Goal: Task Accomplishment & Management: Manage account settings

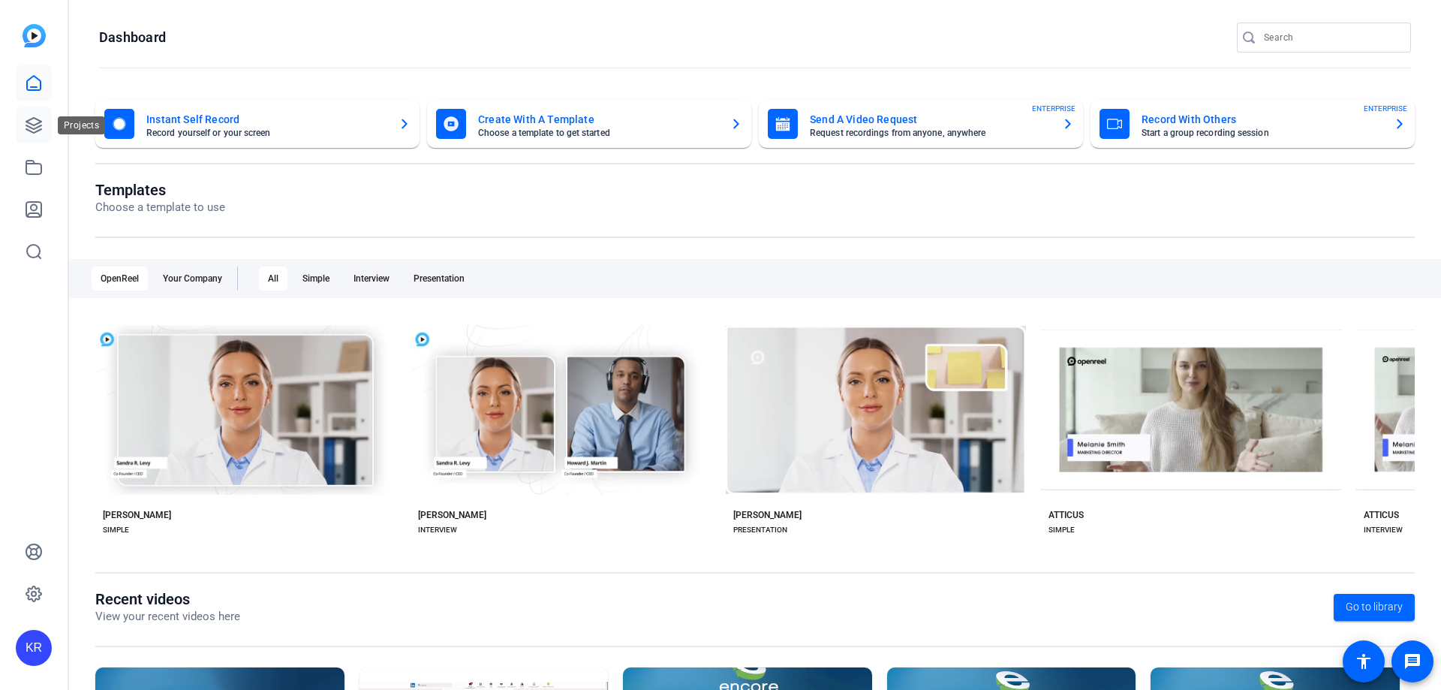
click at [44, 121] on link at bounding box center [34, 125] width 36 height 36
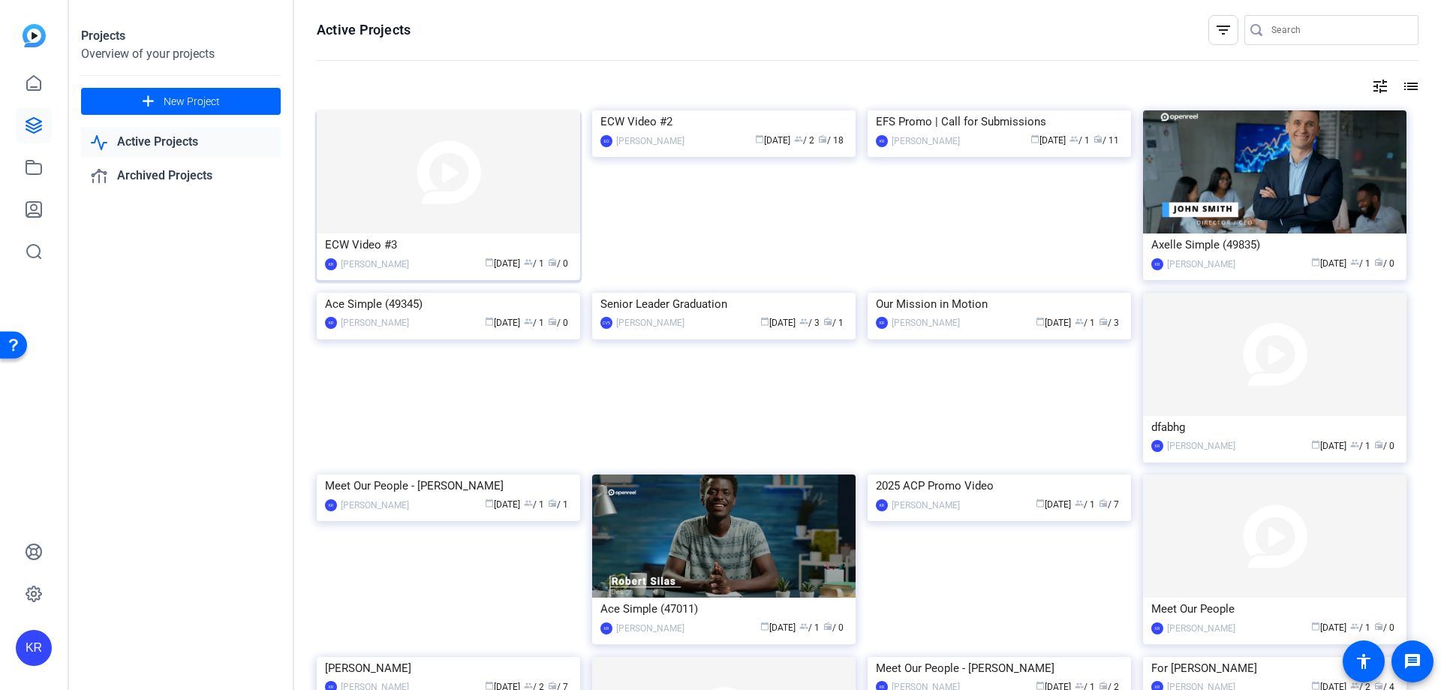
click at [447, 161] on img at bounding box center [448, 171] width 263 height 123
click at [681, 110] on img at bounding box center [723, 110] width 263 height 0
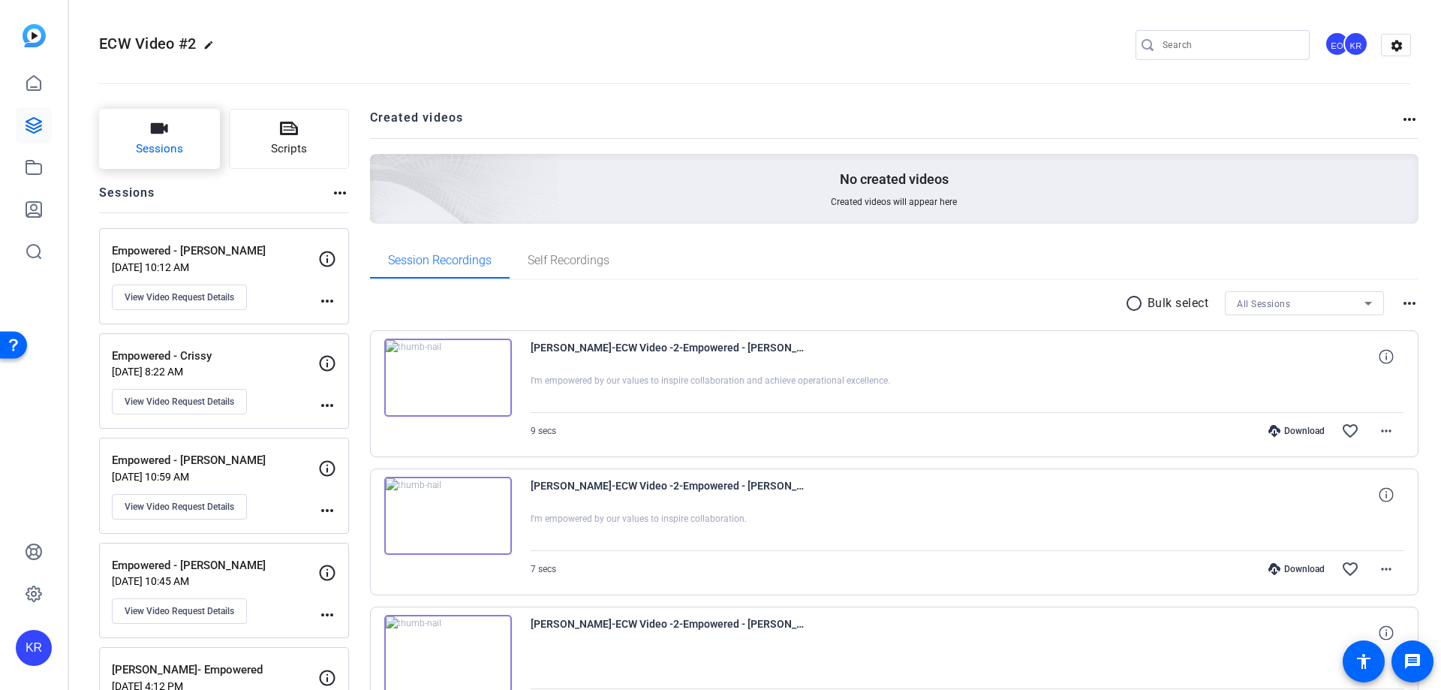
click at [150, 135] on icon "button" at bounding box center [159, 128] width 18 height 18
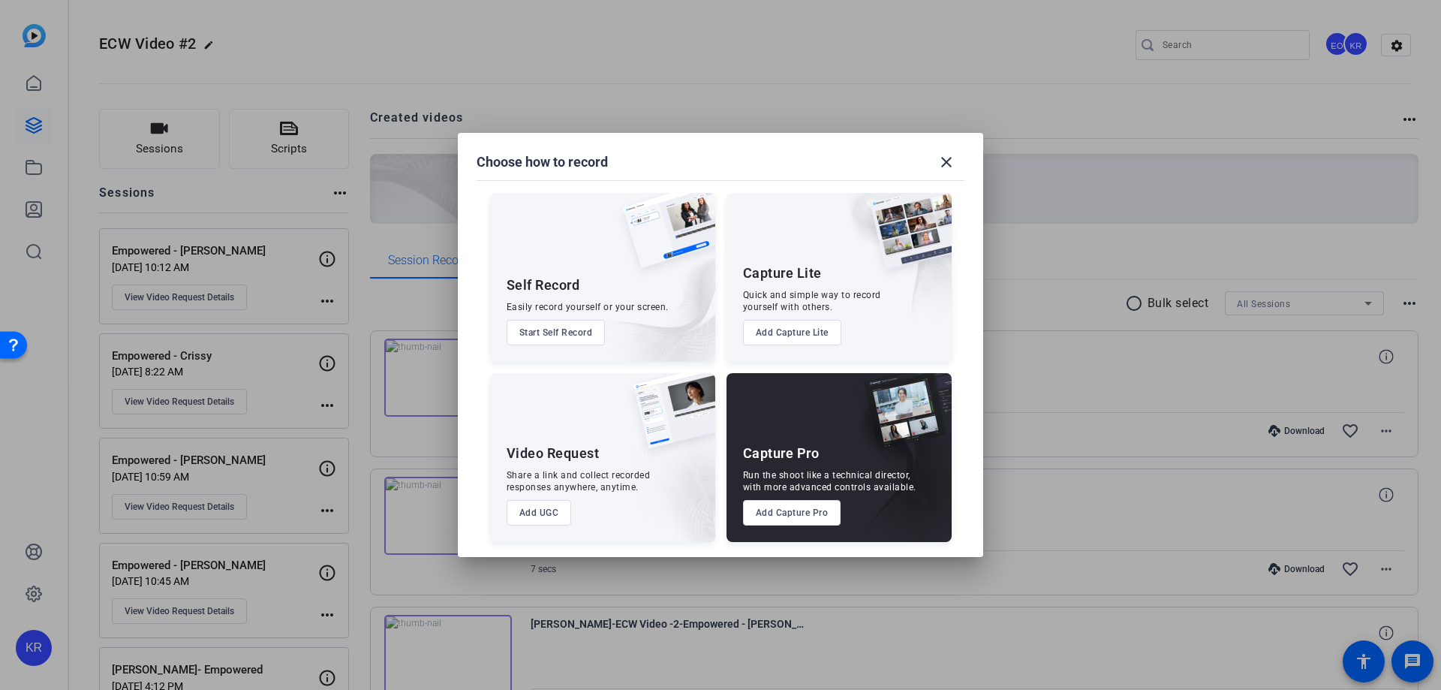
click at [517, 514] on button "Add UGC" at bounding box center [539, 513] width 65 height 26
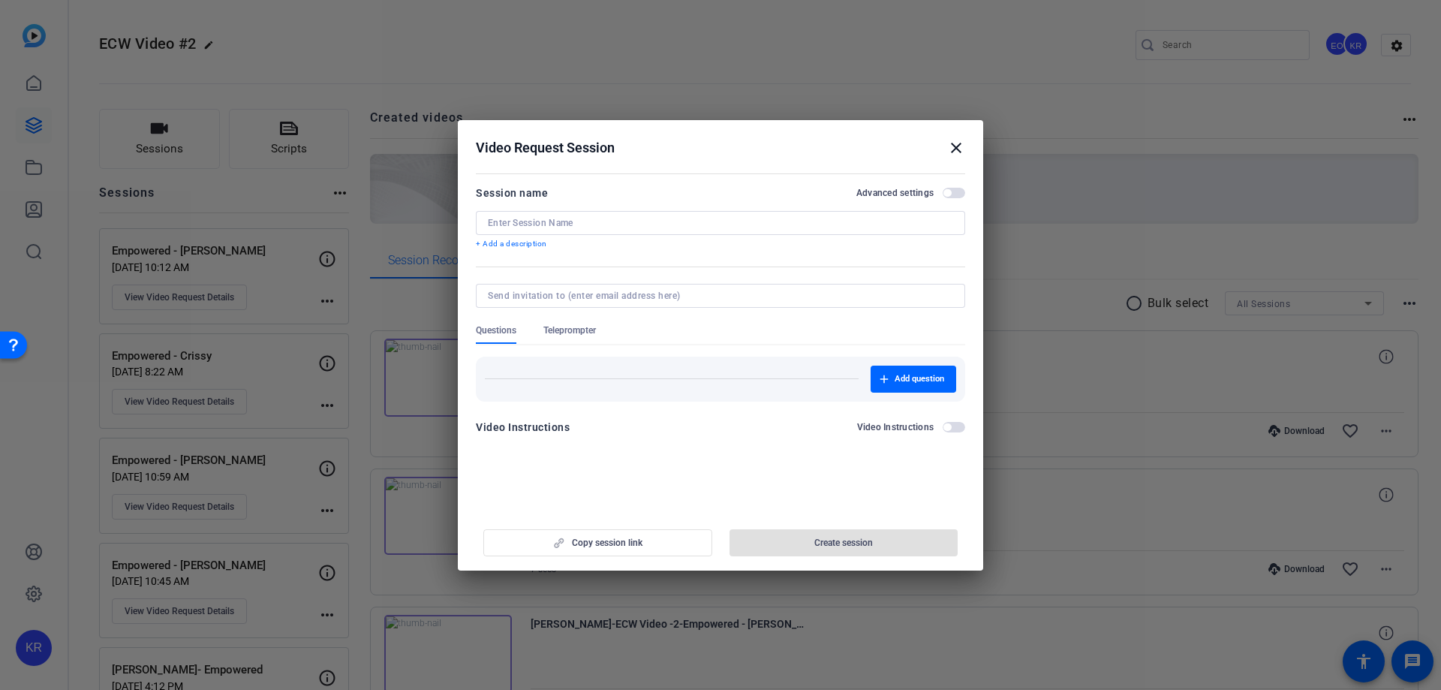
click at [645, 224] on input at bounding box center [720, 223] width 465 height 12
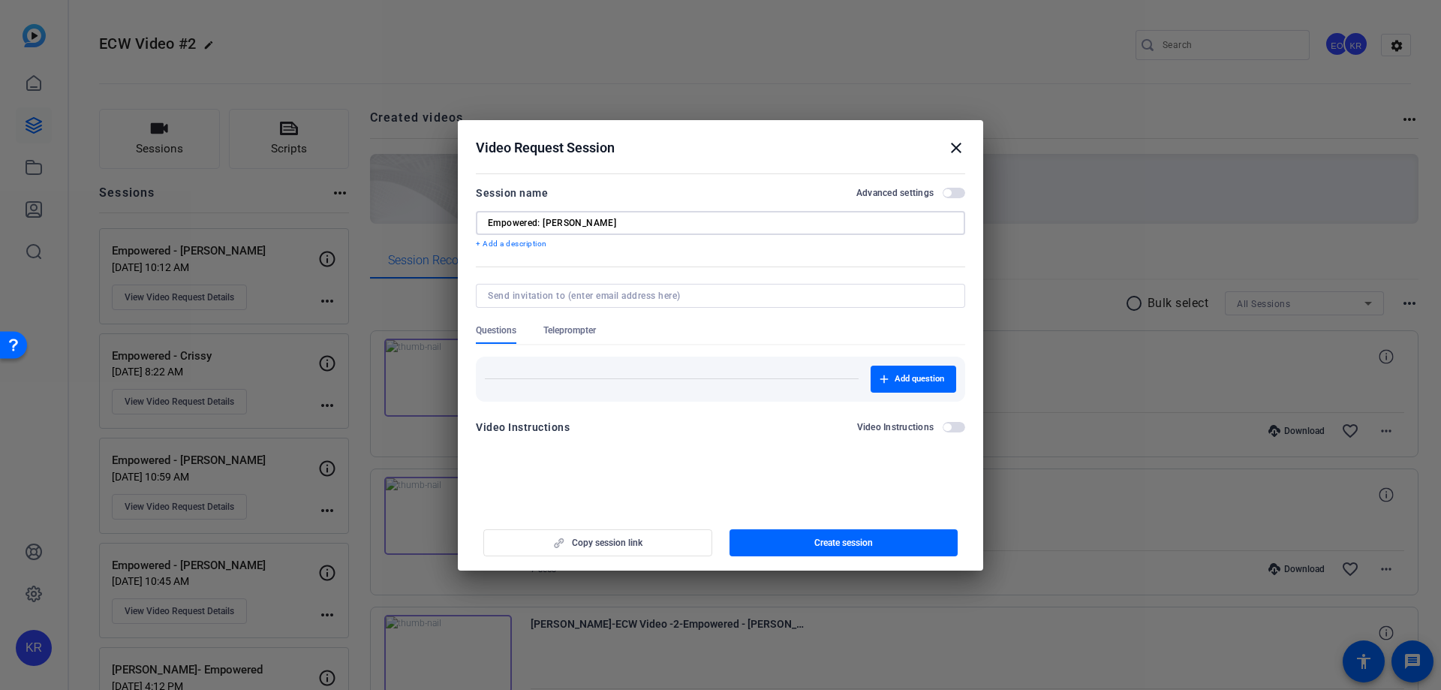
type input "Empowered: [PERSON_NAME]"
click at [943, 371] on span "button" at bounding box center [914, 379] width 86 height 36
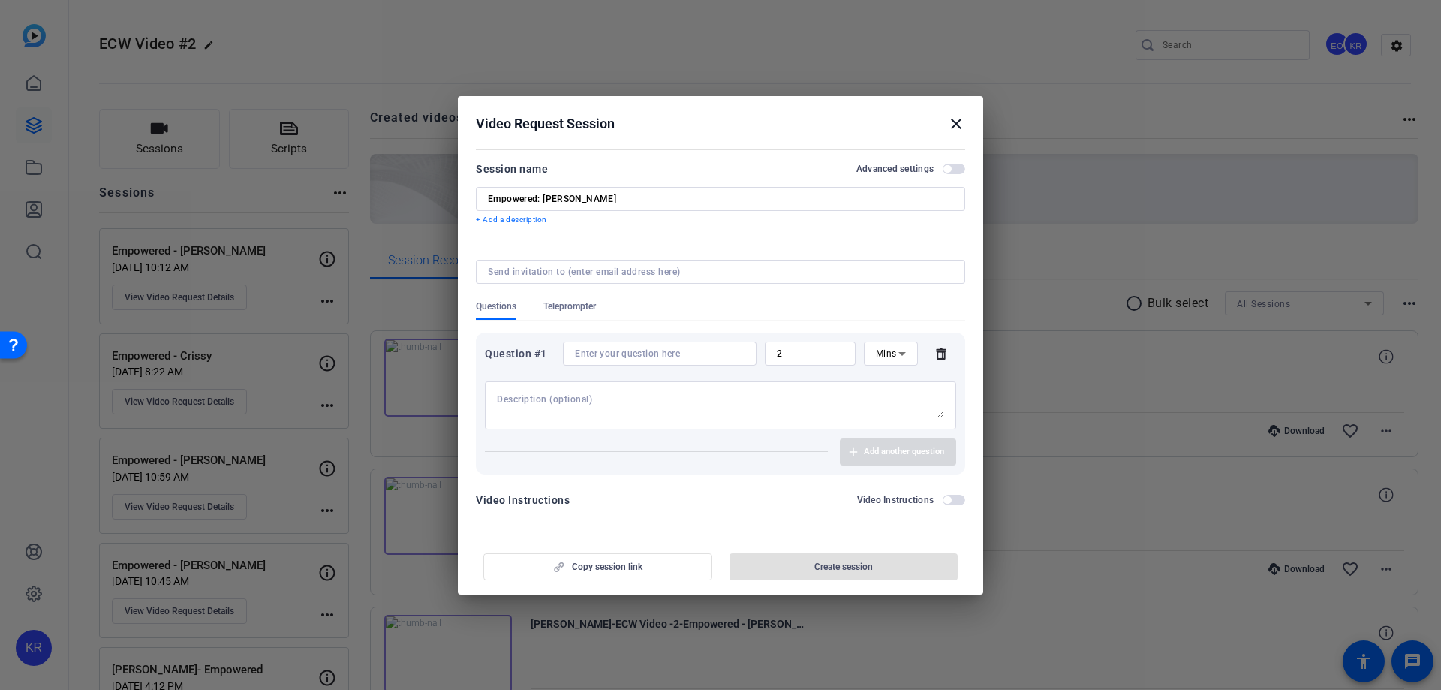
click at [641, 355] on input at bounding box center [660, 353] width 170 height 12
click at [644, 396] on textarea at bounding box center [720, 405] width 447 height 24
paste textarea "I'm Empowered by our Values to help consumers on their path to economic freedom…"
drag, startPoint x: 497, startPoint y: 400, endPoint x: 516, endPoint y: 402, distance: 19.6
click at [501, 402] on textarea "I'm Empowered by our Values to help consumers on their path to economic freedom…" at bounding box center [720, 405] width 447 height 24
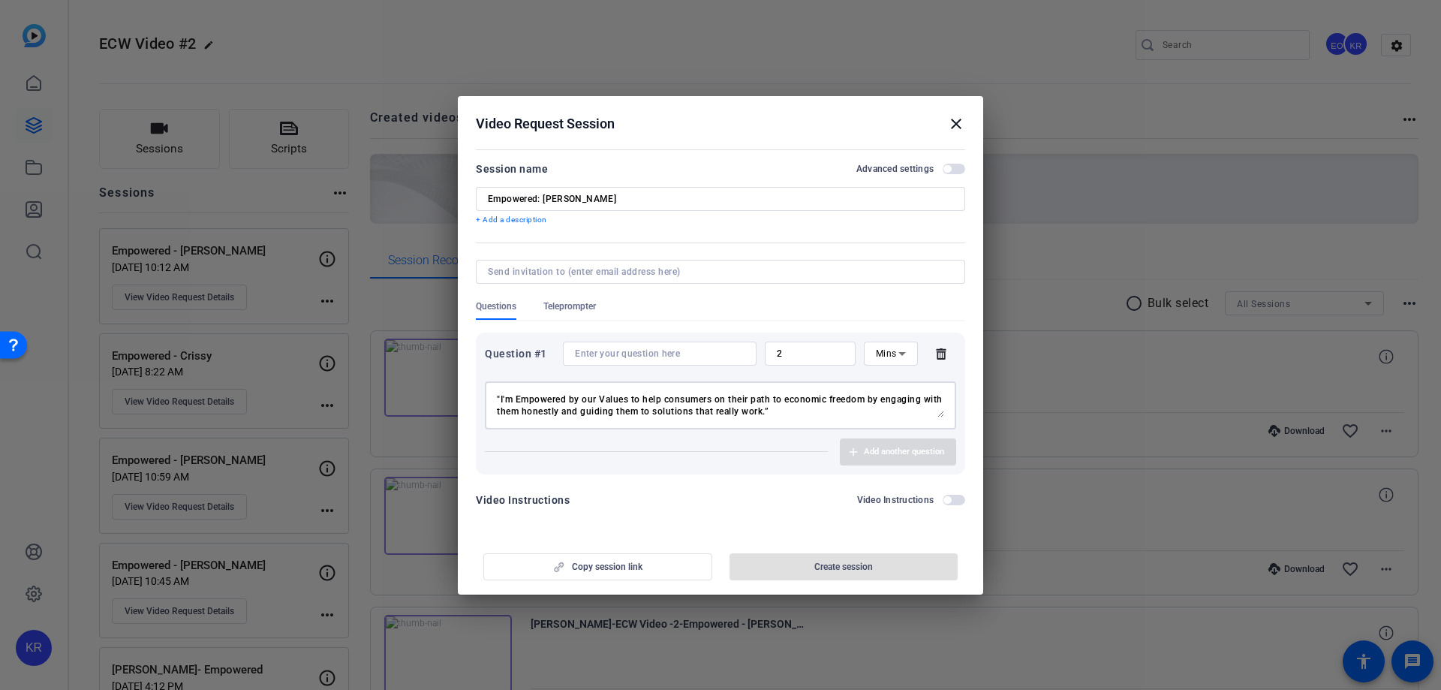
type textarea ""I'm Empowered by our Values to help consumers on their path to economic freedo…"
click at [738, 474] on form "Session name Advanced settings Empowered: [PERSON_NAME] + Add a description Que…" at bounding box center [720, 339] width 489 height 358
click at [855, 557] on div "Copy session link Create session" at bounding box center [720, 561] width 489 height 38
click at [647, 179] on div "Session name Advanced settings Empowered: [PERSON_NAME] + Add a description" at bounding box center [720, 193] width 489 height 66
click at [674, 360] on div at bounding box center [660, 353] width 170 height 24
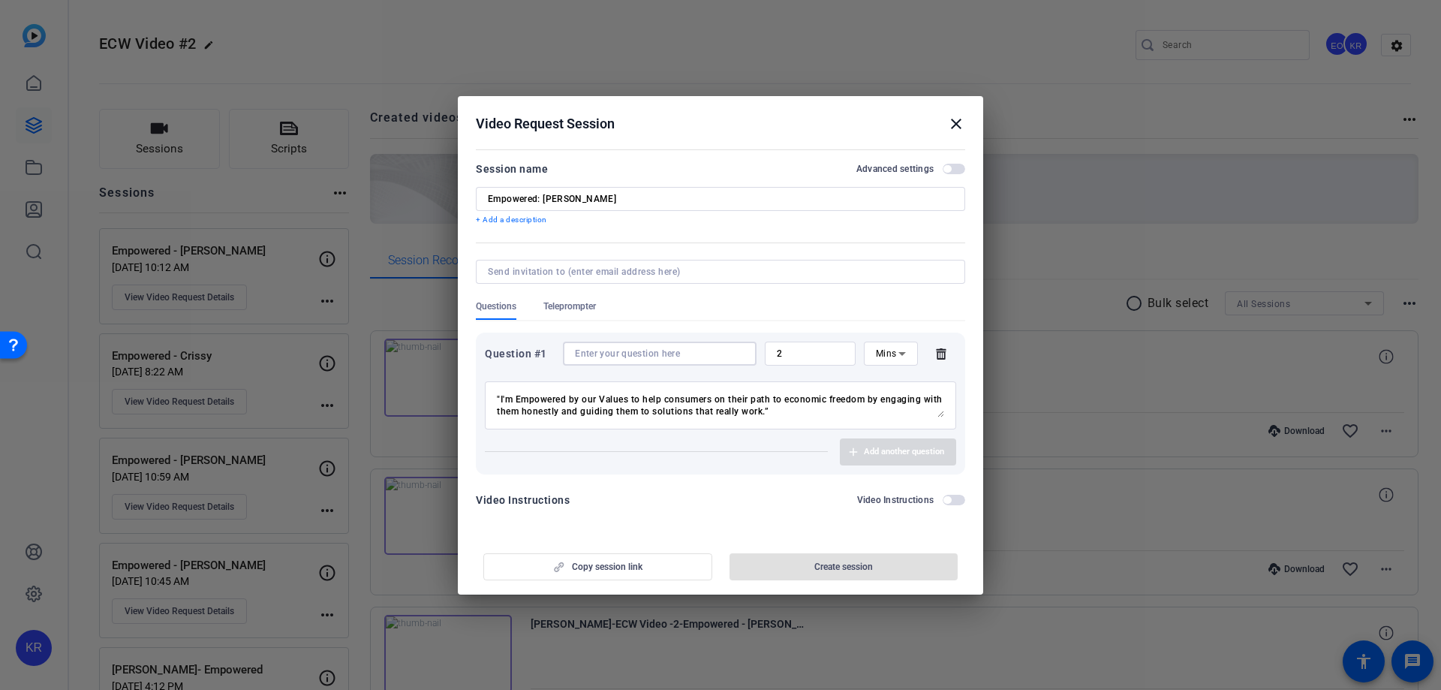
click at [676, 356] on input at bounding box center [660, 353] width 170 height 12
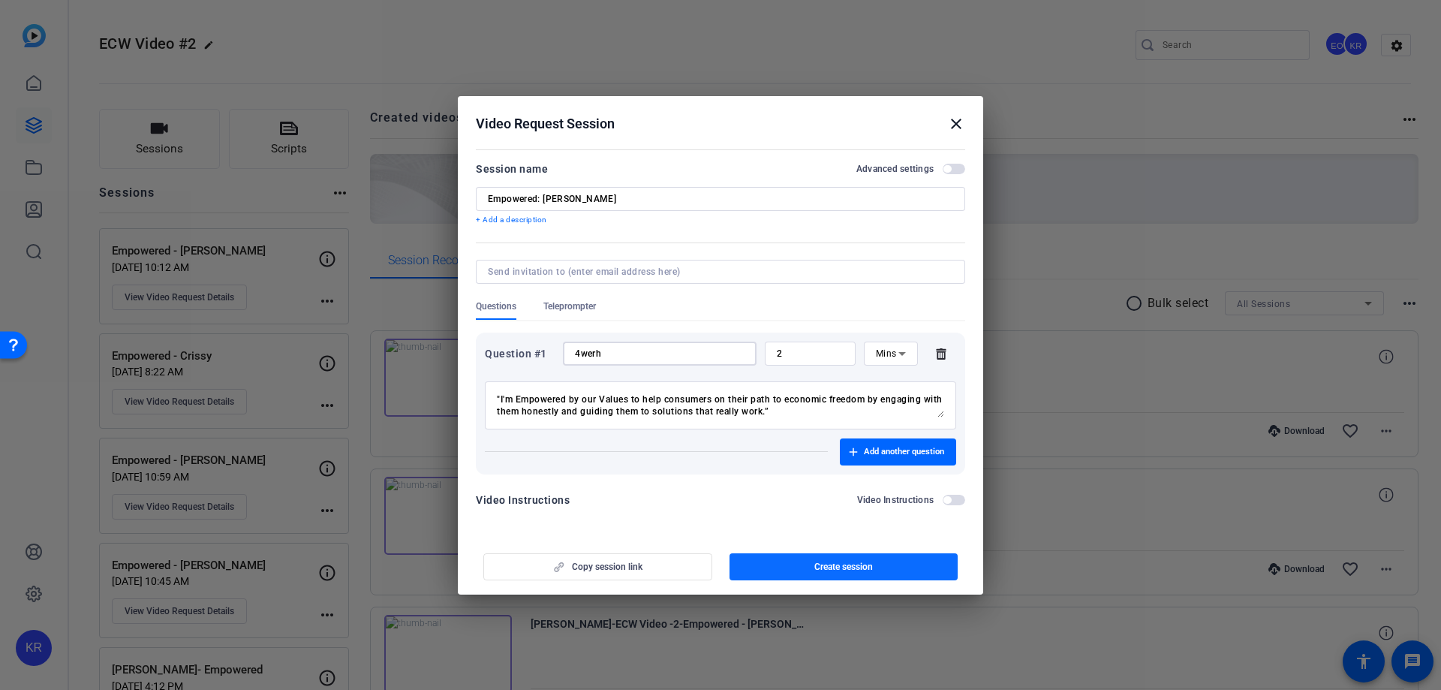
type input "4werh"
click at [813, 552] on span "button" at bounding box center [844, 567] width 229 height 36
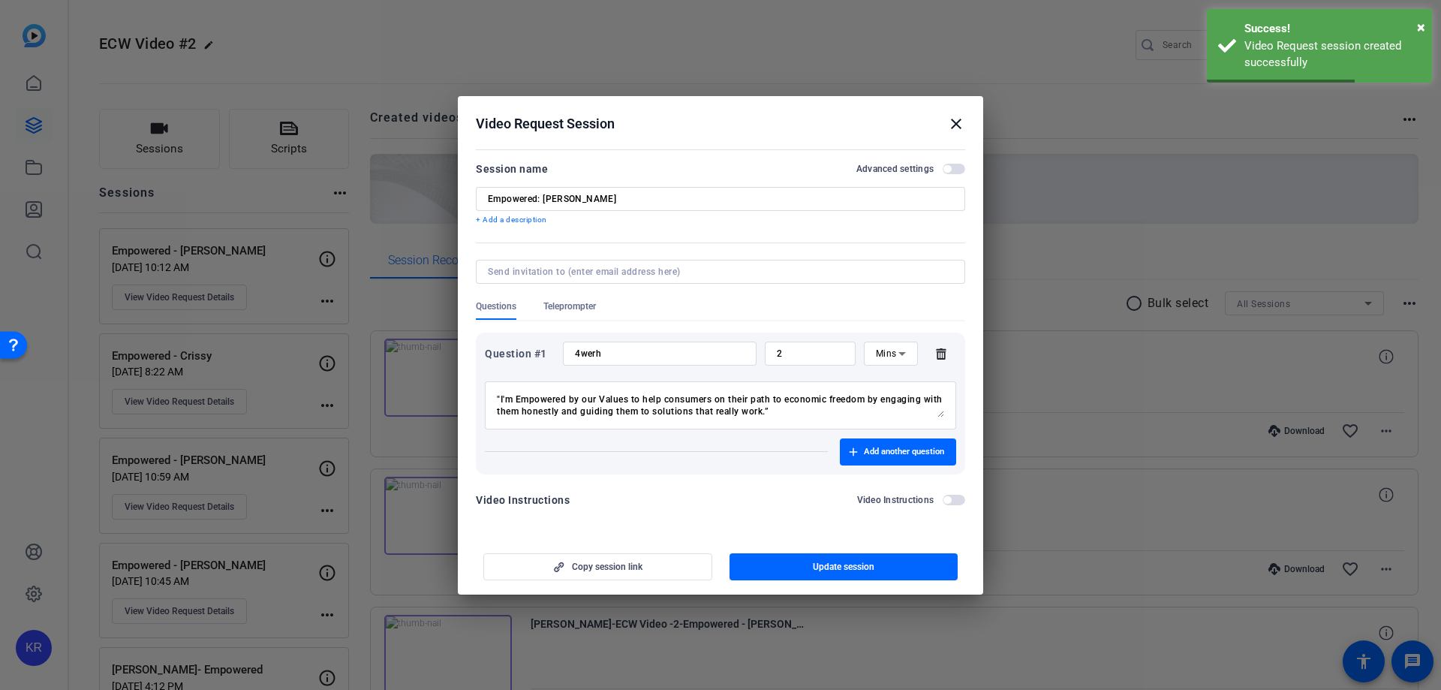
click at [955, 132] on mat-icon "close" at bounding box center [956, 124] width 18 height 18
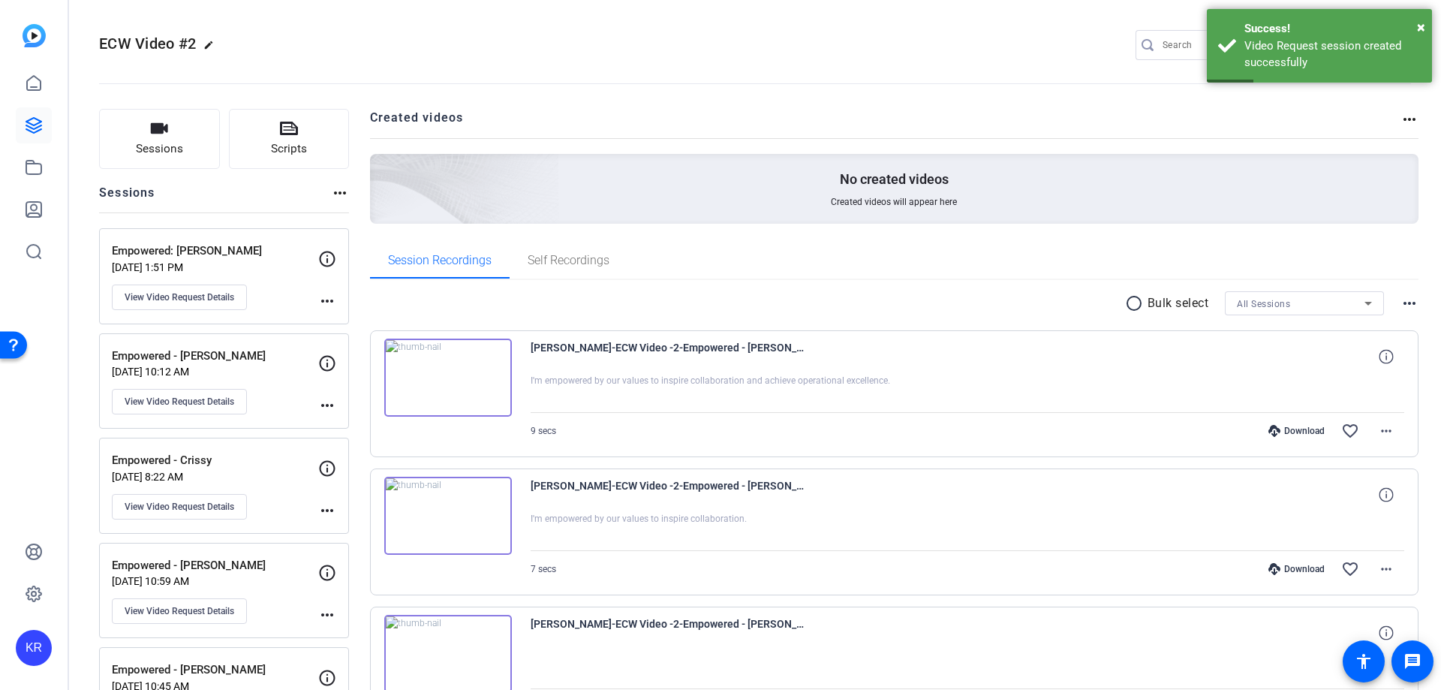
click at [263, 376] on p "[DATE] 10:12 AM" at bounding box center [215, 372] width 206 height 12
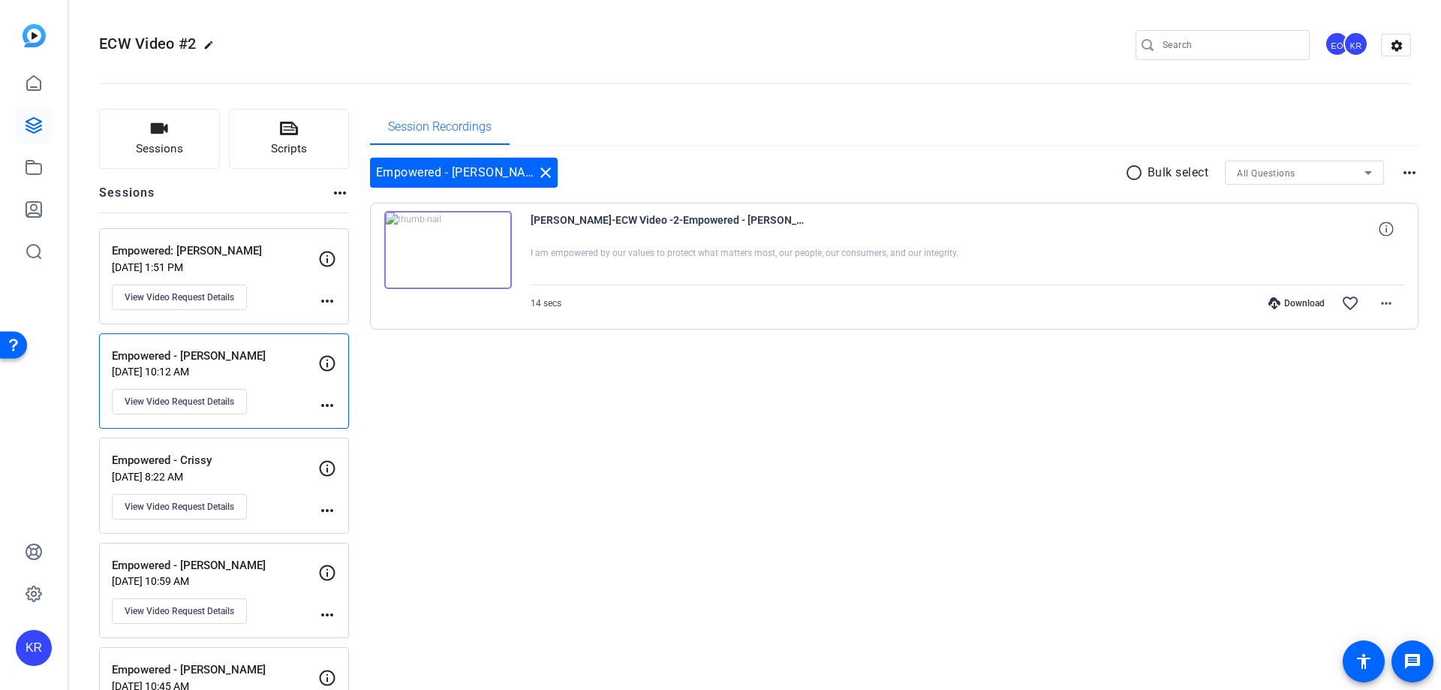
click at [307, 402] on div "Empowered - [PERSON_NAME] [DATE] 10:12 AM View Video Request Details" at bounding box center [215, 381] width 206 height 68
click at [317, 403] on div "Empowered - [PERSON_NAME] [DATE] 10:12 AM View Video Request Details" at bounding box center [215, 381] width 206 height 68
click at [187, 416] on div "Empowered - [PERSON_NAME] [DATE] 10:12 AM View Video Request Details more_horiz" at bounding box center [224, 381] width 250 height 96
click at [187, 405] on span "View Video Request Details" at bounding box center [180, 402] width 110 height 12
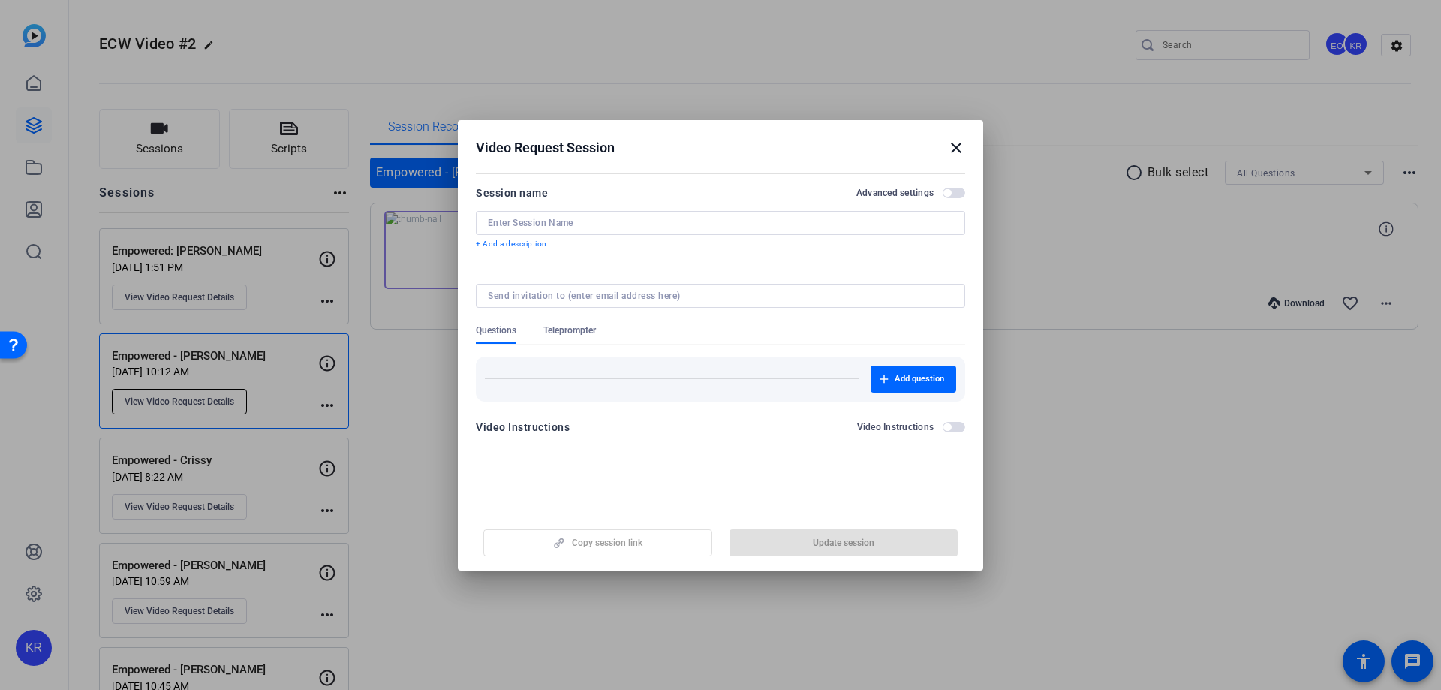
type input "Empowered - [PERSON_NAME]"
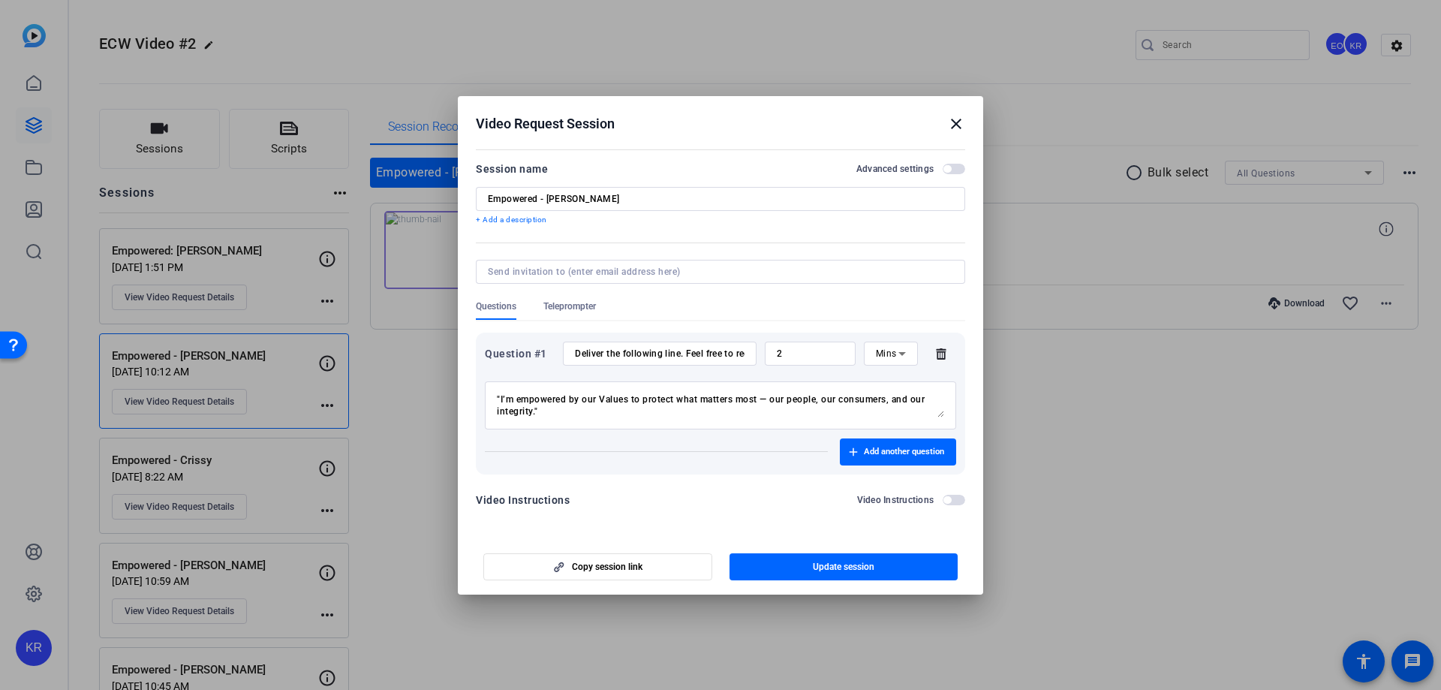
click at [661, 353] on input "Deliver the following line. Feel free to record multiple takes or variations—th…" at bounding box center [660, 353] width 170 height 12
click at [960, 124] on mat-icon "close" at bounding box center [956, 124] width 18 height 18
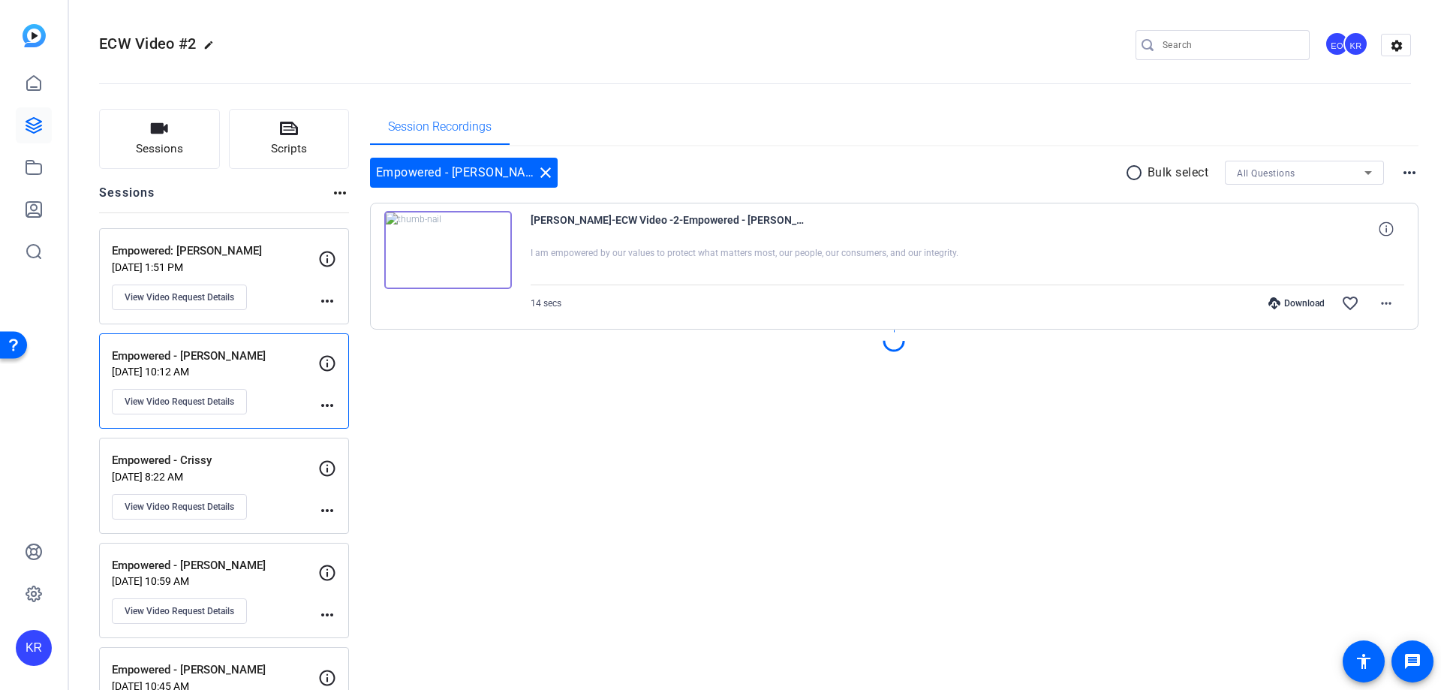
click at [219, 262] on p "[DATE] 1:51 PM" at bounding box center [215, 267] width 206 height 12
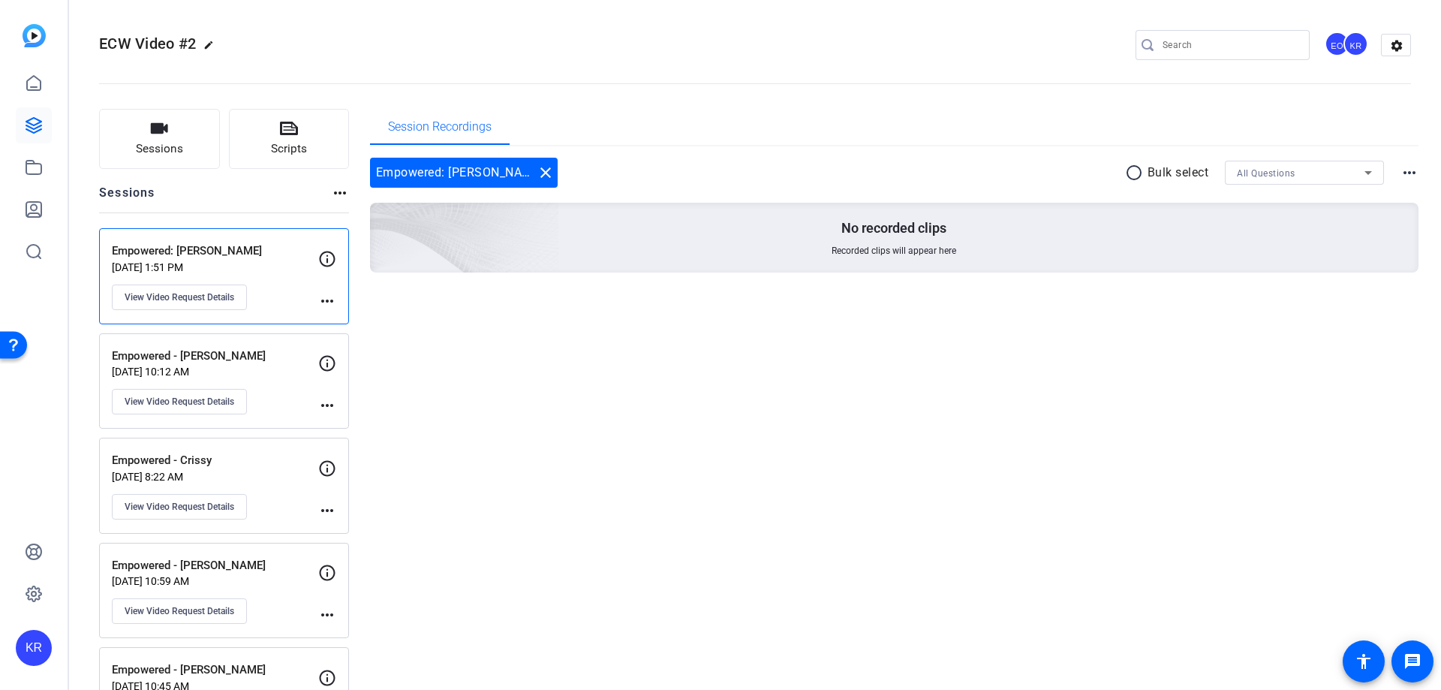
click at [242, 463] on p "Empowered - Crissy" at bounding box center [215, 460] width 206 height 17
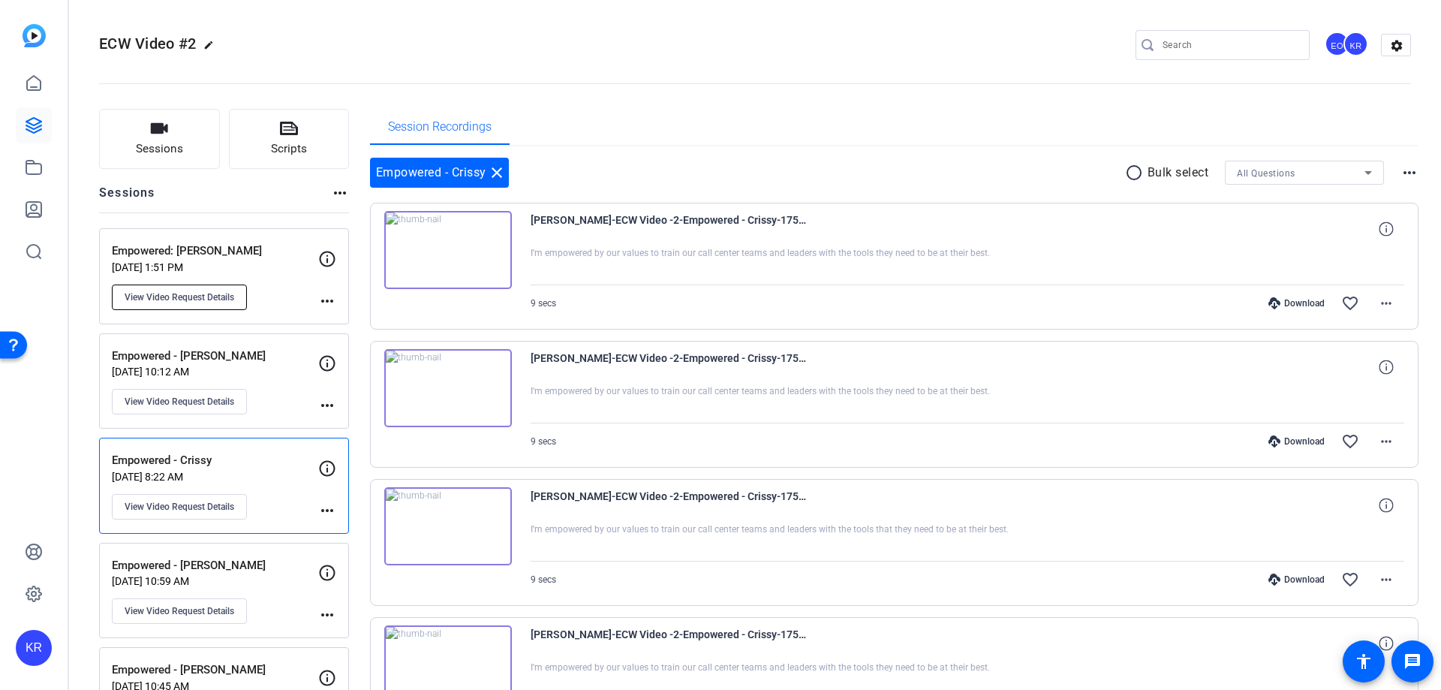
click at [233, 284] on button "View Video Request Details" at bounding box center [179, 297] width 135 height 26
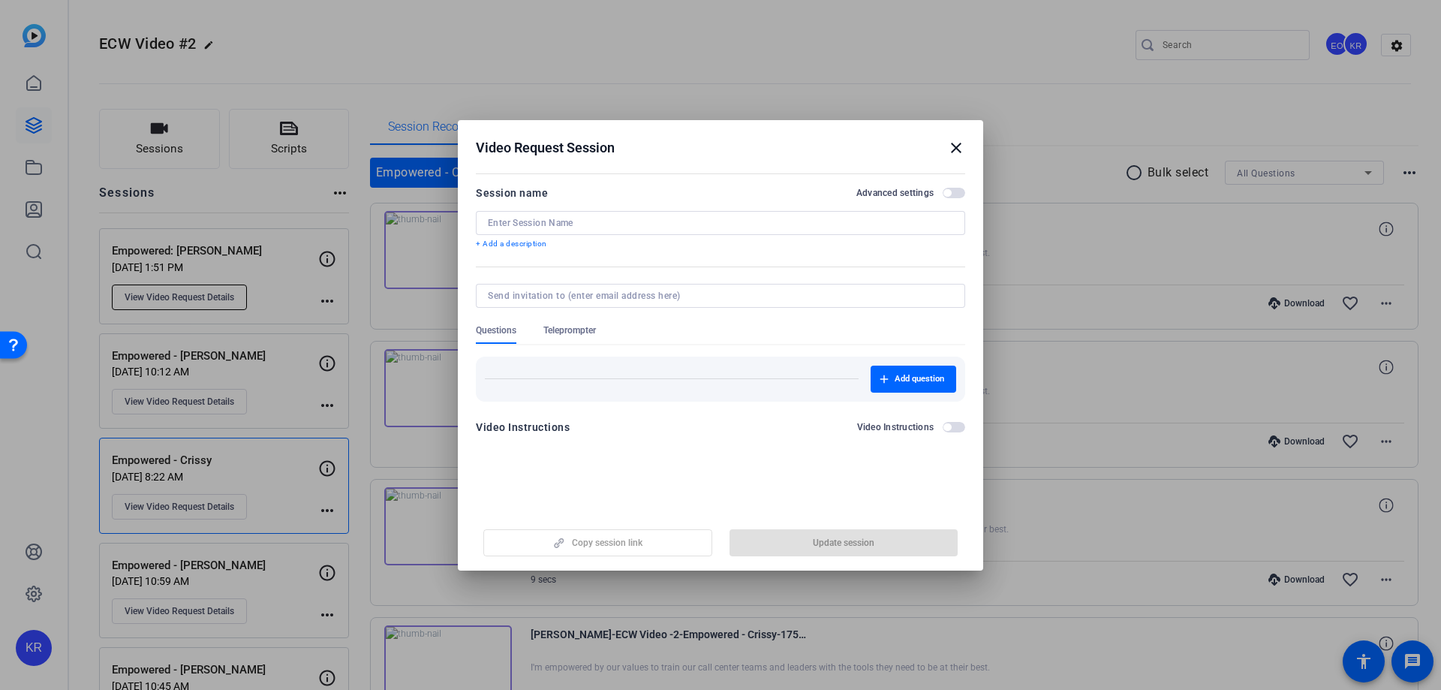
type input "Empowered: [PERSON_NAME]"
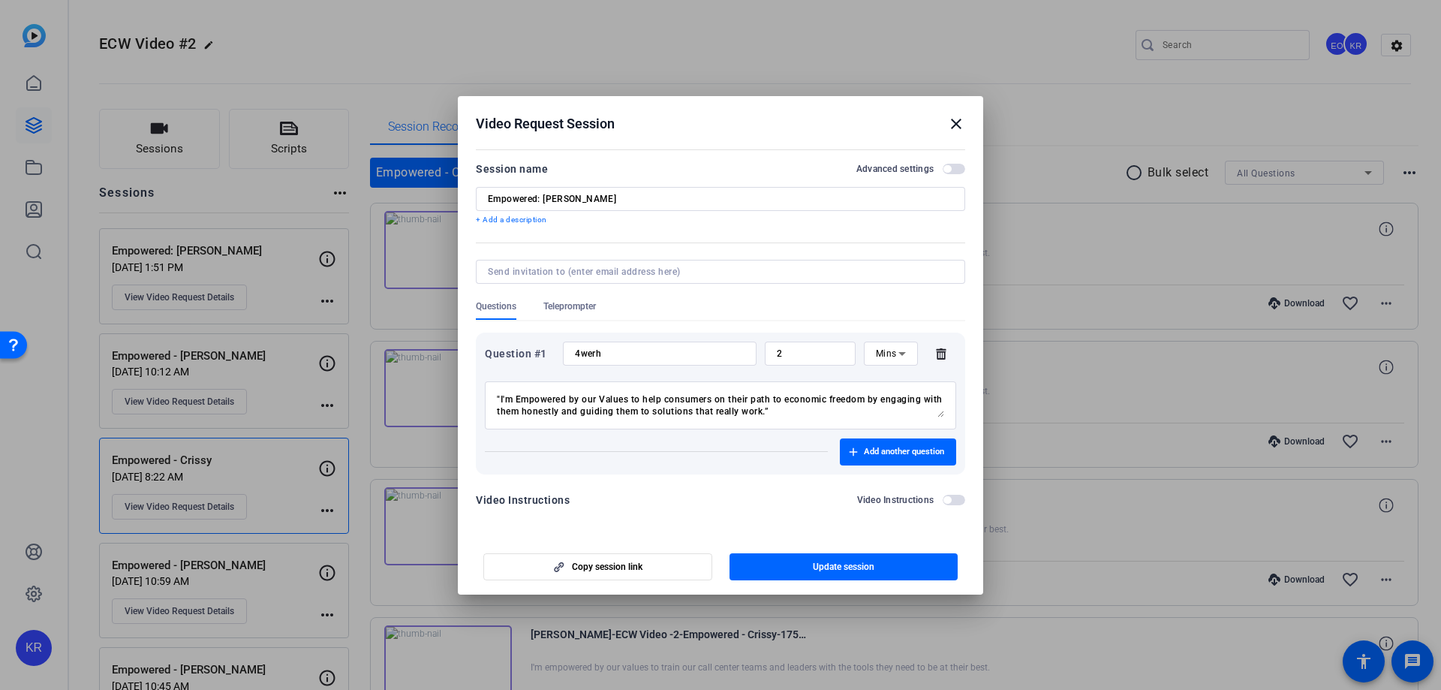
click at [244, 235] on div at bounding box center [720, 345] width 1441 height 690
click at [742, 350] on input "4werh" at bounding box center [660, 353] width 170 height 12
paste input "Deliver the following line. Feel free to record multiple takes or variations—th…"
type input "Deliver the following line. Feel free to record multiple takes or variations—th…"
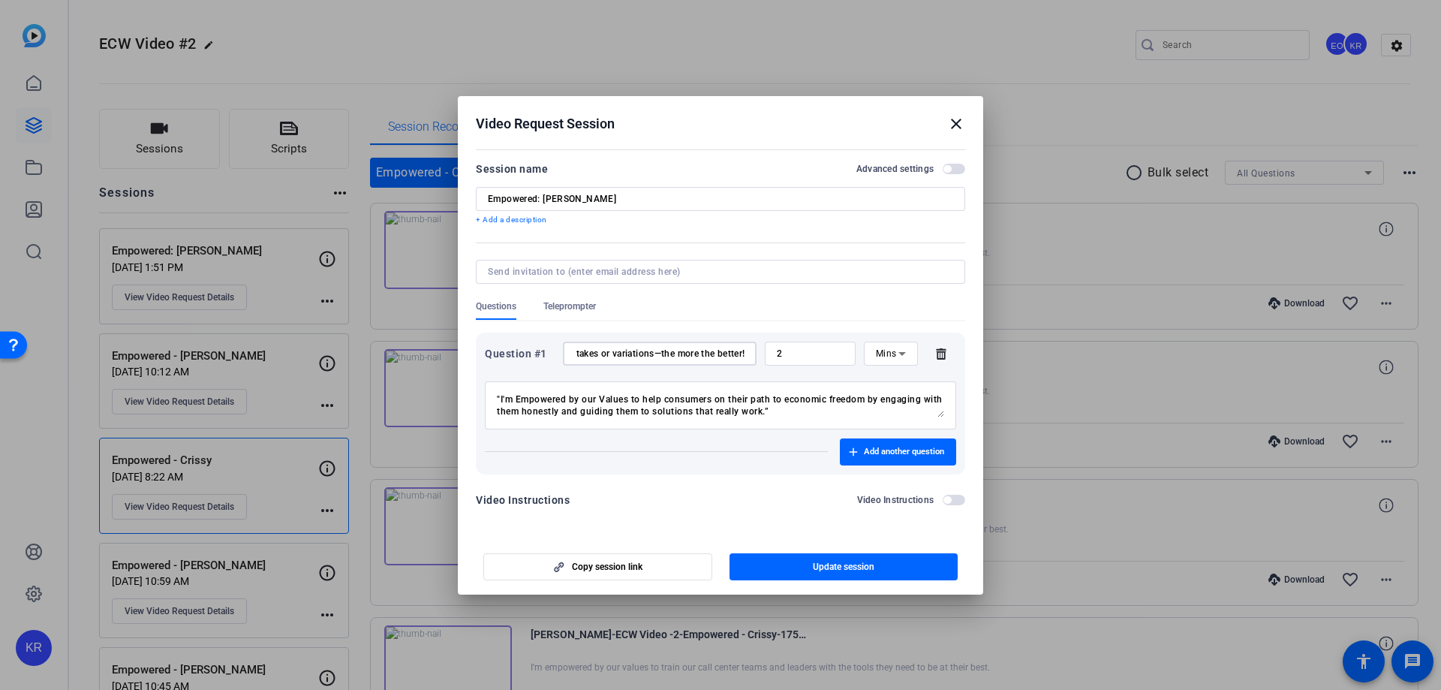
scroll to position [0, 0]
drag, startPoint x: 814, startPoint y: 403, endPoint x: 820, endPoint y: 414, distance: 12.8
click at [820, 414] on textarea ""I'm Empowered by our Values to help consumers on their path to economic freedo…" at bounding box center [720, 405] width 447 height 24
click at [794, 396] on textarea ""I'm Empowered by our Values to help consumers on their path to economic freedo…" at bounding box center [720, 405] width 447 height 24
click at [794, 564] on span "button" at bounding box center [844, 567] width 229 height 36
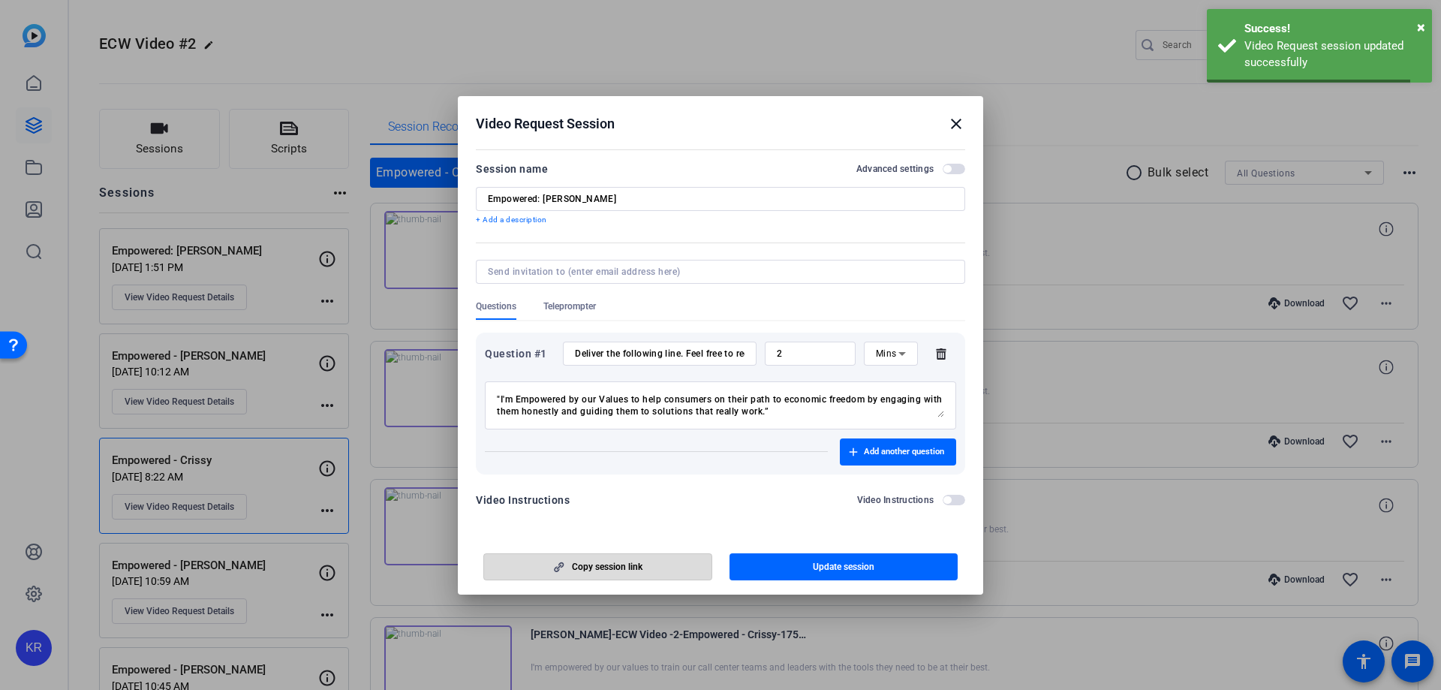
click at [601, 561] on span "Copy session link" at bounding box center [607, 567] width 71 height 12
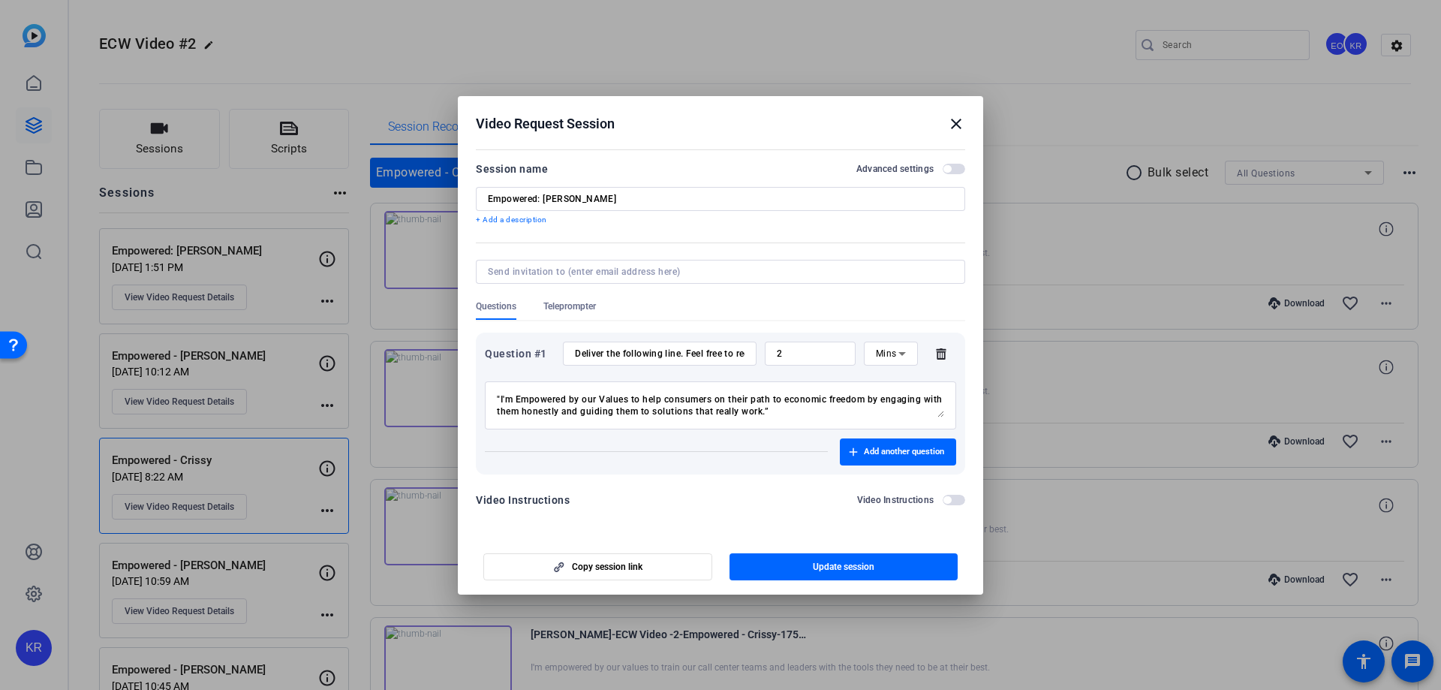
click at [953, 125] on mat-icon "close" at bounding box center [956, 124] width 18 height 18
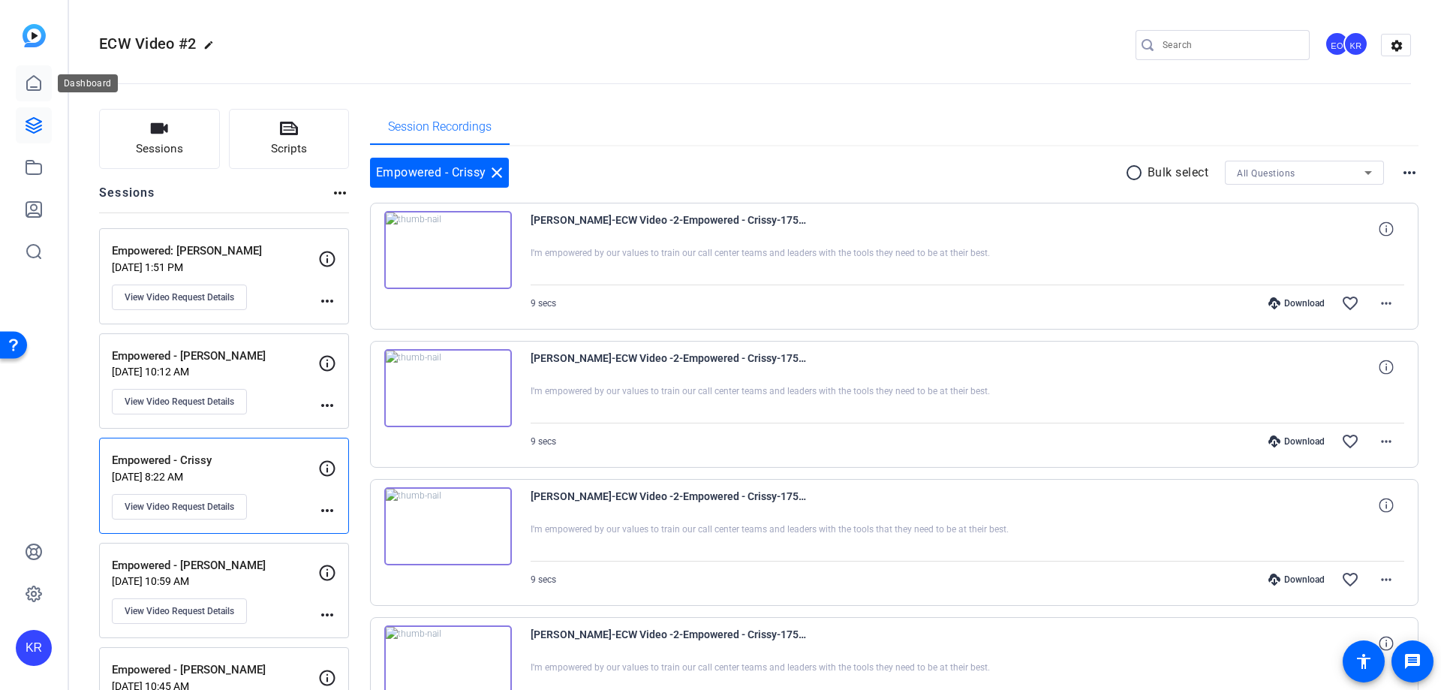
click at [24, 97] on link at bounding box center [34, 83] width 36 height 36
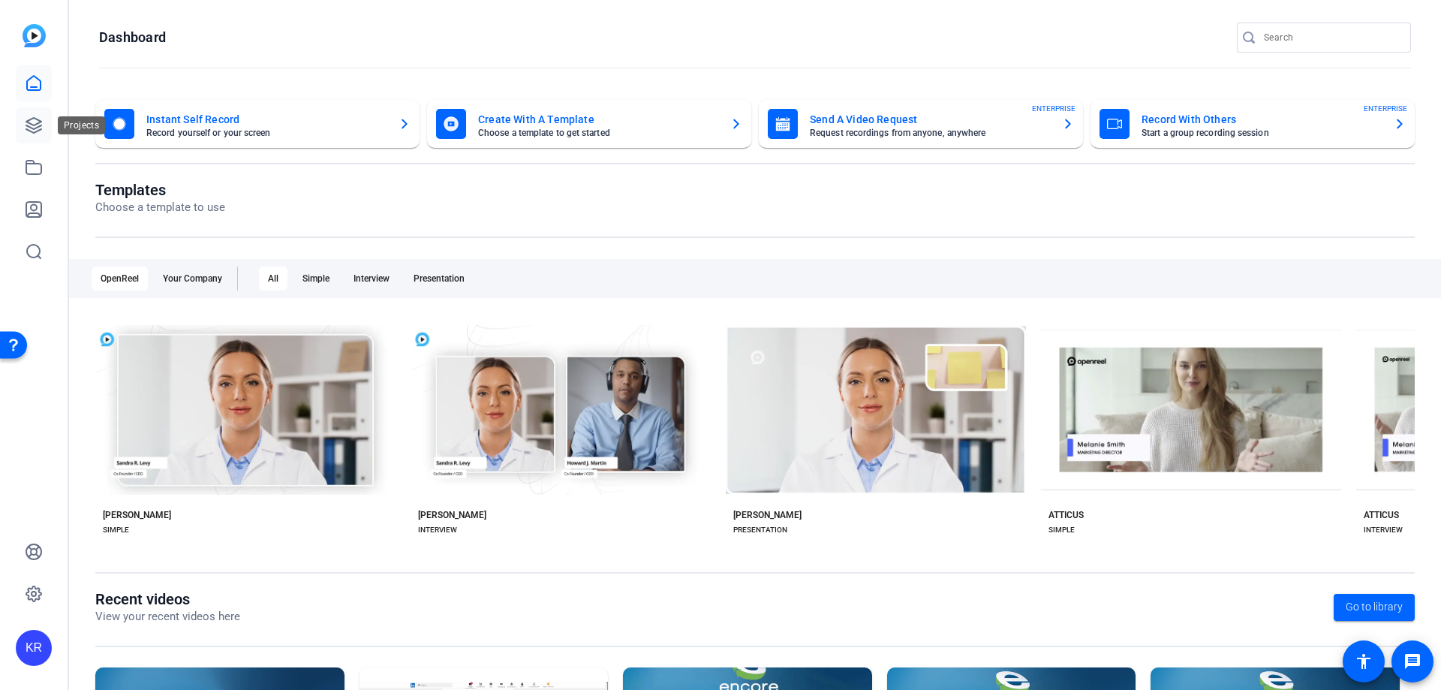
click at [29, 136] on link at bounding box center [34, 125] width 36 height 36
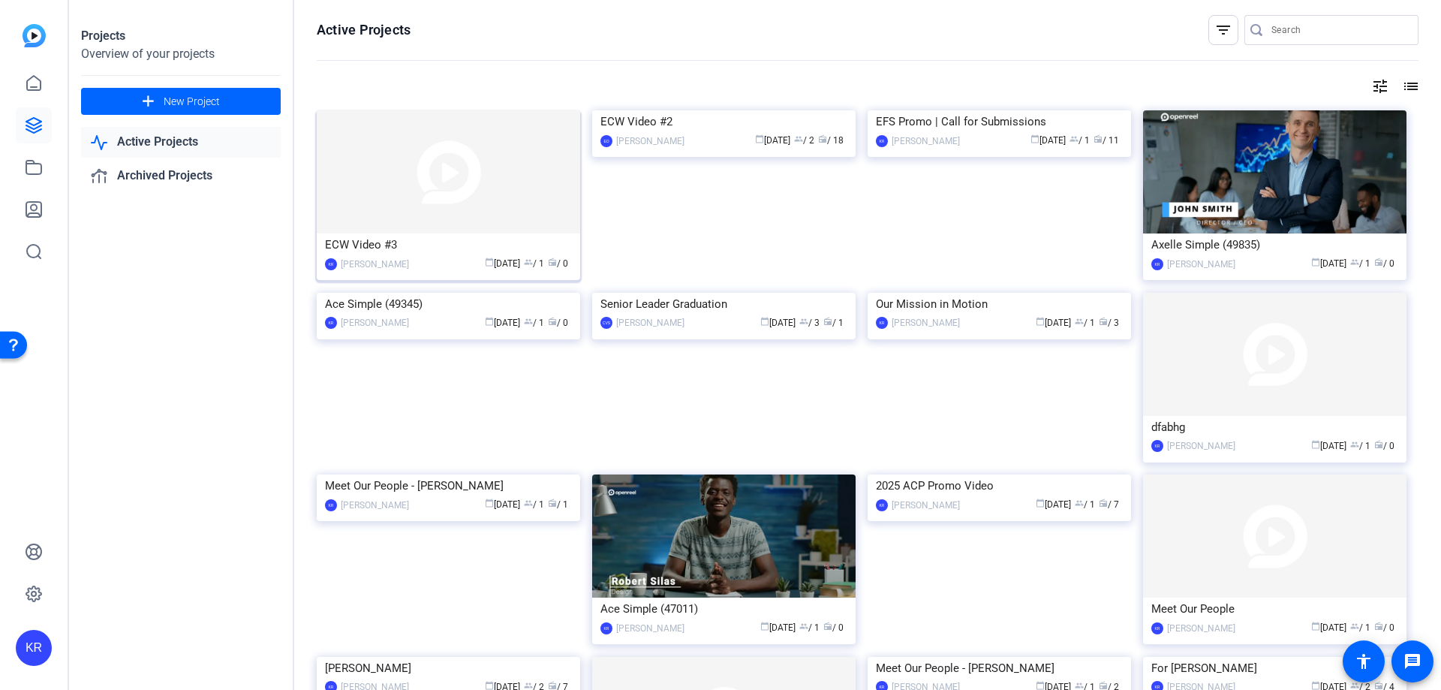
click at [414, 188] on img at bounding box center [448, 171] width 263 height 123
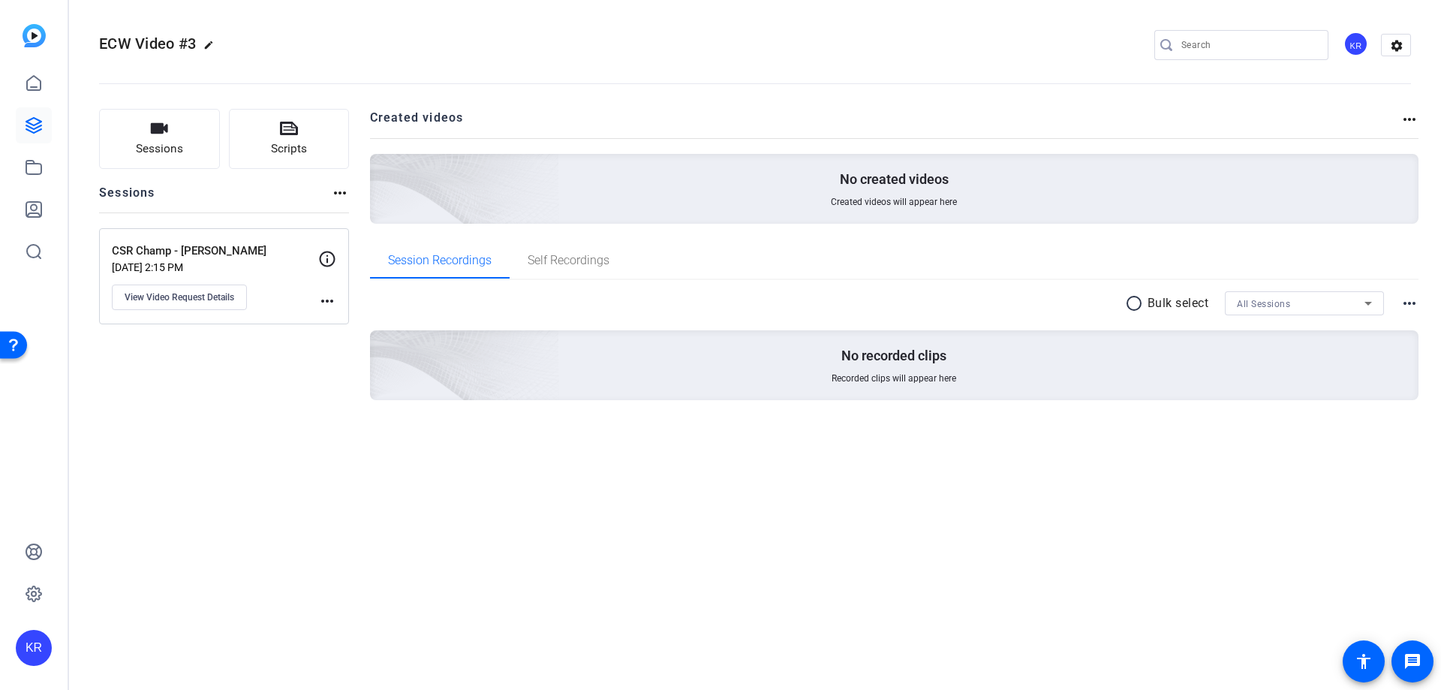
click at [241, 276] on div "CSR Champ - [PERSON_NAME] [DATE] 2:15 PM View Video Request Details" at bounding box center [215, 276] width 206 height 68
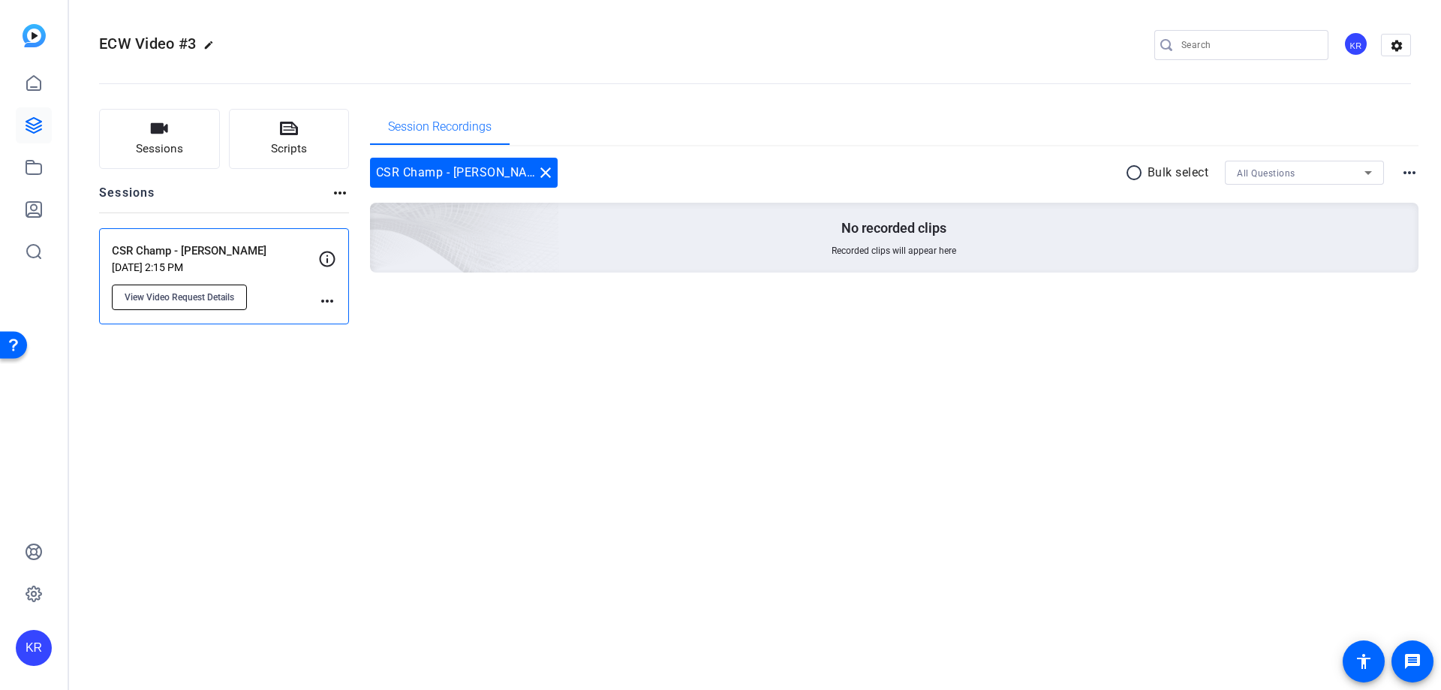
click at [164, 292] on span "View Video Request Details" at bounding box center [180, 297] width 110 height 12
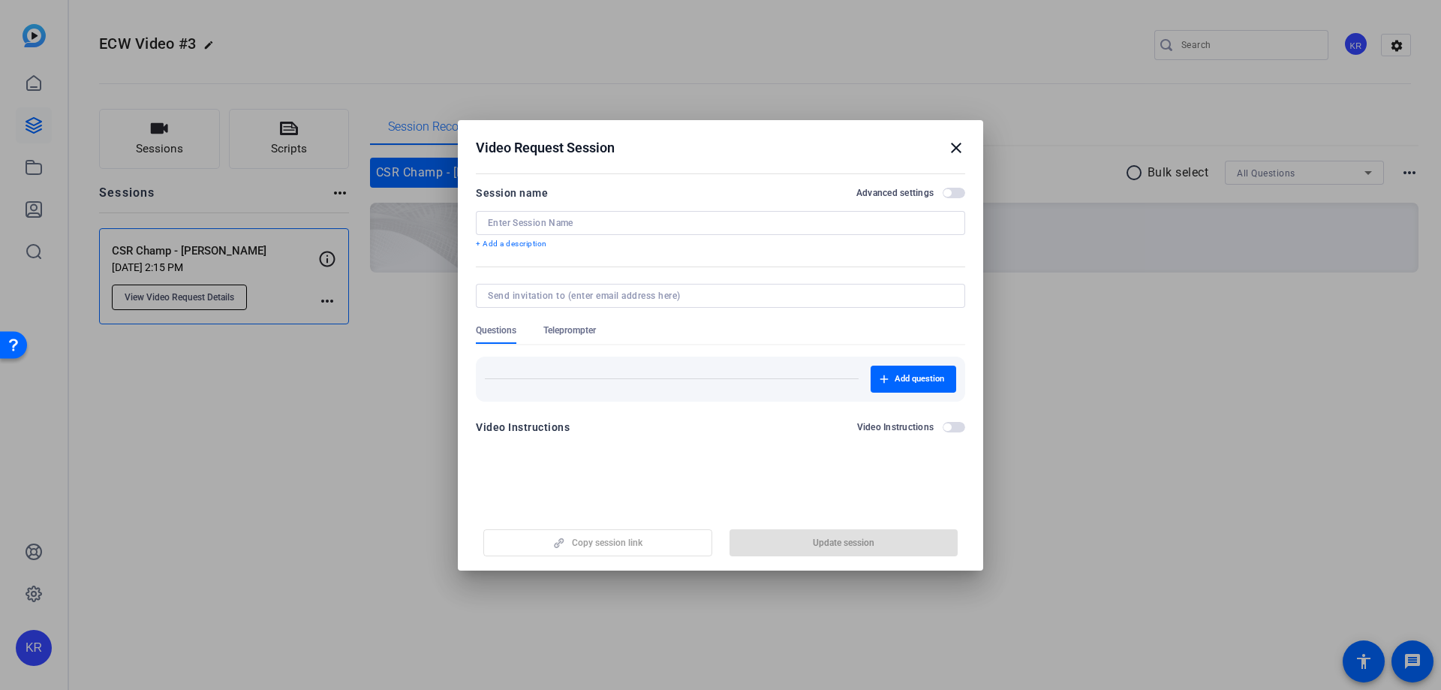
type input "CSR Champ - [PERSON_NAME]"
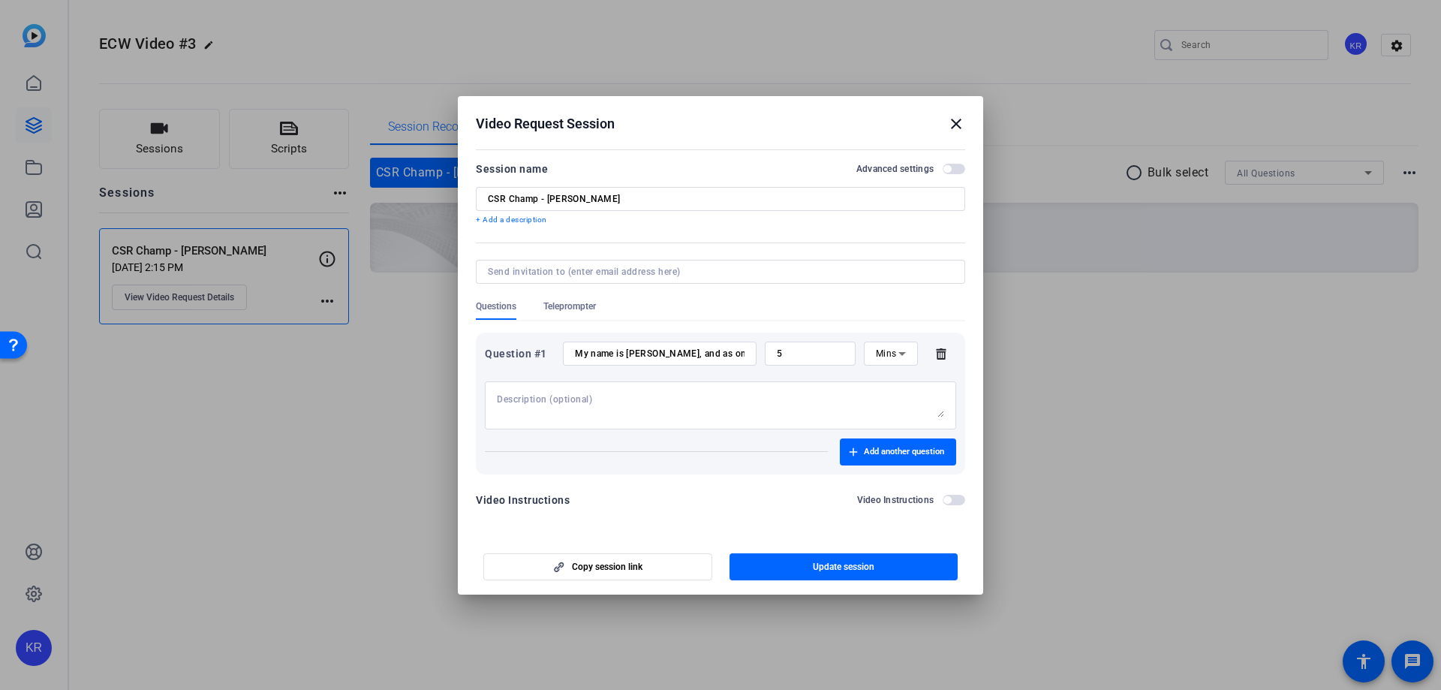
click at [675, 353] on input "My name is [PERSON_NAME], and as one of [PERSON_NAME]’s proud Community Impact …" at bounding box center [660, 353] width 170 height 12
click at [953, 116] on mat-icon "close" at bounding box center [956, 124] width 18 height 18
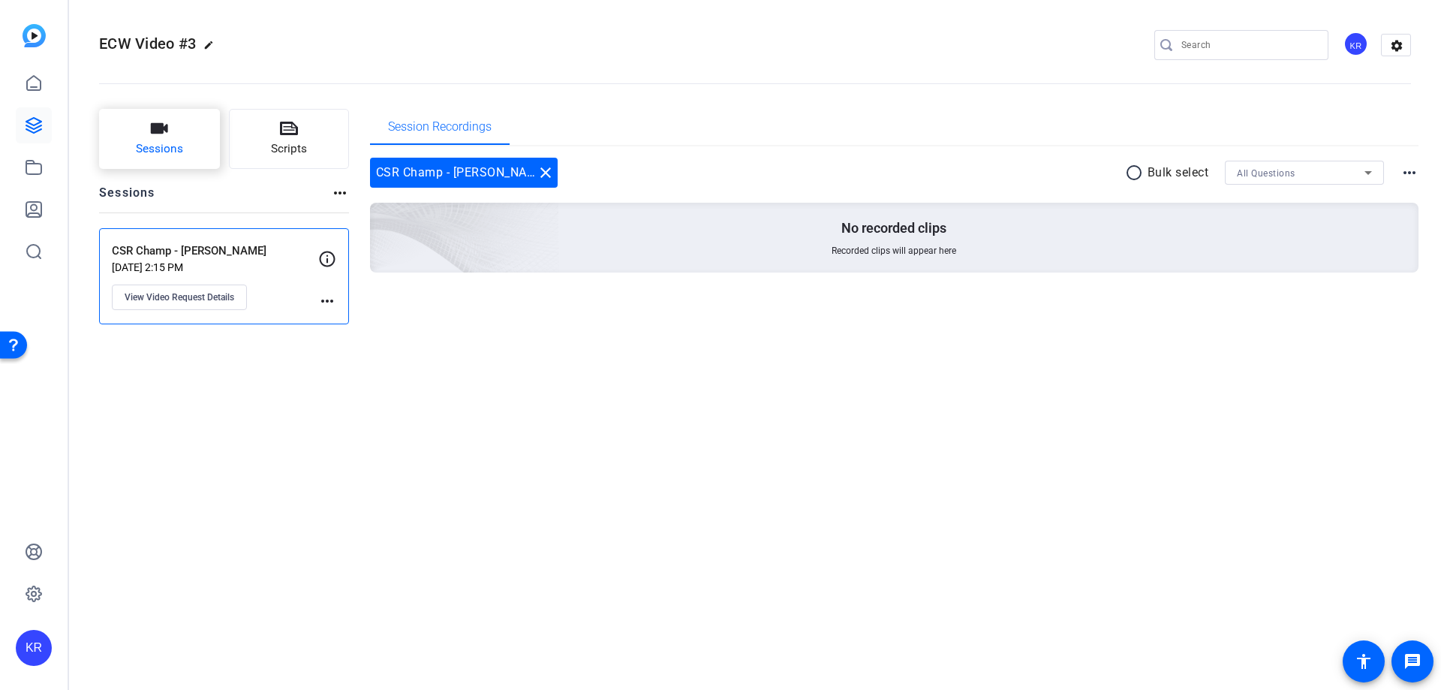
click at [195, 129] on button "Sessions" at bounding box center [159, 139] width 121 height 60
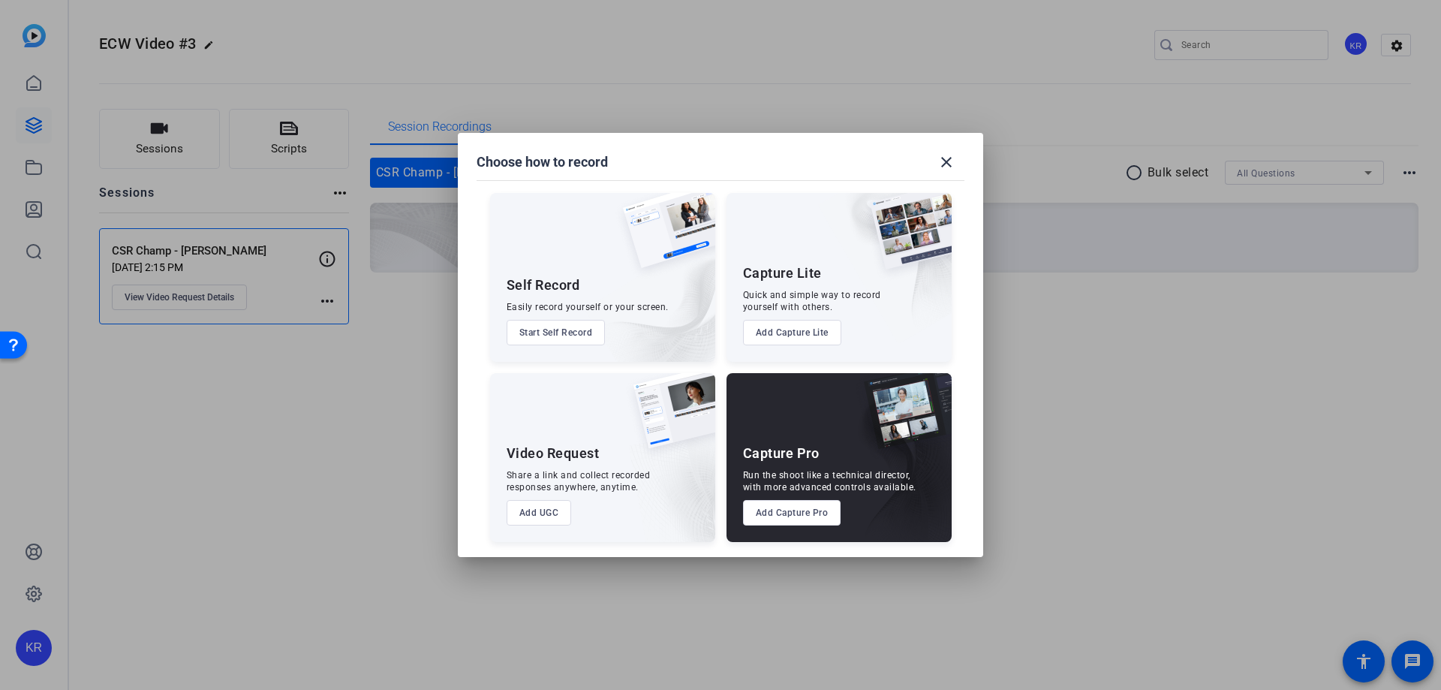
click at [528, 516] on button "Add UGC" at bounding box center [539, 513] width 65 height 26
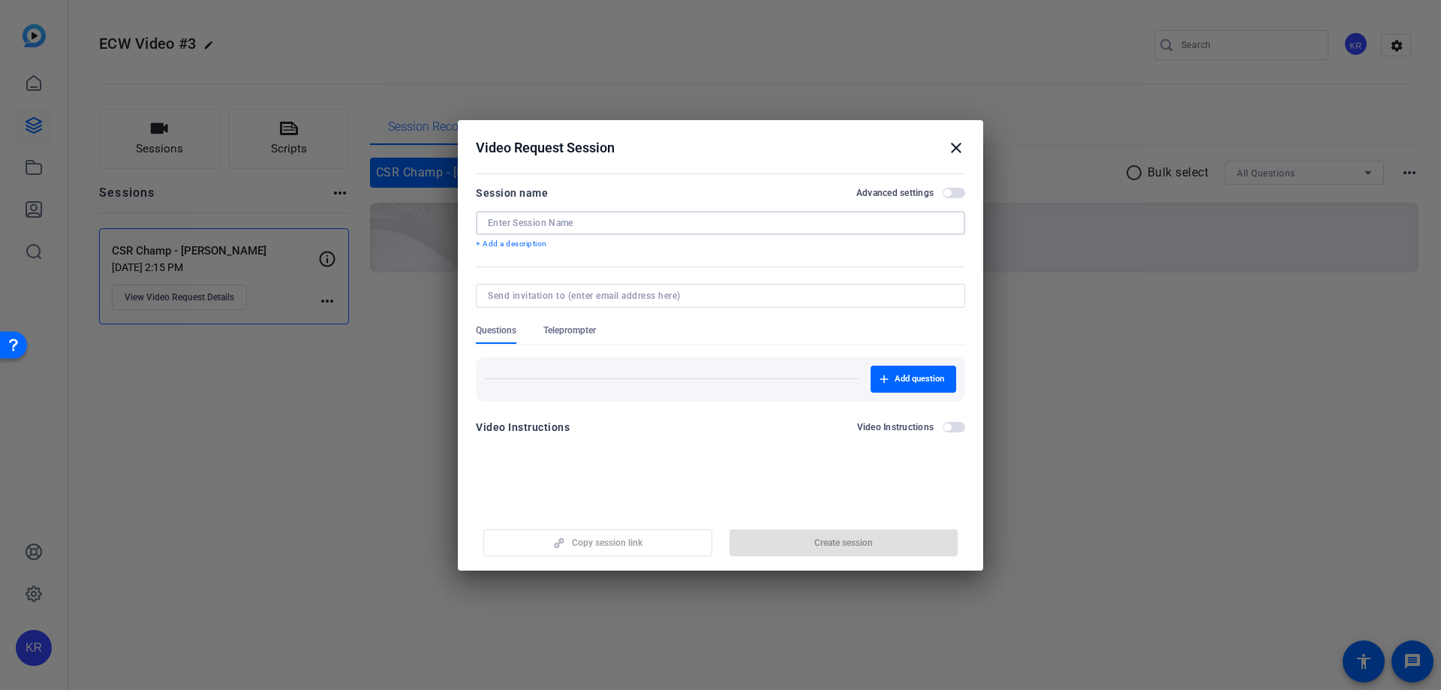
click at [639, 221] on input at bounding box center [720, 223] width 465 height 12
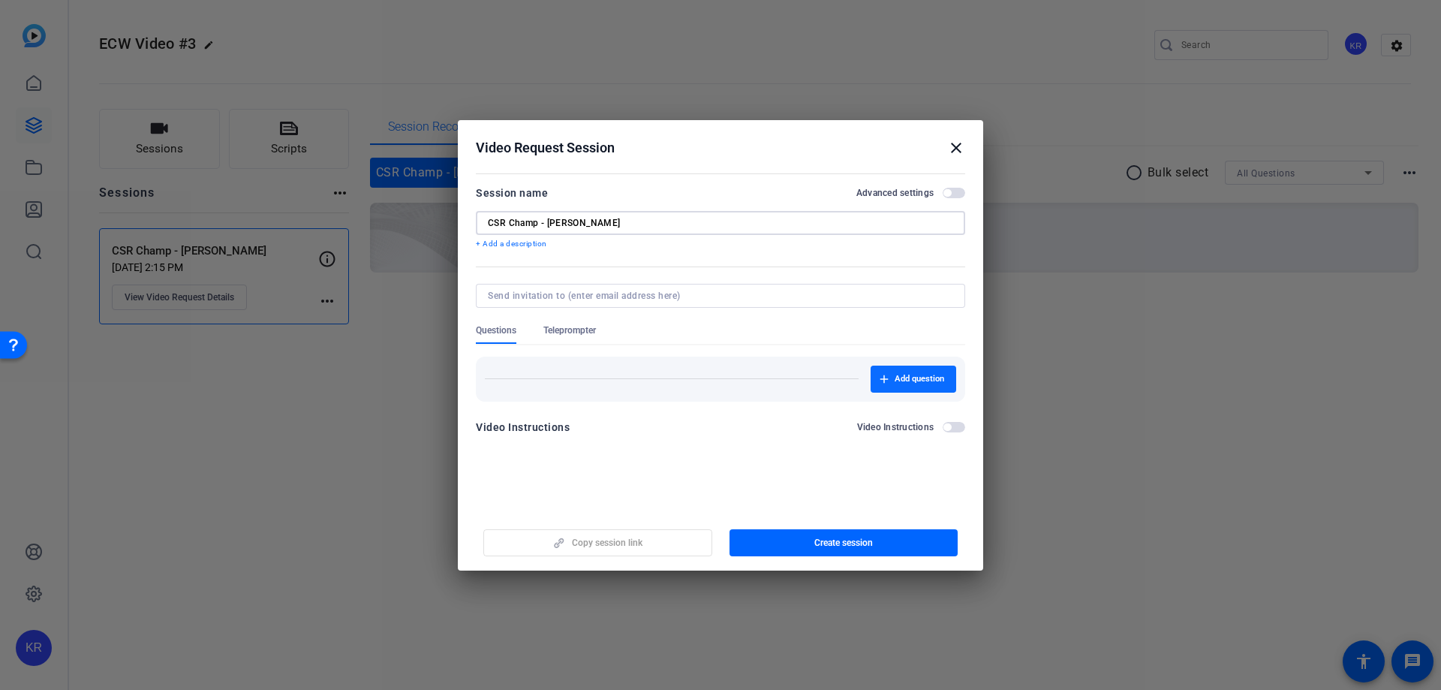
type input "CSR Champ - [PERSON_NAME]"
click at [918, 381] on span "Add question" at bounding box center [920, 379] width 50 height 12
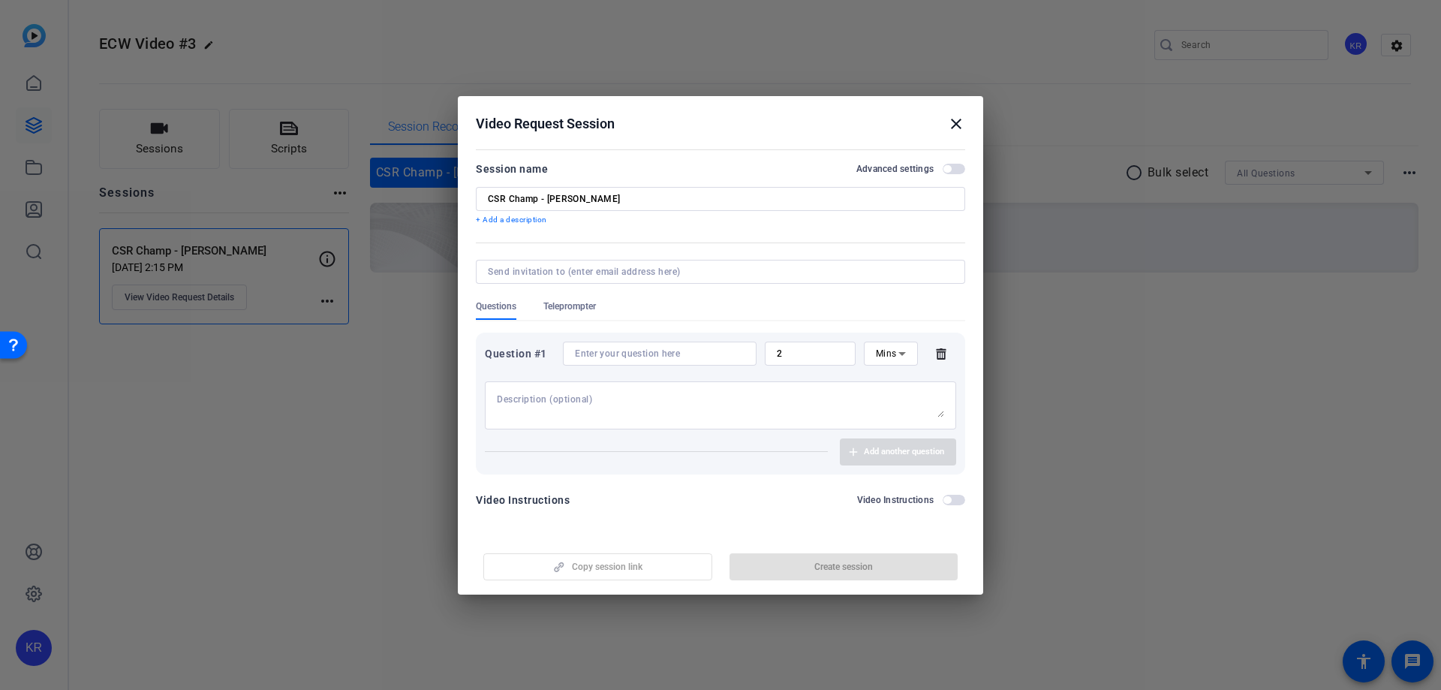
click at [714, 353] on div at bounding box center [660, 353] width 170 height 24
click at [714, 353] on input at bounding box center [660, 353] width 170 height 12
paste input "My name is [PERSON_NAME] and I’m proud to serve as the Community Impact Champio…"
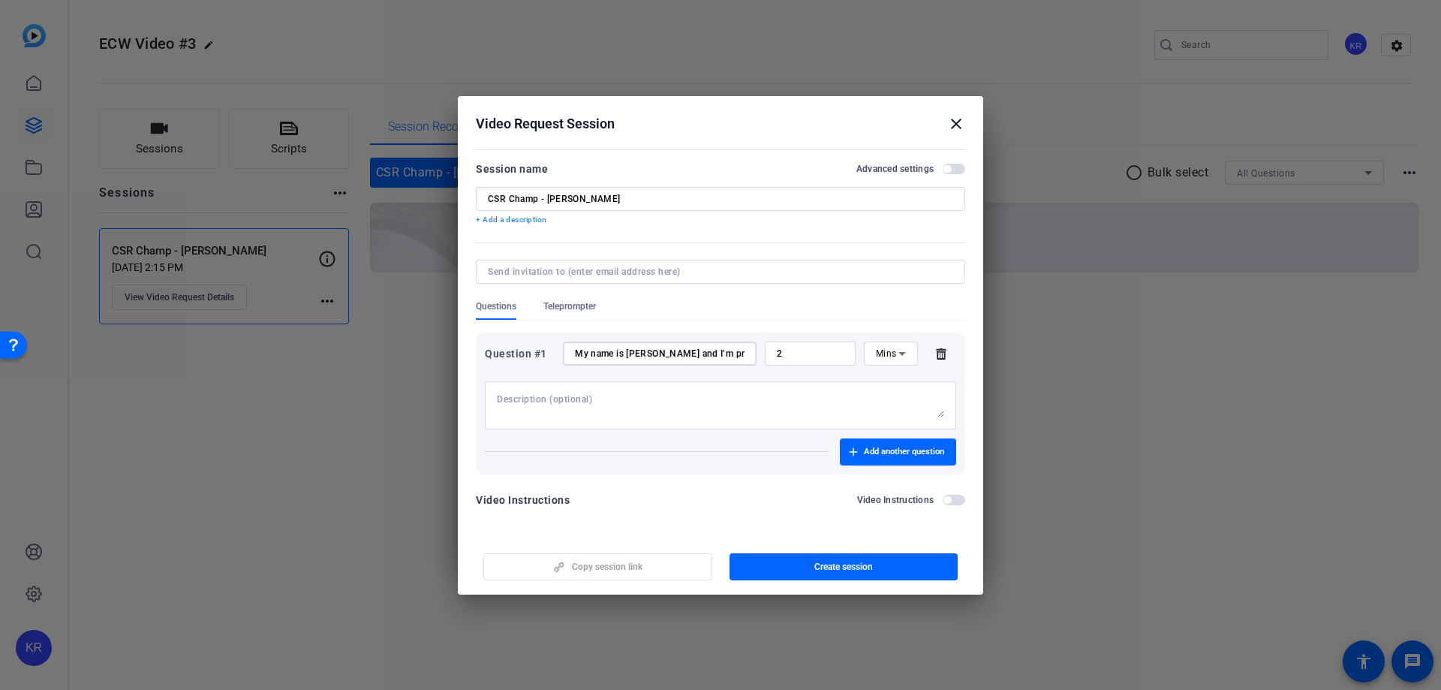
drag, startPoint x: 615, startPoint y: 352, endPoint x: 496, endPoint y: 347, distance: 119.4
click at [496, 347] on div "Question #1 My name is [PERSON_NAME] and I’m proud to serve as the Community Im…" at bounding box center [720, 353] width 471 height 24
click at [590, 356] on input "My name is [PERSON_NAME] and I’m proud to serve as the Community Impact Champio…" at bounding box center [660, 353] width 170 height 12
type input "My name is [PERSON_NAME] and I’m proud to serve as the Community Impact Champio…"
click at [863, 559] on span "button" at bounding box center [844, 567] width 229 height 36
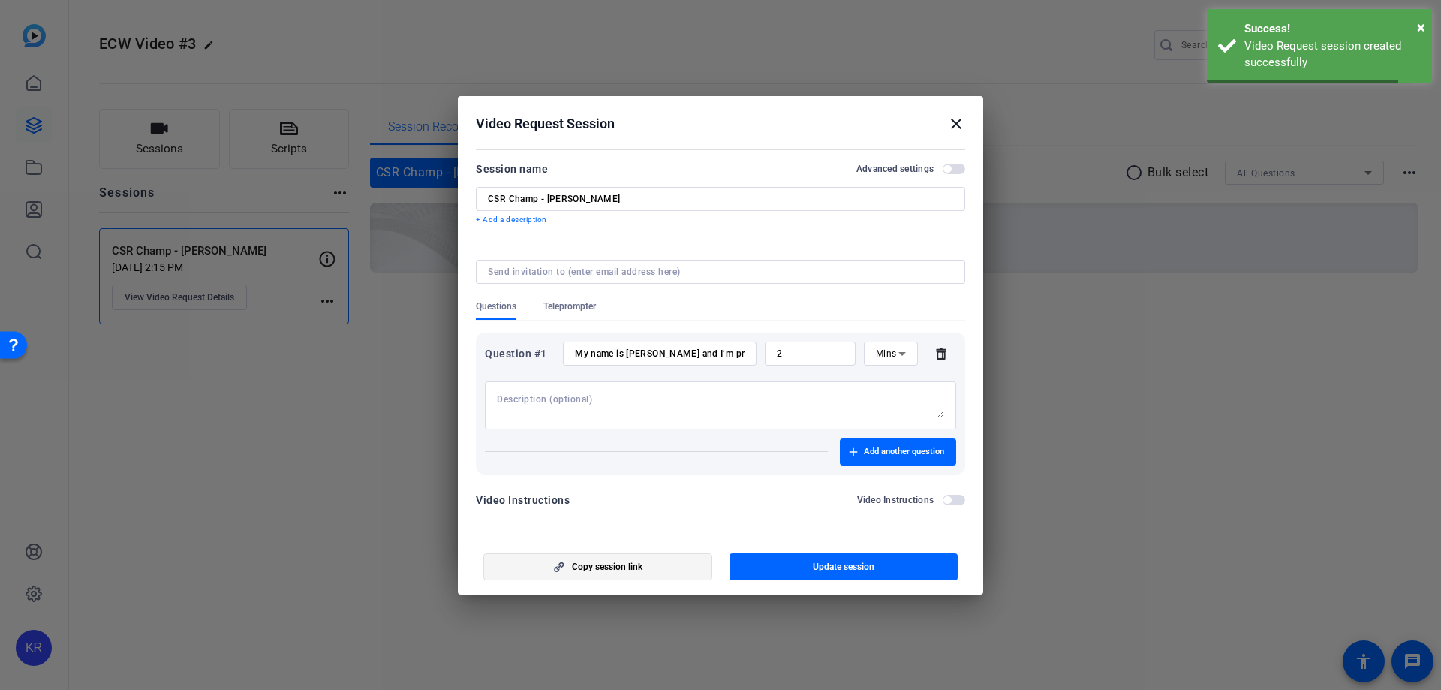
click at [649, 570] on span "button" at bounding box center [597, 567] width 227 height 36
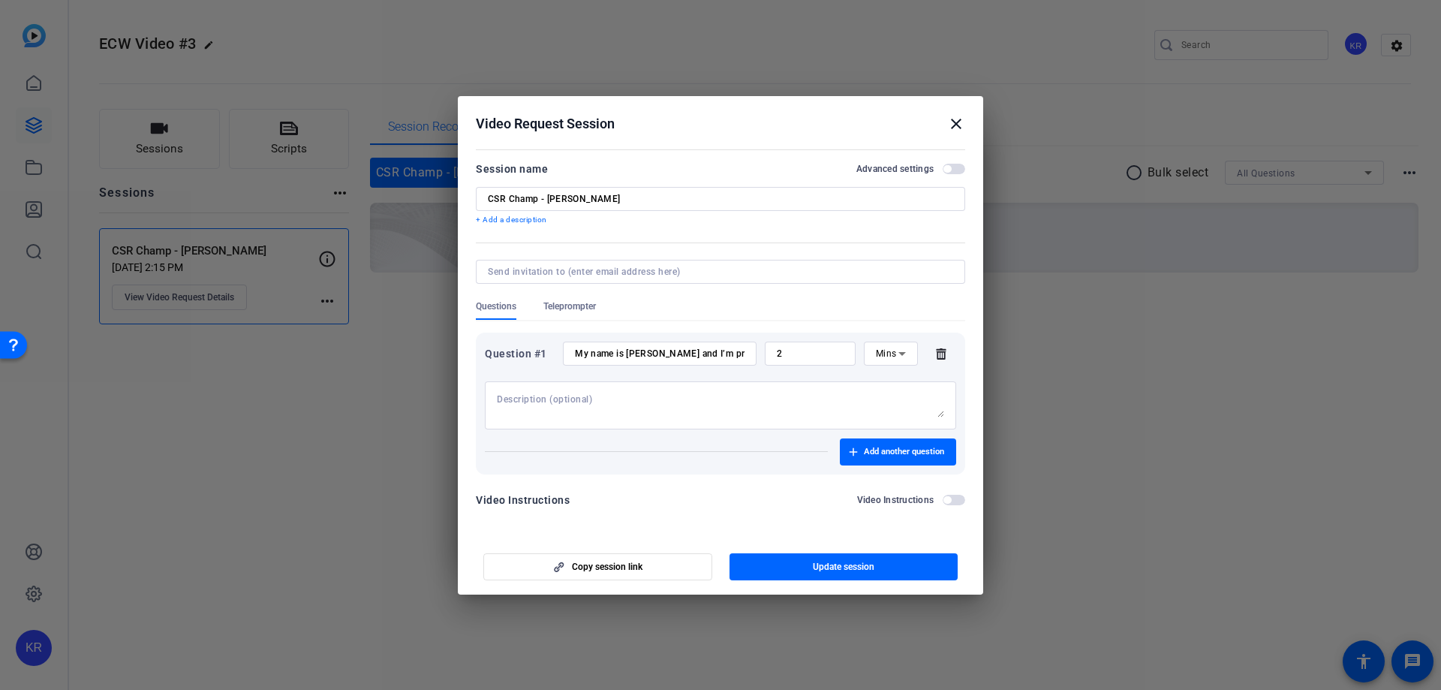
click at [959, 119] on mat-icon "close" at bounding box center [956, 124] width 18 height 18
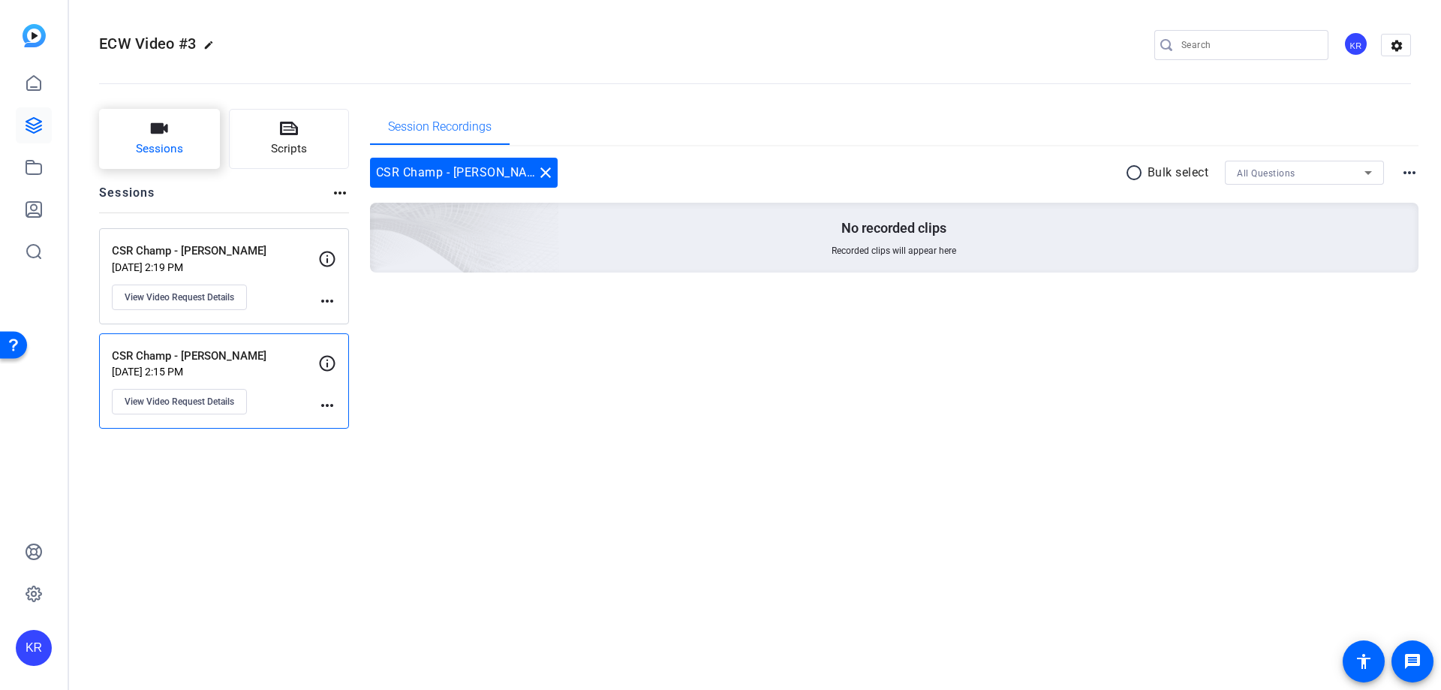
click at [173, 128] on button "Sessions" at bounding box center [159, 139] width 121 height 60
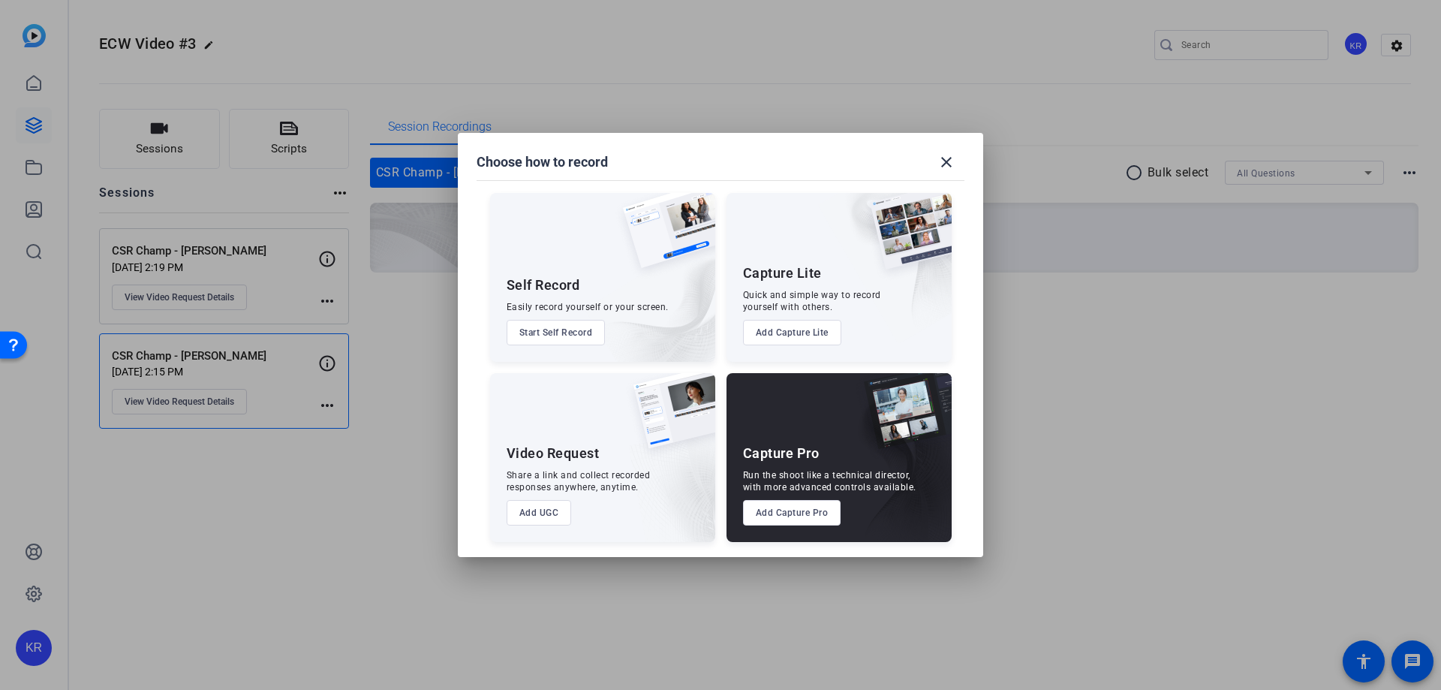
click at [549, 514] on button "Add UGC" at bounding box center [539, 513] width 65 height 26
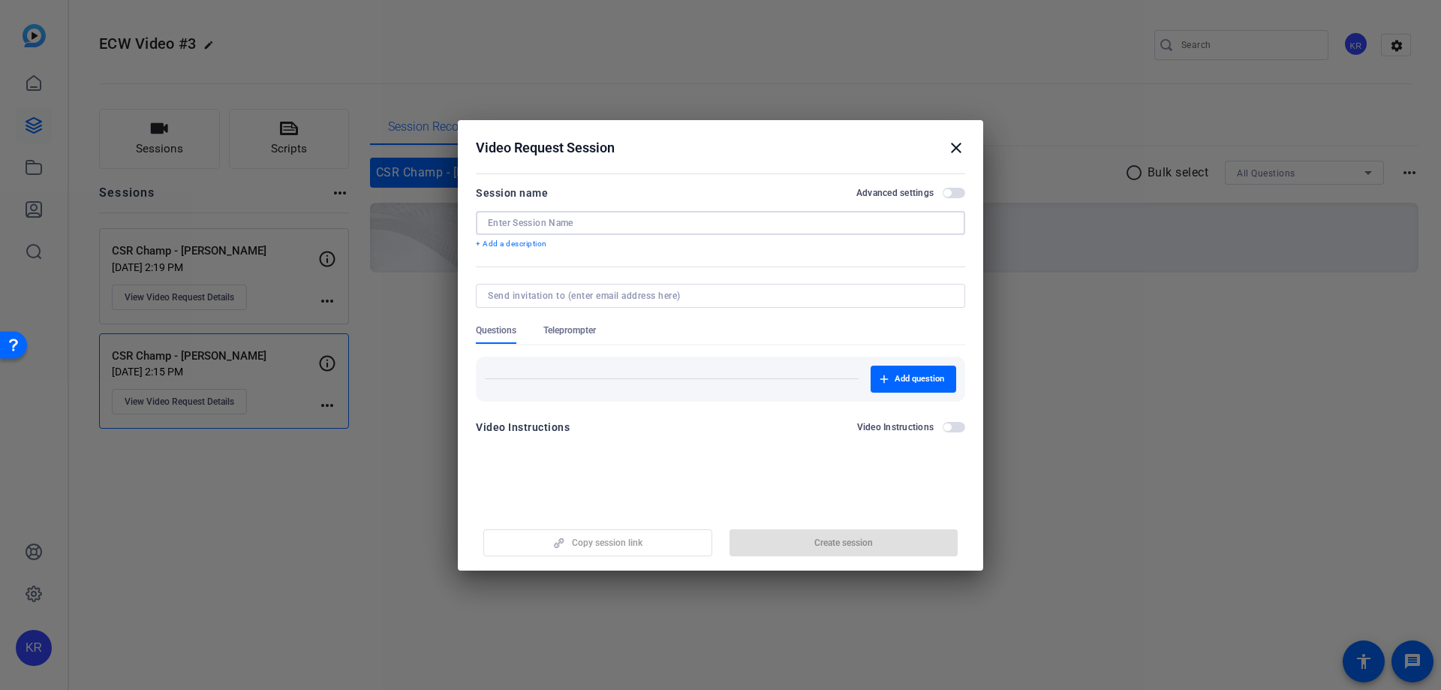
click at [672, 217] on input at bounding box center [720, 223] width 465 height 12
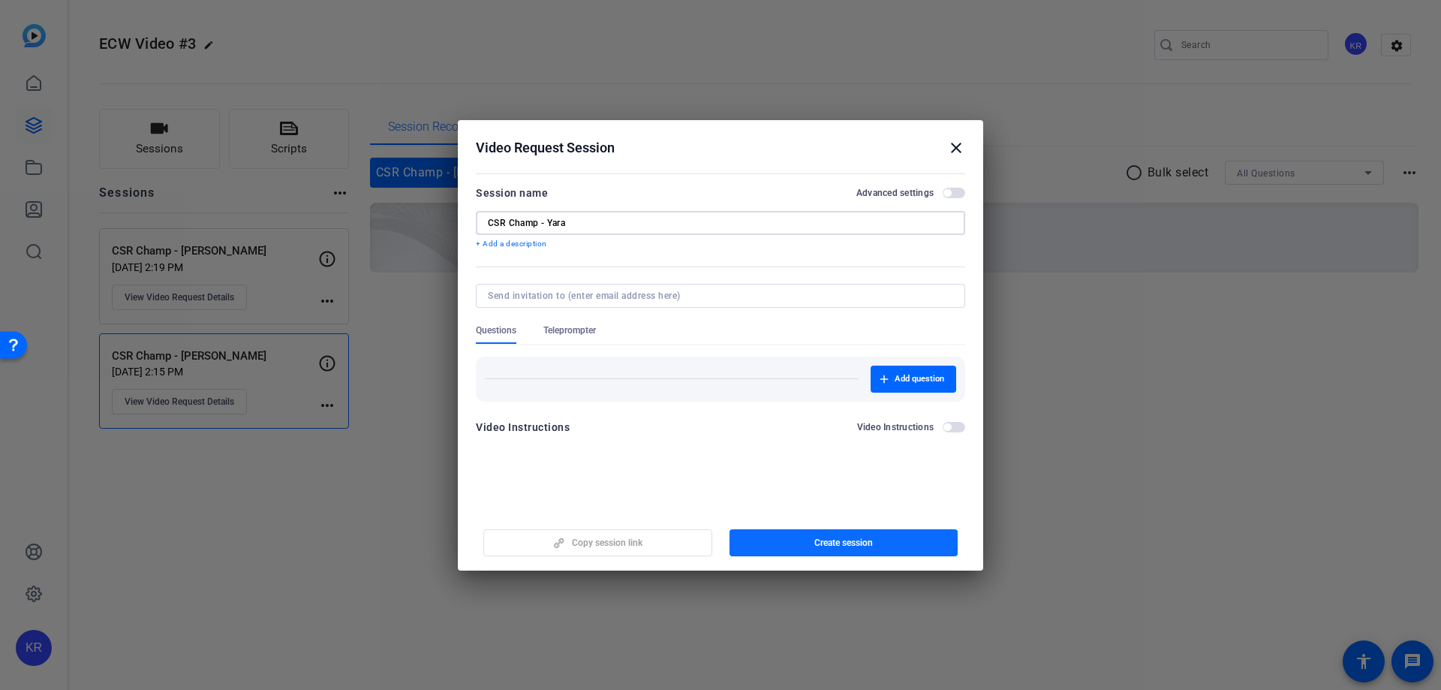
type input "CSR Champ - Yara"
click at [932, 534] on span "button" at bounding box center [844, 543] width 229 height 36
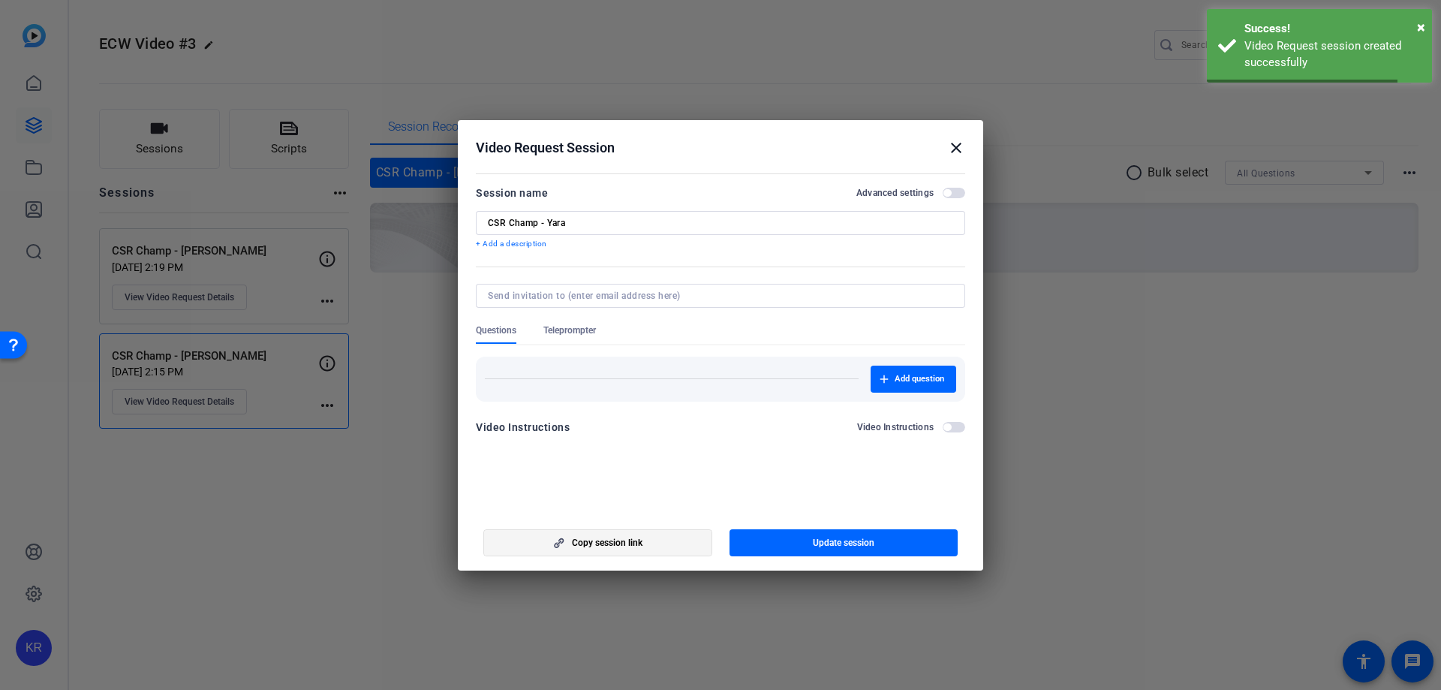
click at [700, 540] on span "button" at bounding box center [597, 543] width 227 height 36
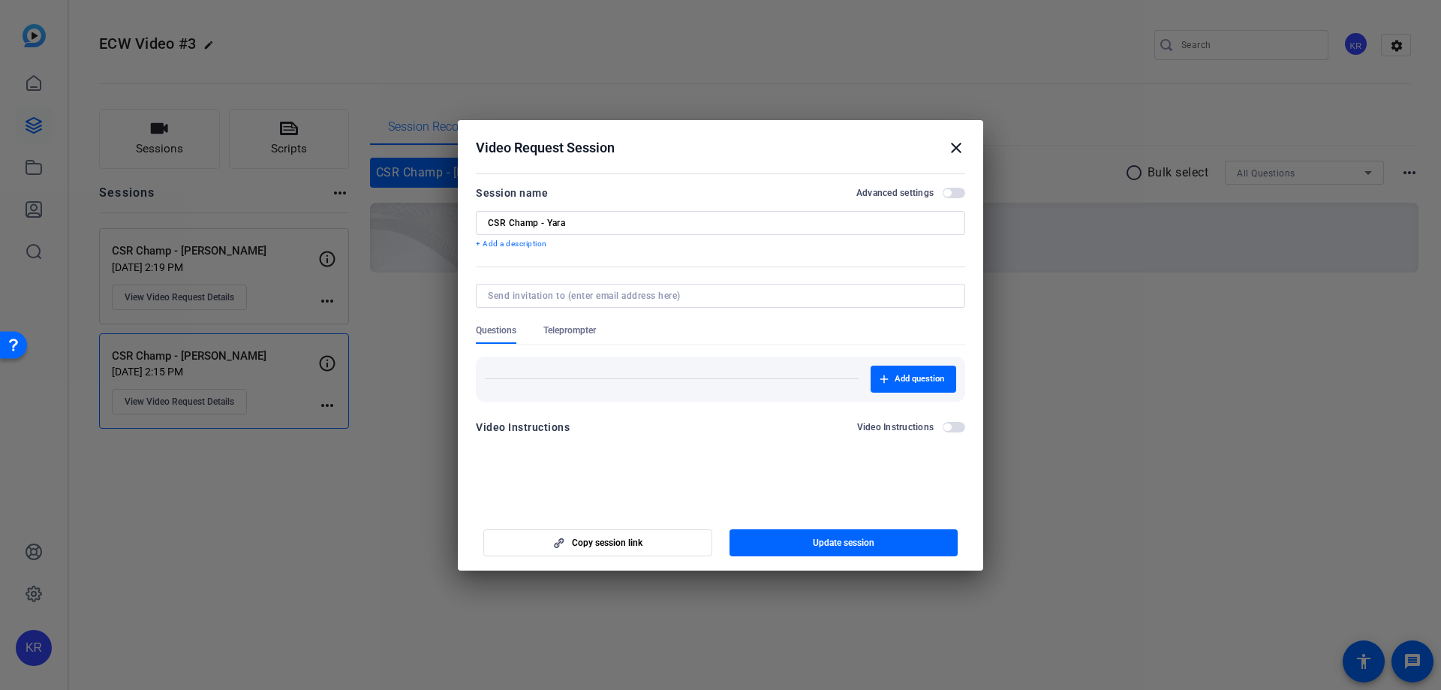
click at [946, 150] on div "Video Request Session close" at bounding box center [720, 148] width 489 height 18
click at [953, 147] on mat-icon "close" at bounding box center [956, 148] width 18 height 18
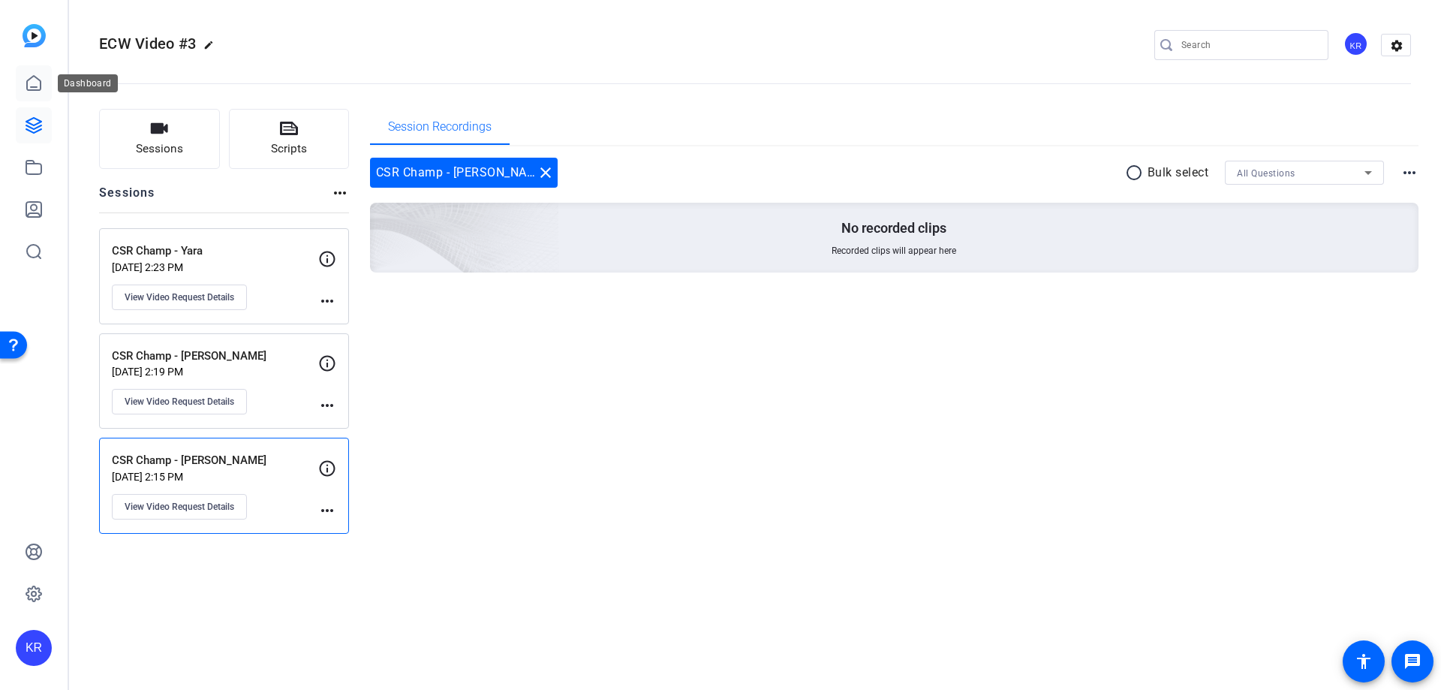
click at [33, 80] on icon at bounding box center [34, 83] width 18 height 18
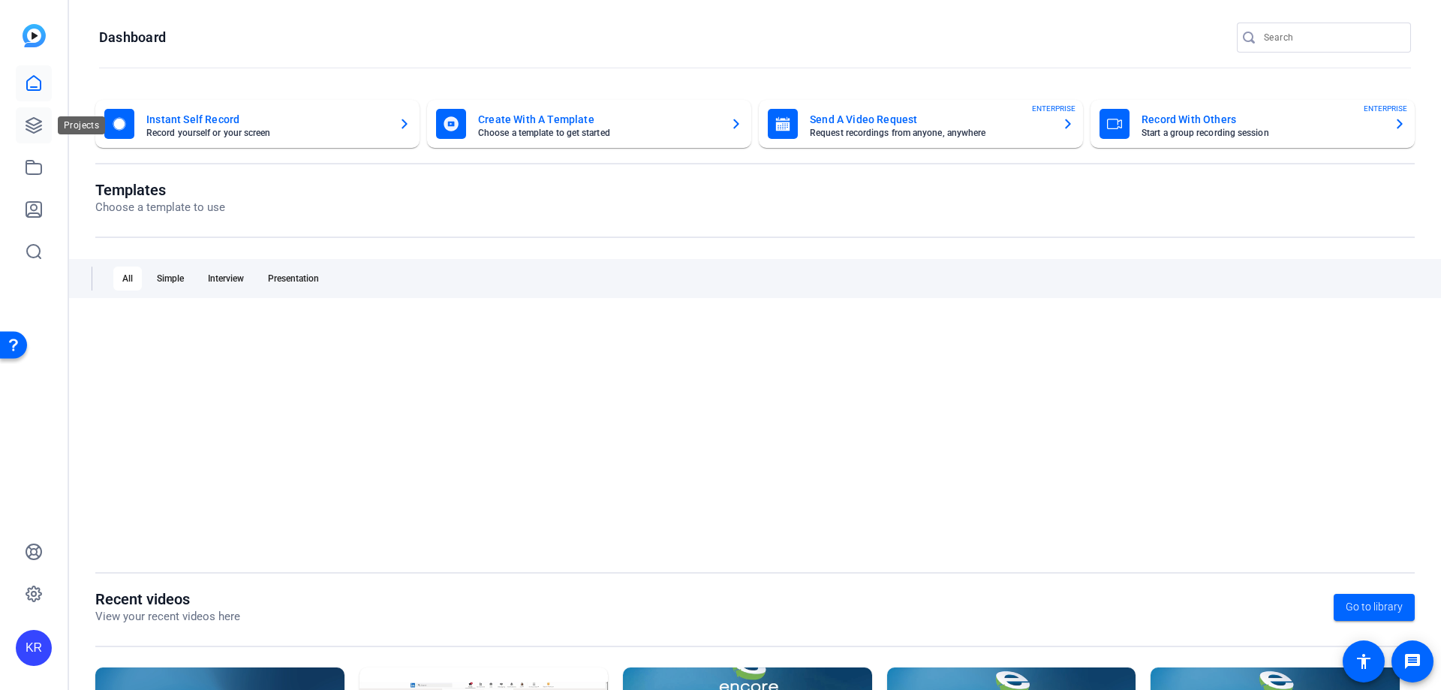
click at [41, 125] on icon at bounding box center [33, 125] width 15 height 15
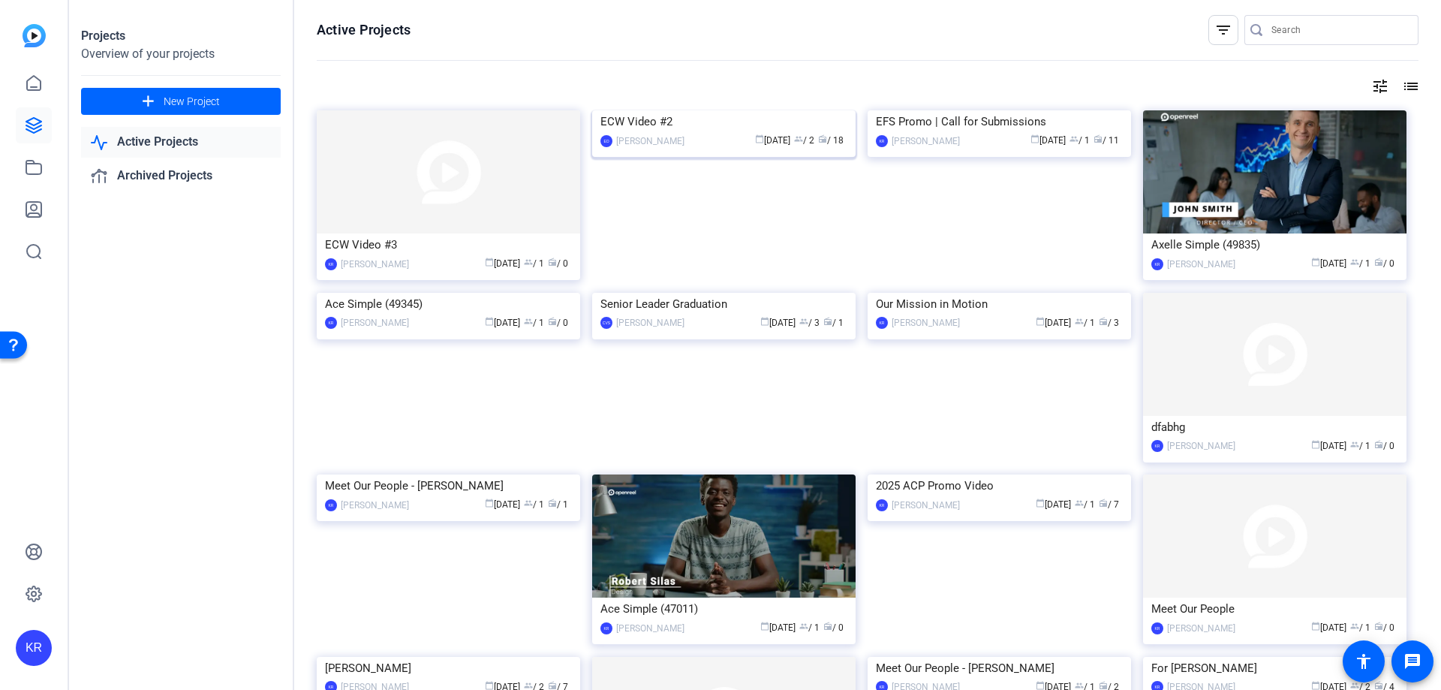
click at [710, 110] on img at bounding box center [723, 110] width 263 height 0
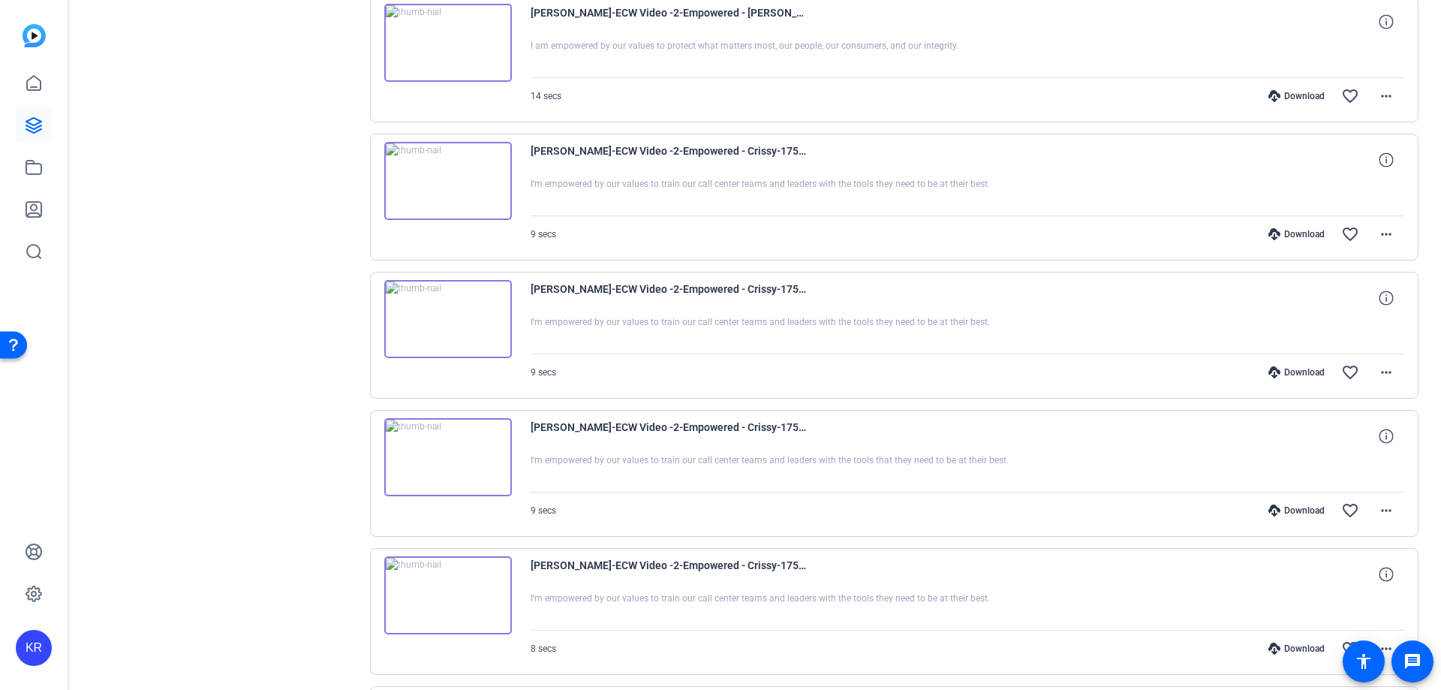
scroll to position [1104, 0]
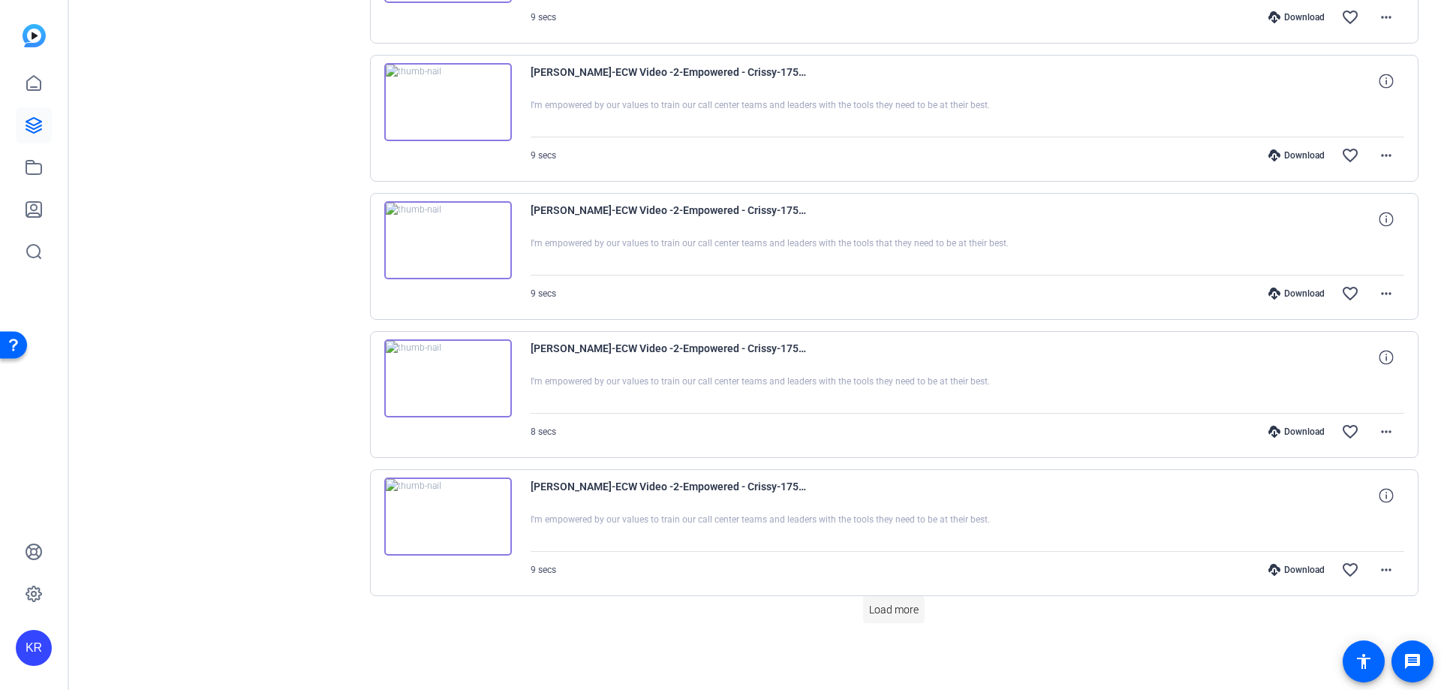
click at [883, 602] on span "Load more" at bounding box center [894, 610] width 50 height 16
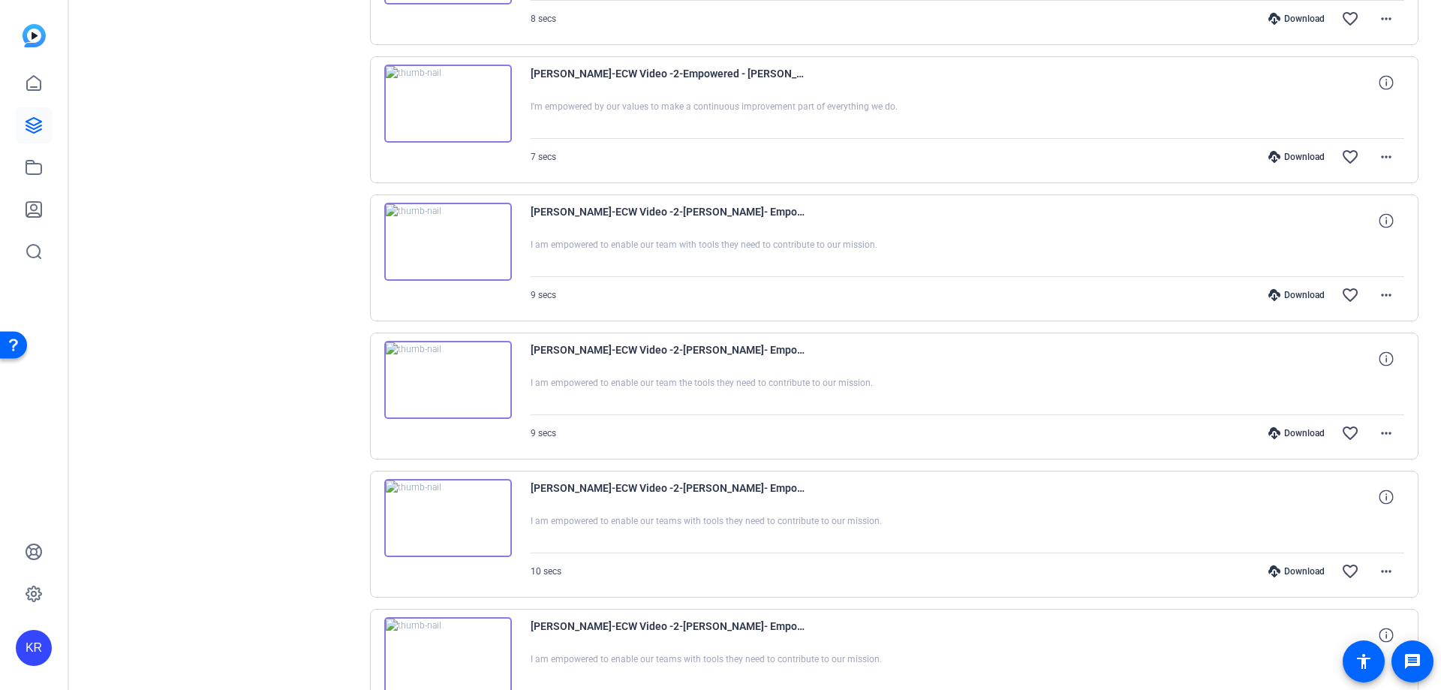
scroll to position [2182, 0]
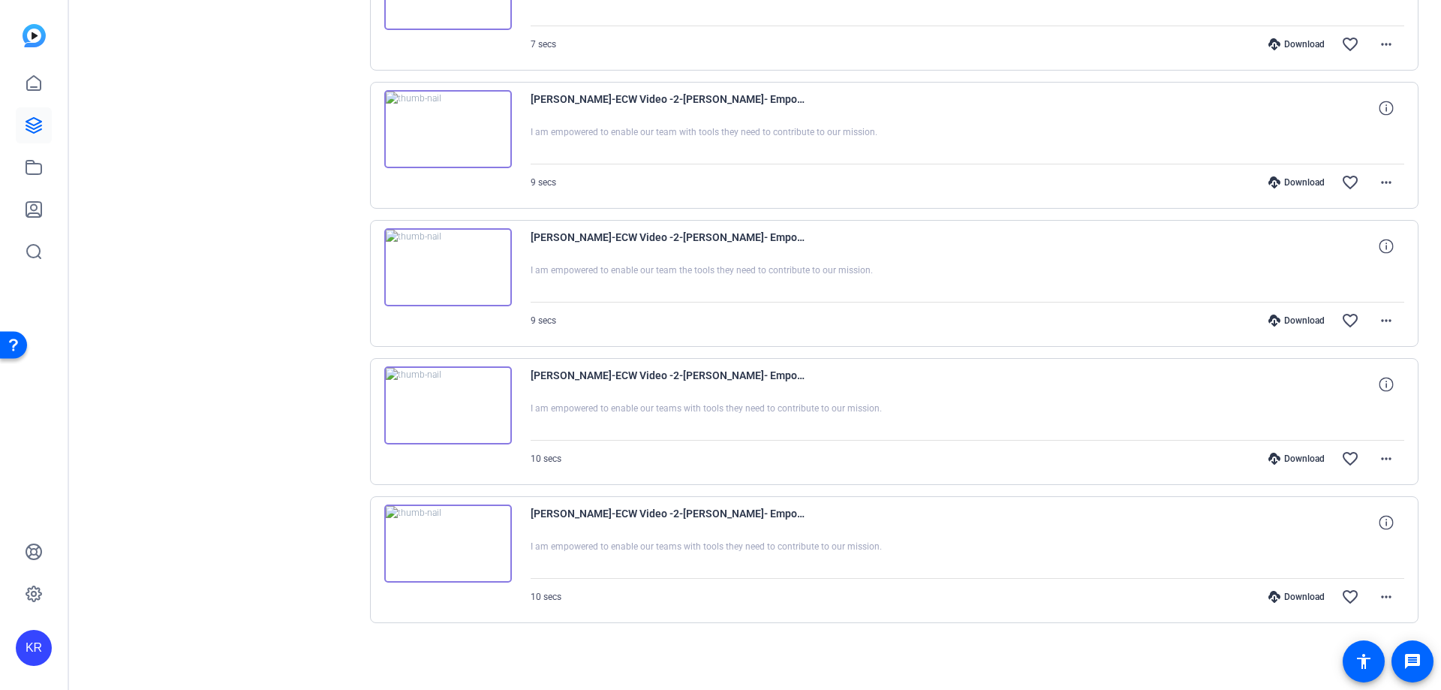
click at [446, 534] on img at bounding box center [448, 543] width 128 height 78
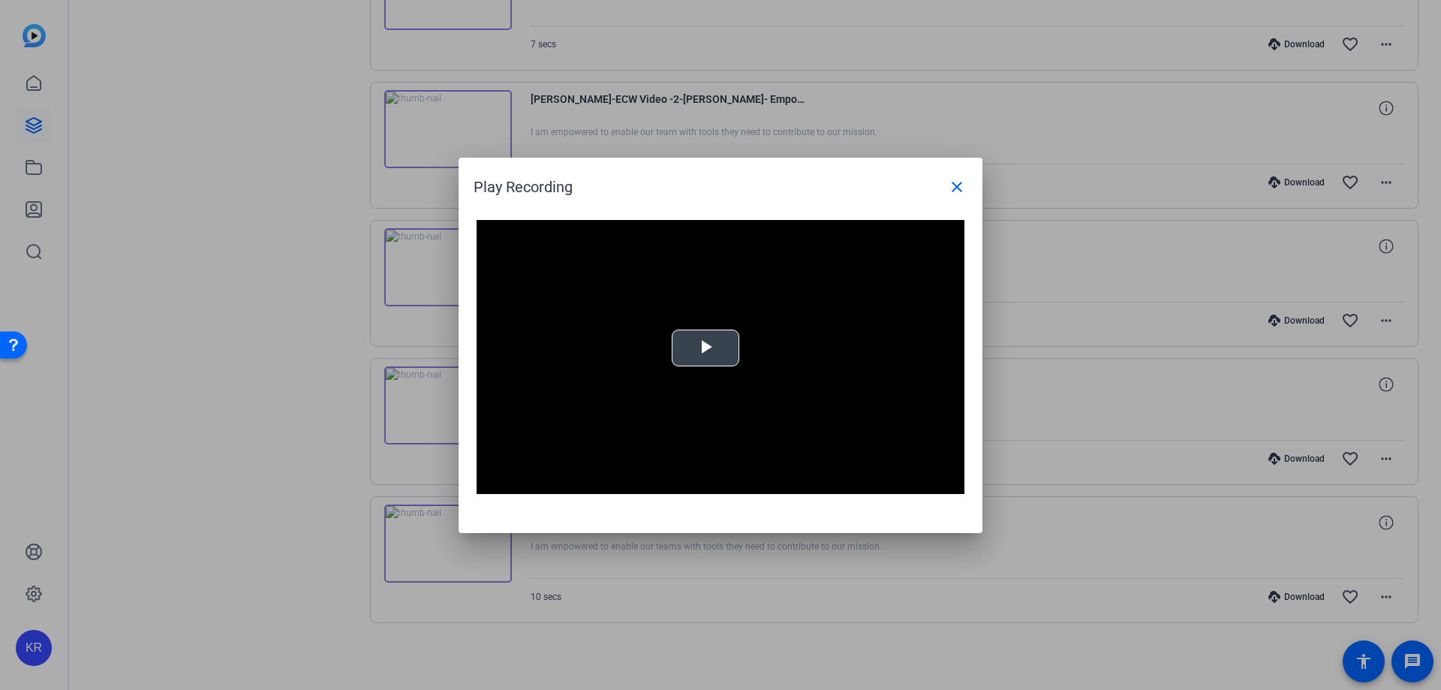
click at [705, 347] on span "Video Player" at bounding box center [705, 347] width 0 height 0
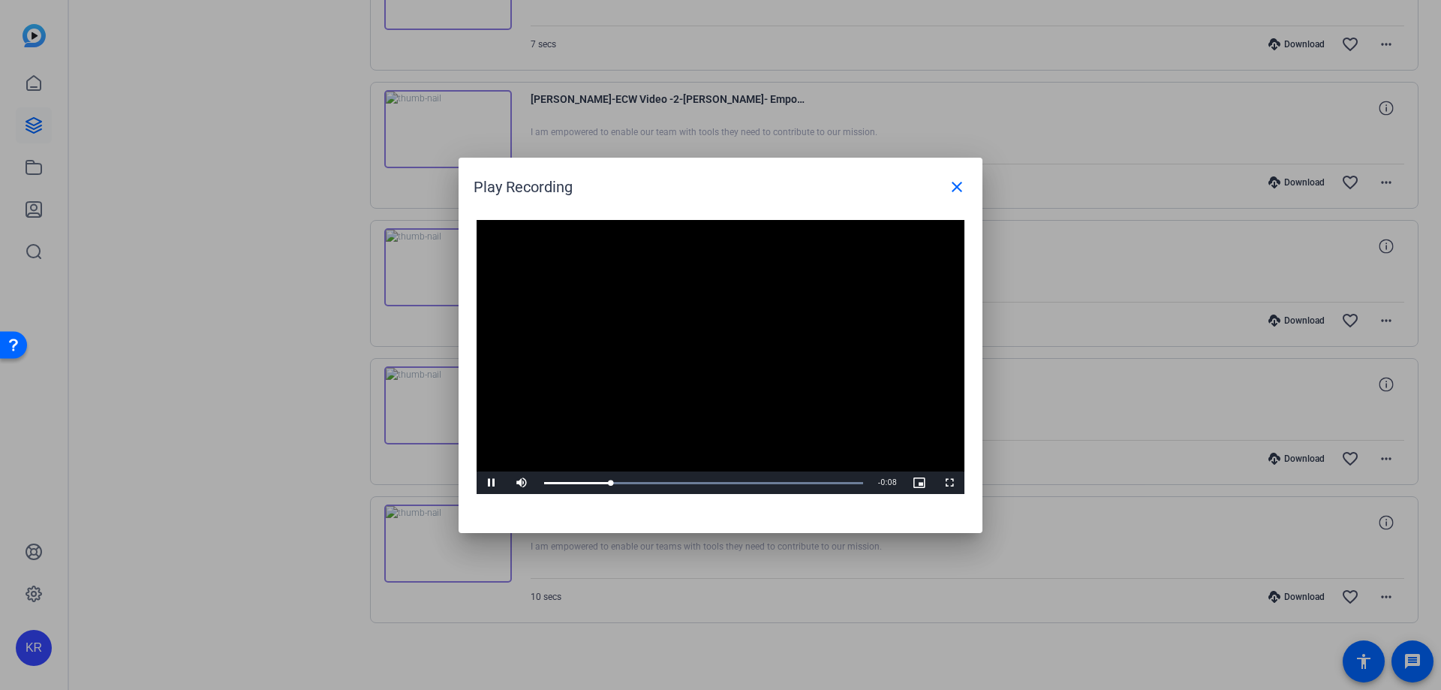
click at [704, 348] on video "Video Player" at bounding box center [721, 357] width 488 height 275
drag, startPoint x: 612, startPoint y: 481, endPoint x: 507, endPoint y: 479, distance: 105.1
click at [507, 479] on div "Play Mute Current Time 0:00 / Duration 0:10 Loaded : 100.00% 0:00 0:00 Stream T…" at bounding box center [721, 482] width 488 height 23
click at [482, 483] on span "Video Player" at bounding box center [492, 483] width 30 height 0
click at [954, 183] on mat-icon "close" at bounding box center [957, 187] width 18 height 18
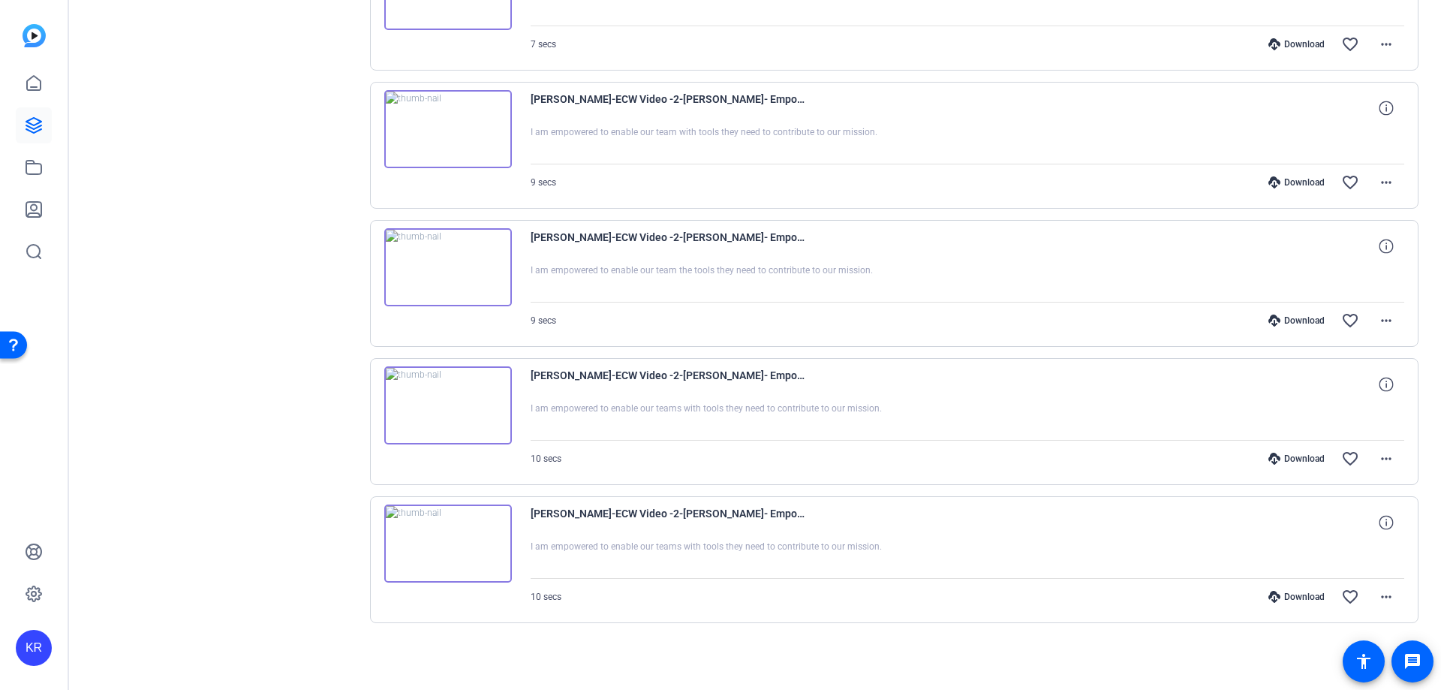
click at [450, 408] on img at bounding box center [448, 405] width 128 height 78
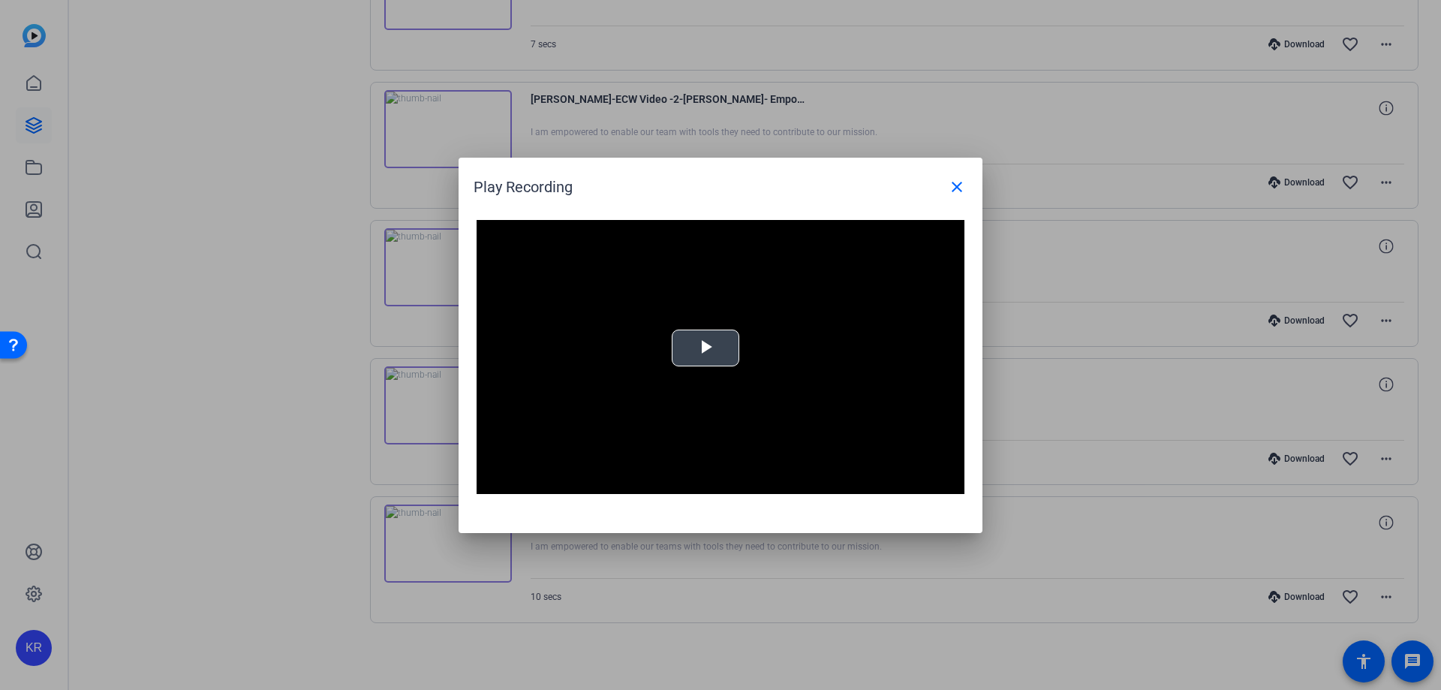
click at [705, 347] on span "Video Player" at bounding box center [705, 347] width 0 height 0
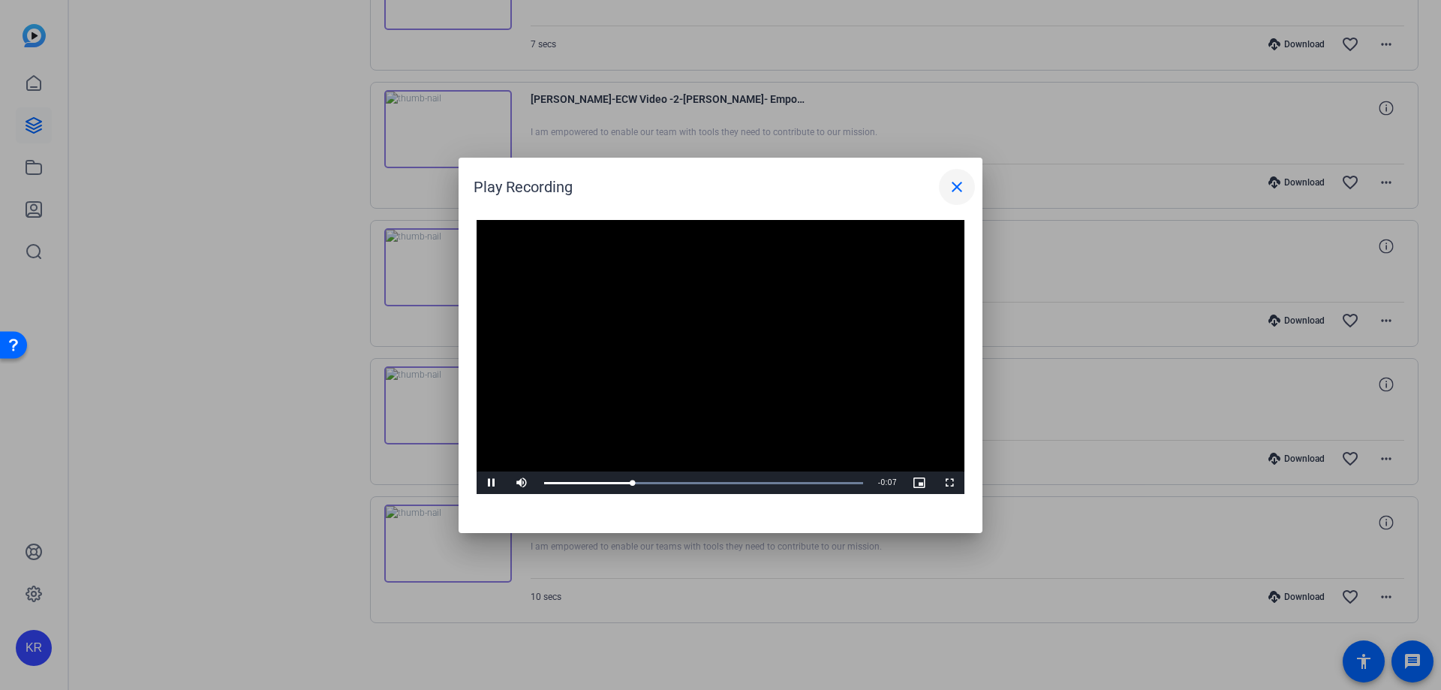
click at [962, 183] on mat-icon "close" at bounding box center [957, 187] width 18 height 18
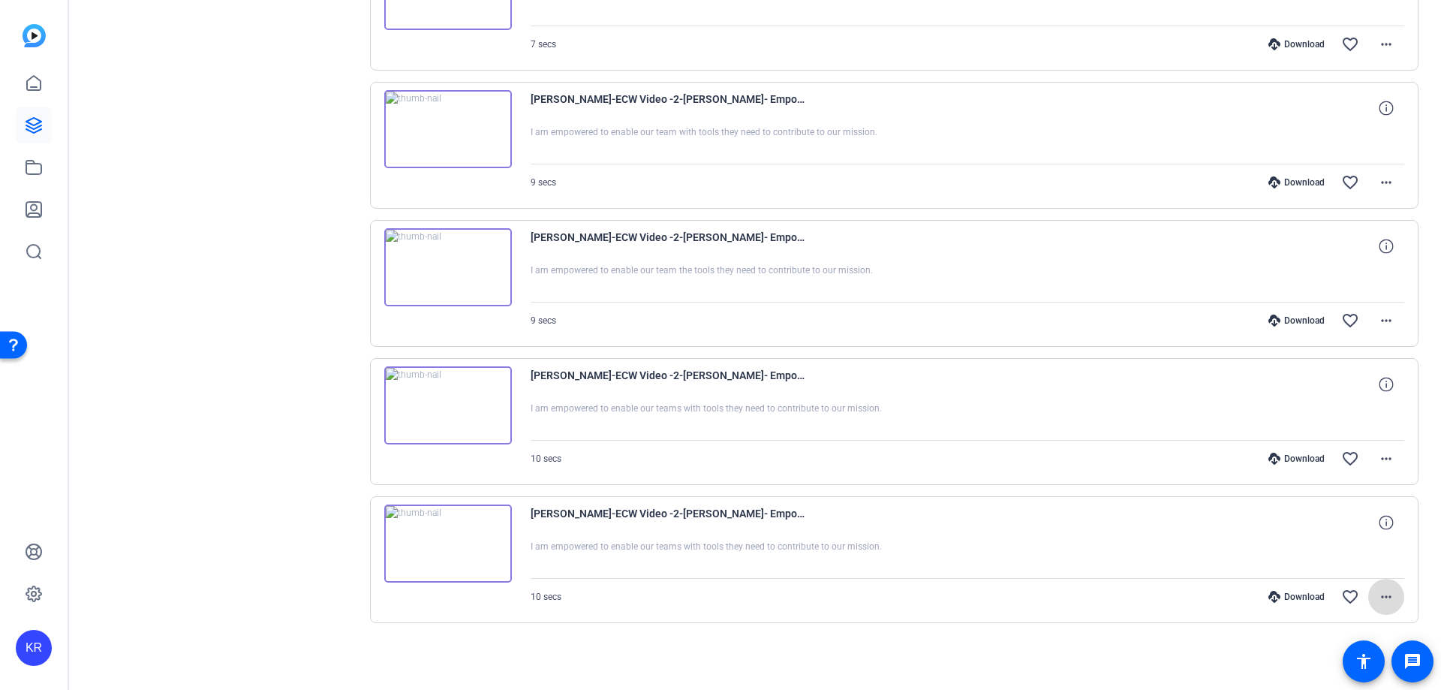
click at [1387, 591] on mat-icon "more_horiz" at bounding box center [1386, 597] width 18 height 18
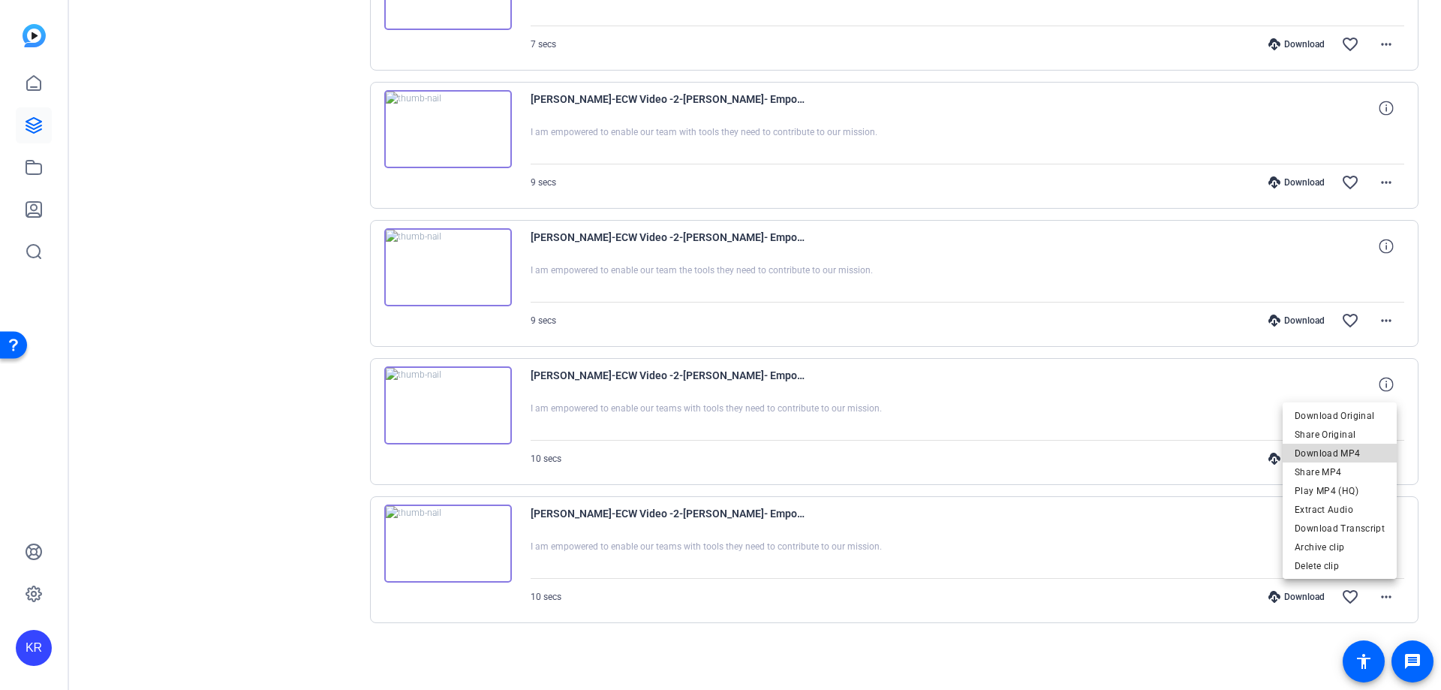
click at [1350, 458] on span "Download MP4" at bounding box center [1340, 453] width 90 height 18
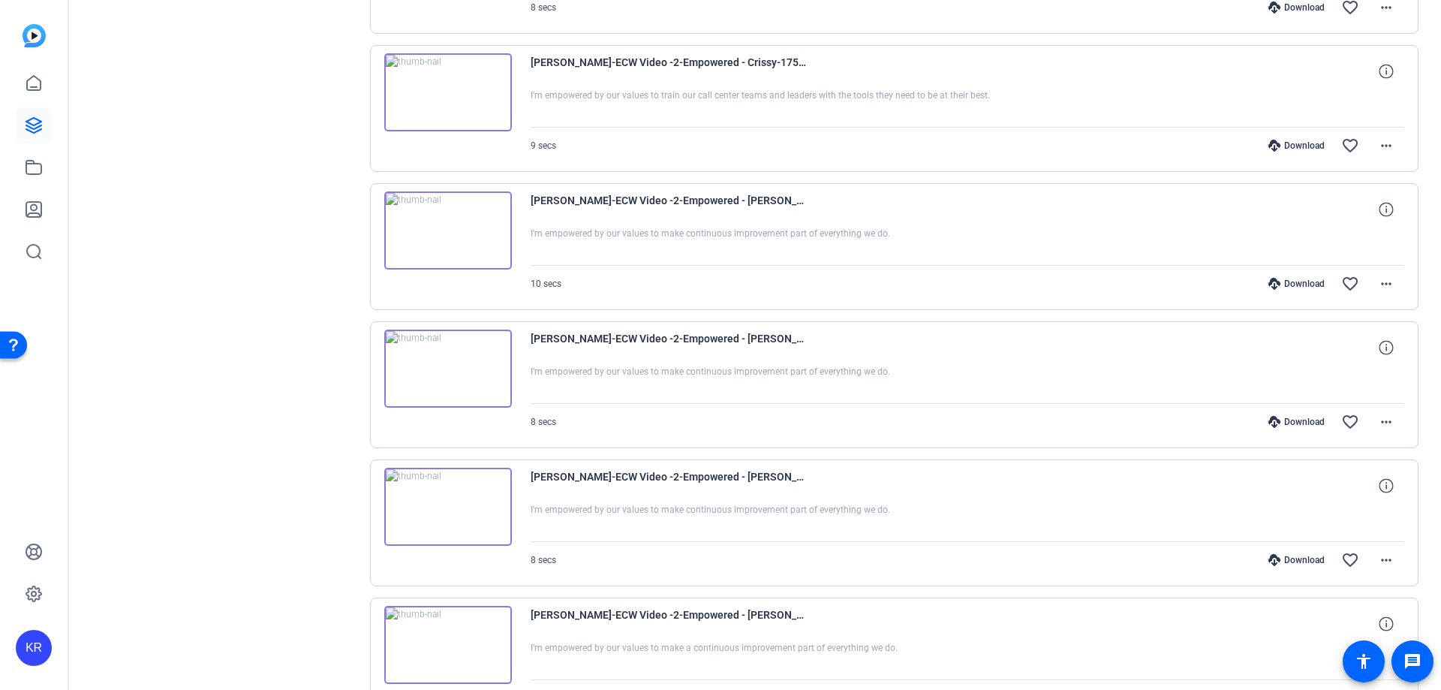
scroll to position [1506, 0]
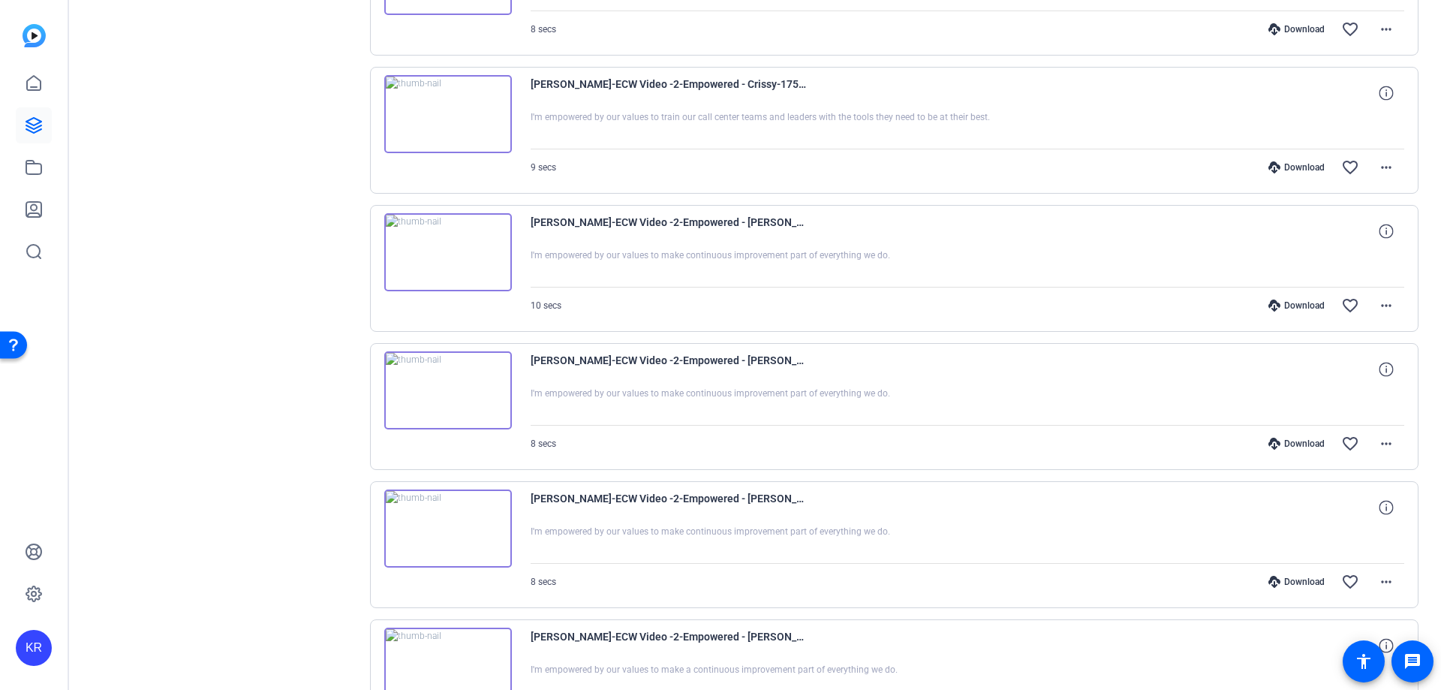
click at [417, 241] on img at bounding box center [448, 252] width 128 height 78
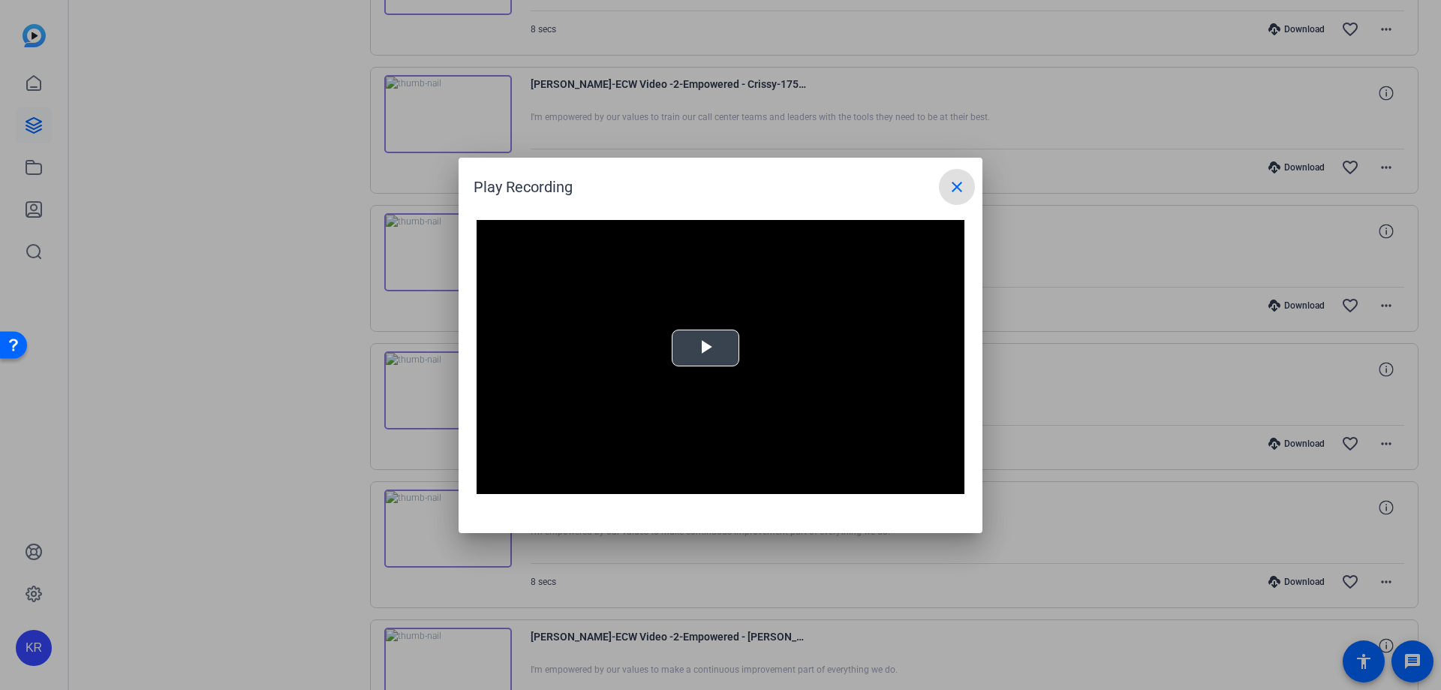
click at [705, 347] on span "Video Player" at bounding box center [705, 347] width 0 height 0
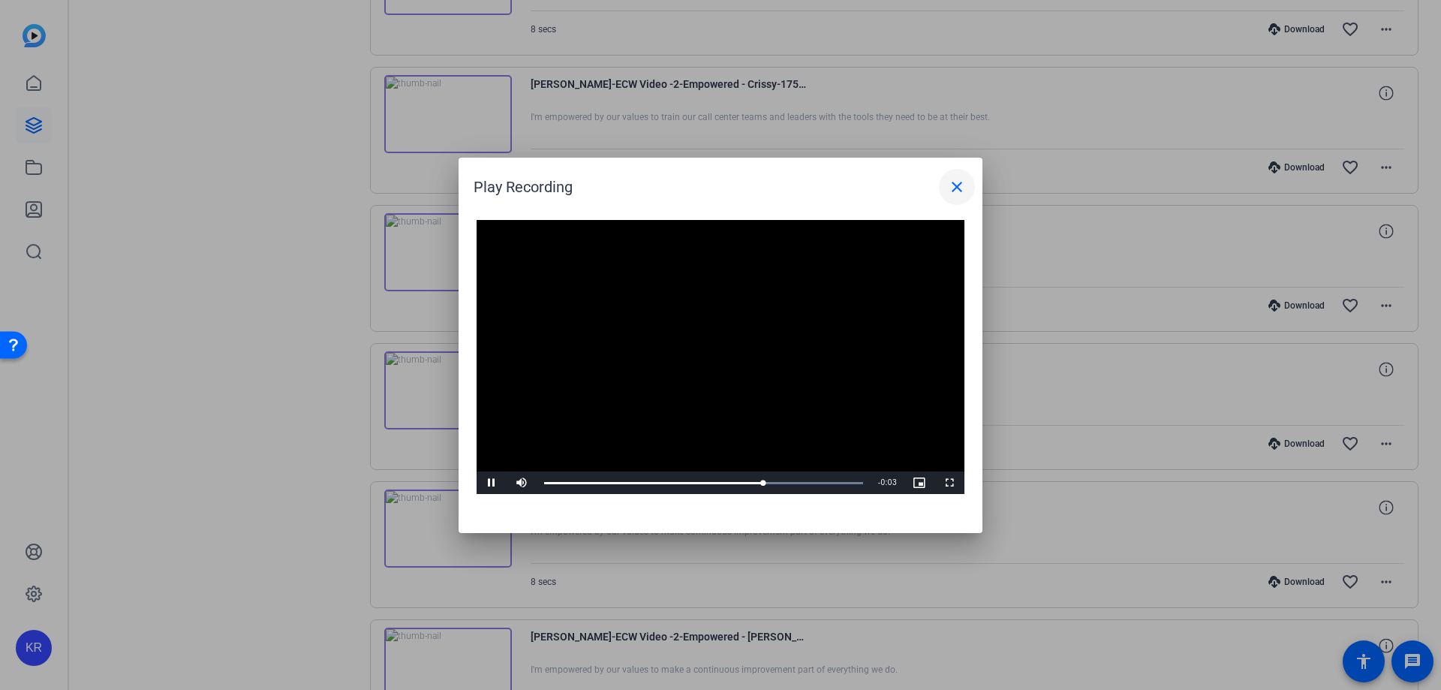
click at [951, 178] on mat-icon "close" at bounding box center [957, 187] width 18 height 18
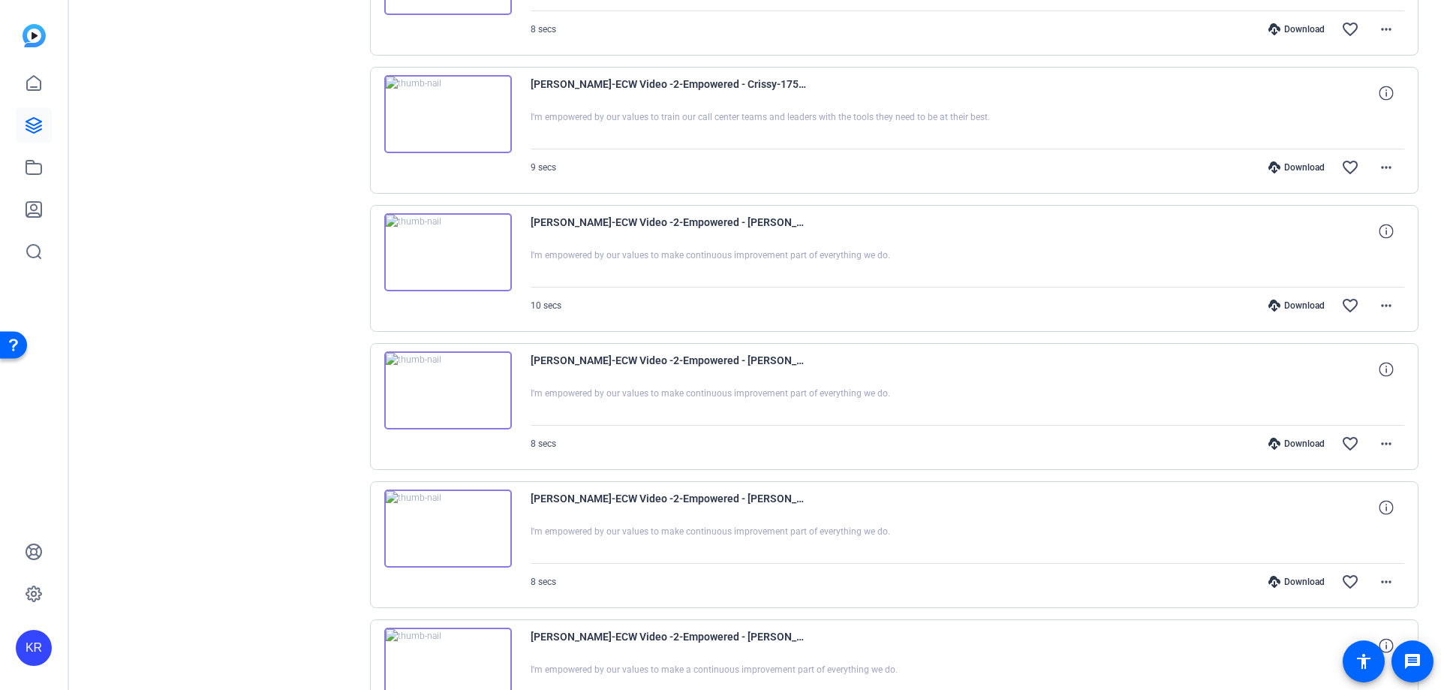
click at [447, 377] on img at bounding box center [448, 390] width 128 height 78
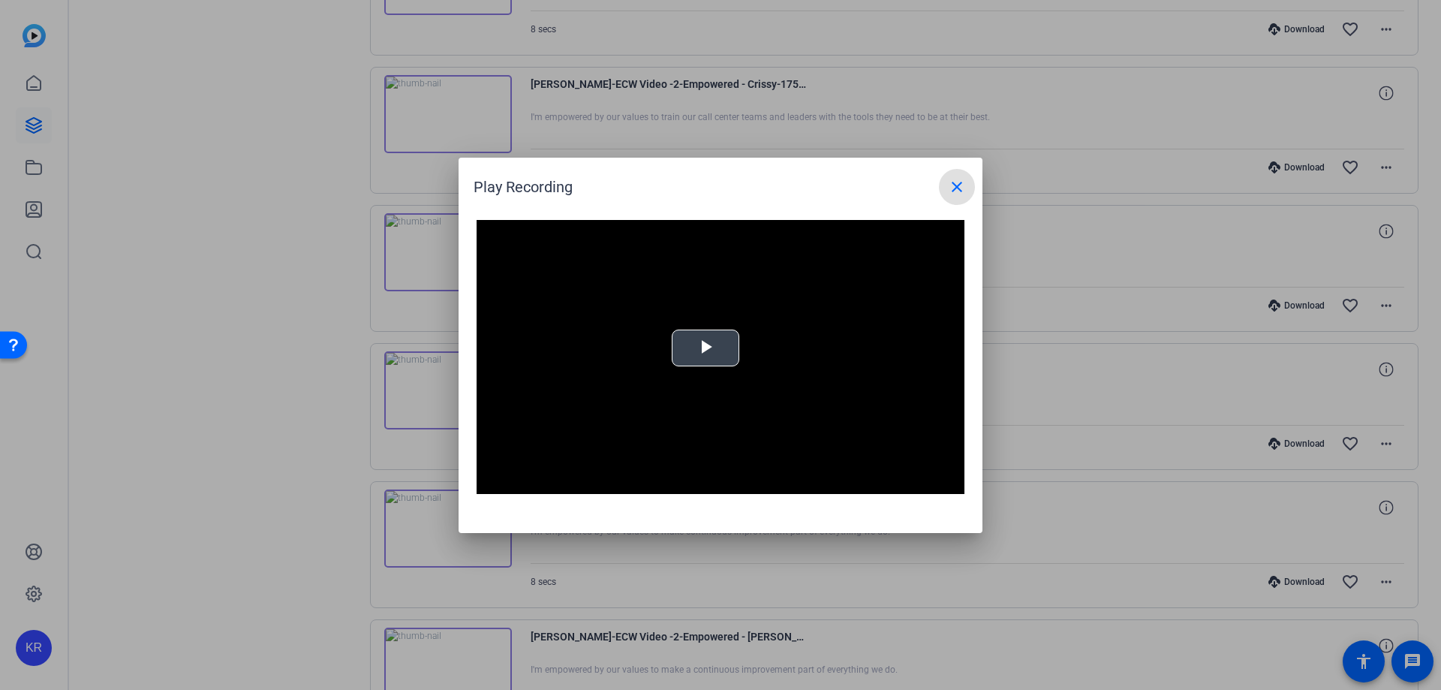
click at [705, 347] on span "Video Player" at bounding box center [705, 347] width 0 height 0
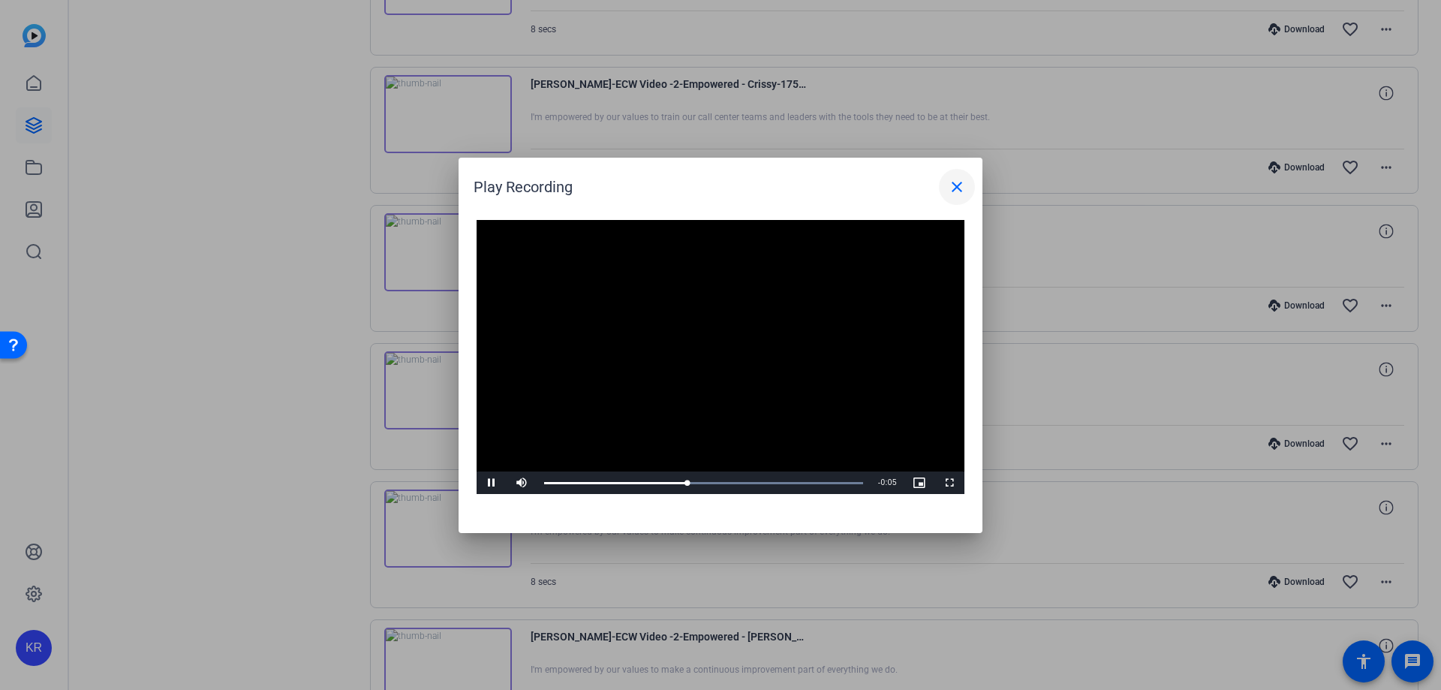
click at [952, 173] on span at bounding box center [957, 187] width 36 height 36
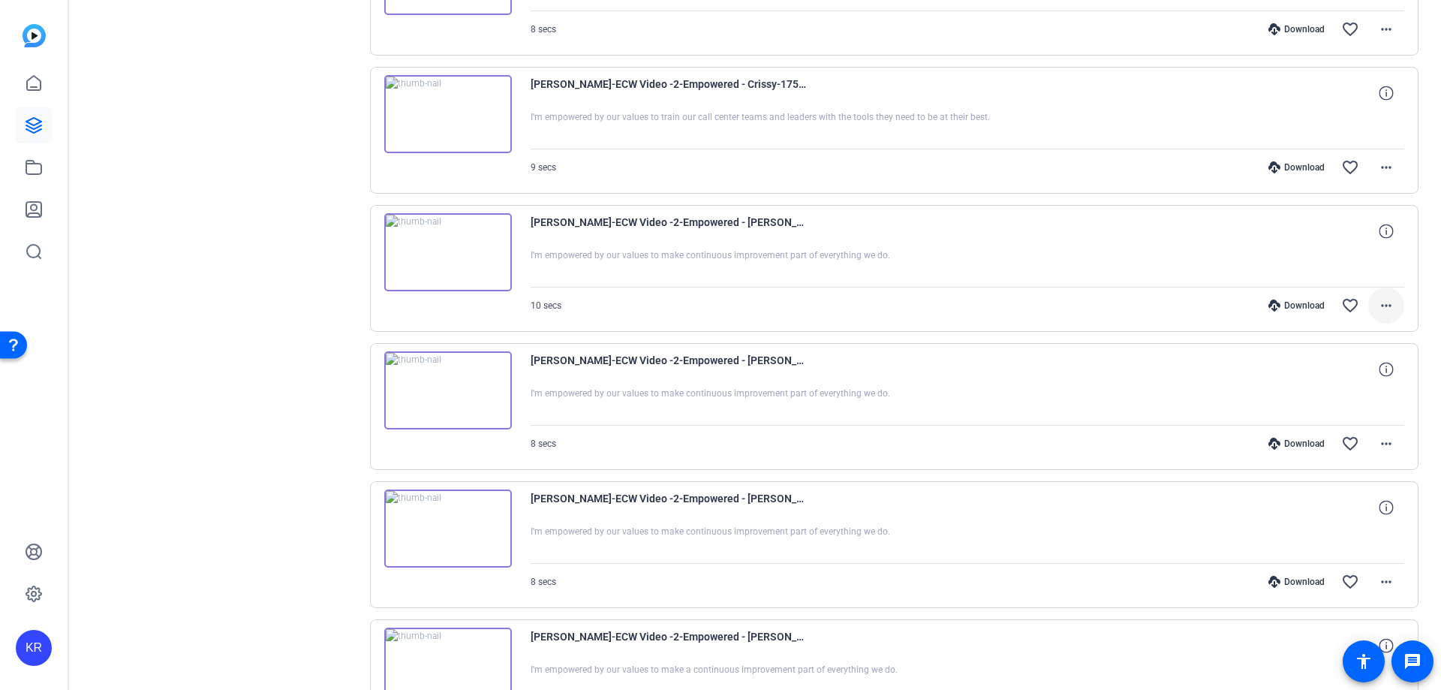
click at [1377, 301] on mat-icon "more_horiz" at bounding box center [1386, 305] width 18 height 18
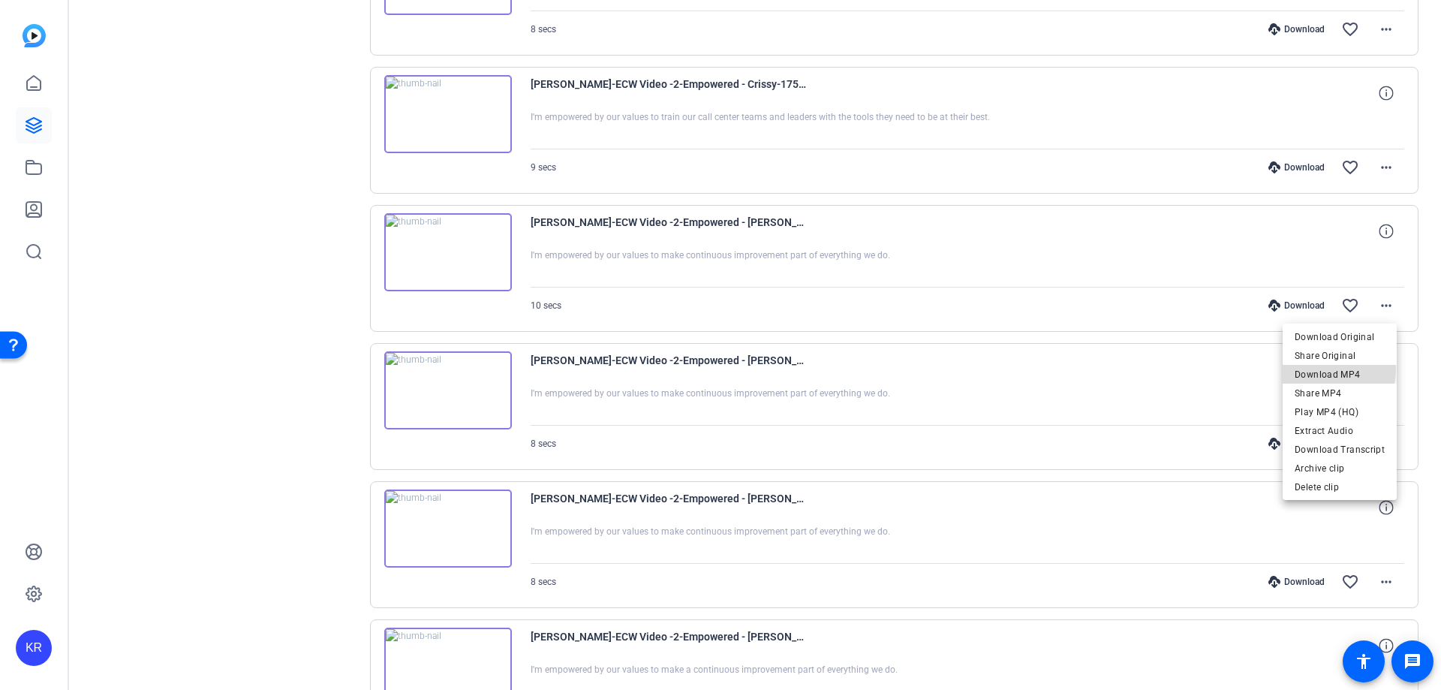
click at [1339, 370] on span "Download MP4" at bounding box center [1340, 375] width 90 height 18
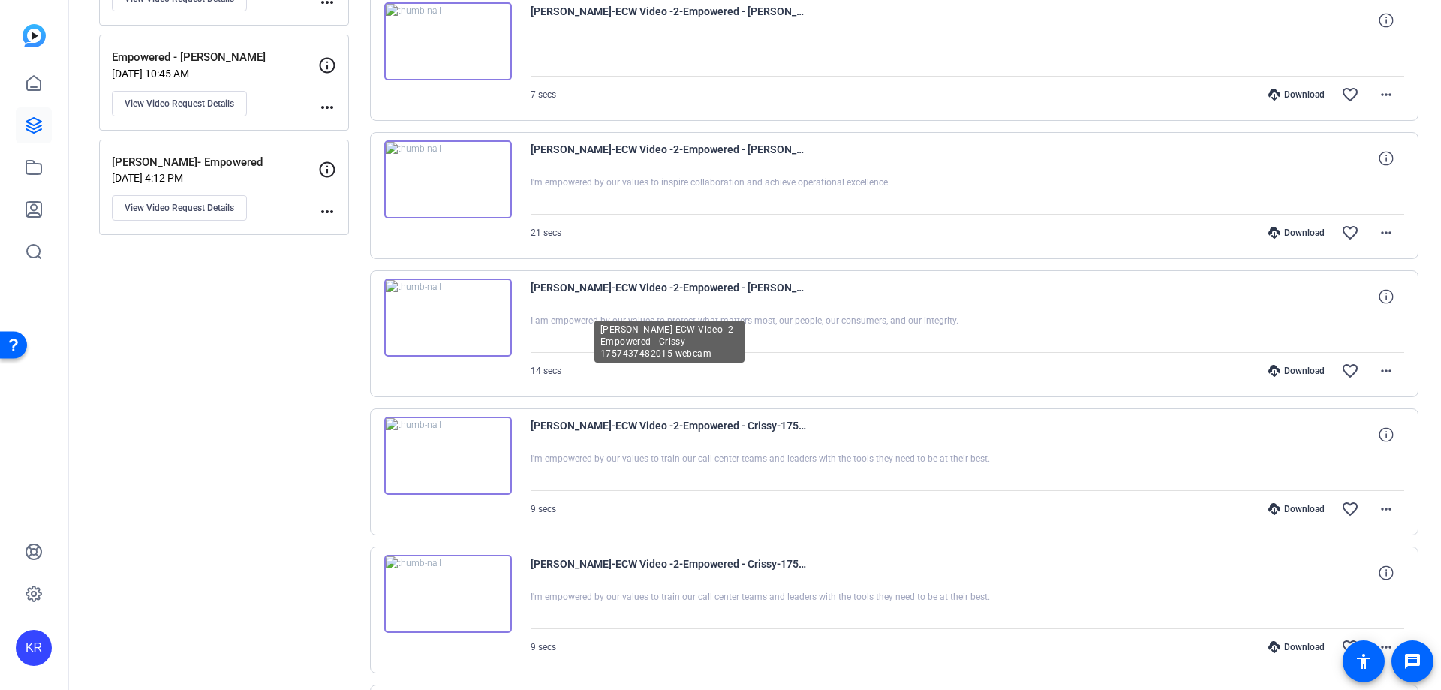
scroll to position [531, 0]
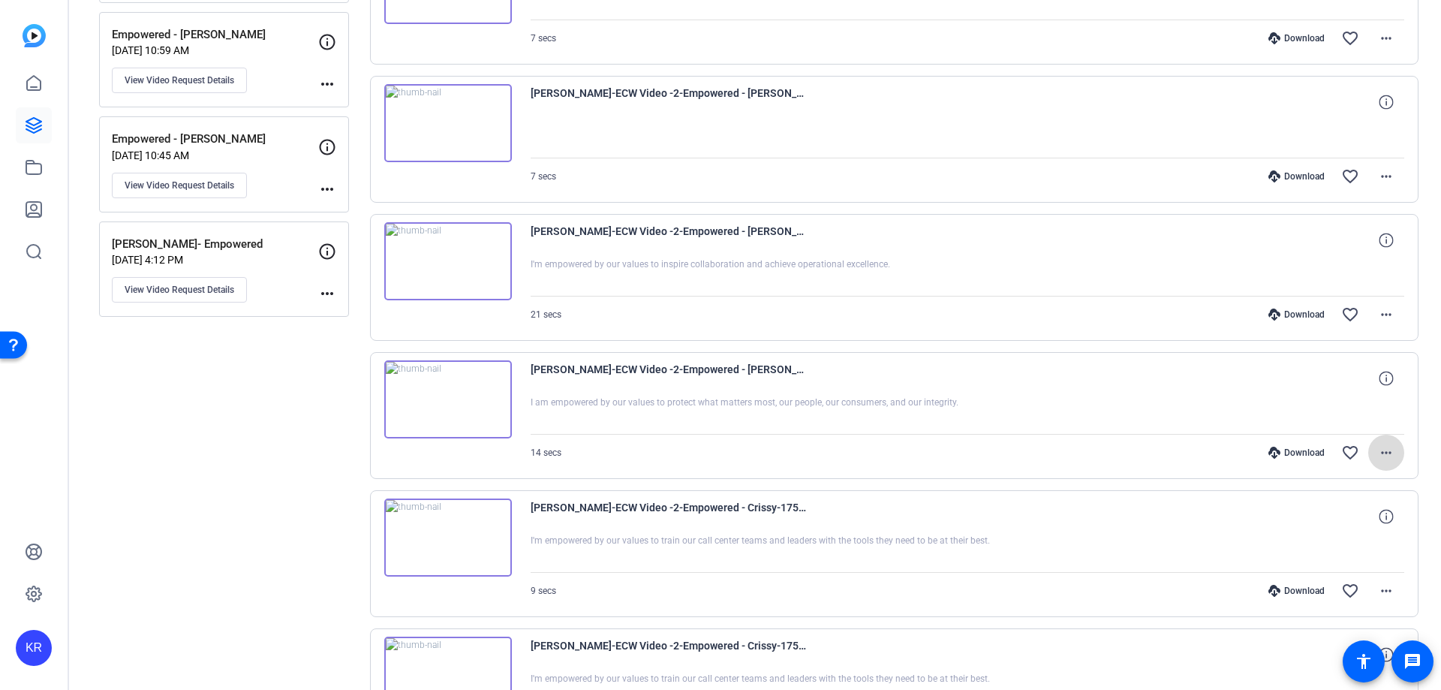
click at [1377, 452] on mat-icon "more_horiz" at bounding box center [1386, 453] width 18 height 18
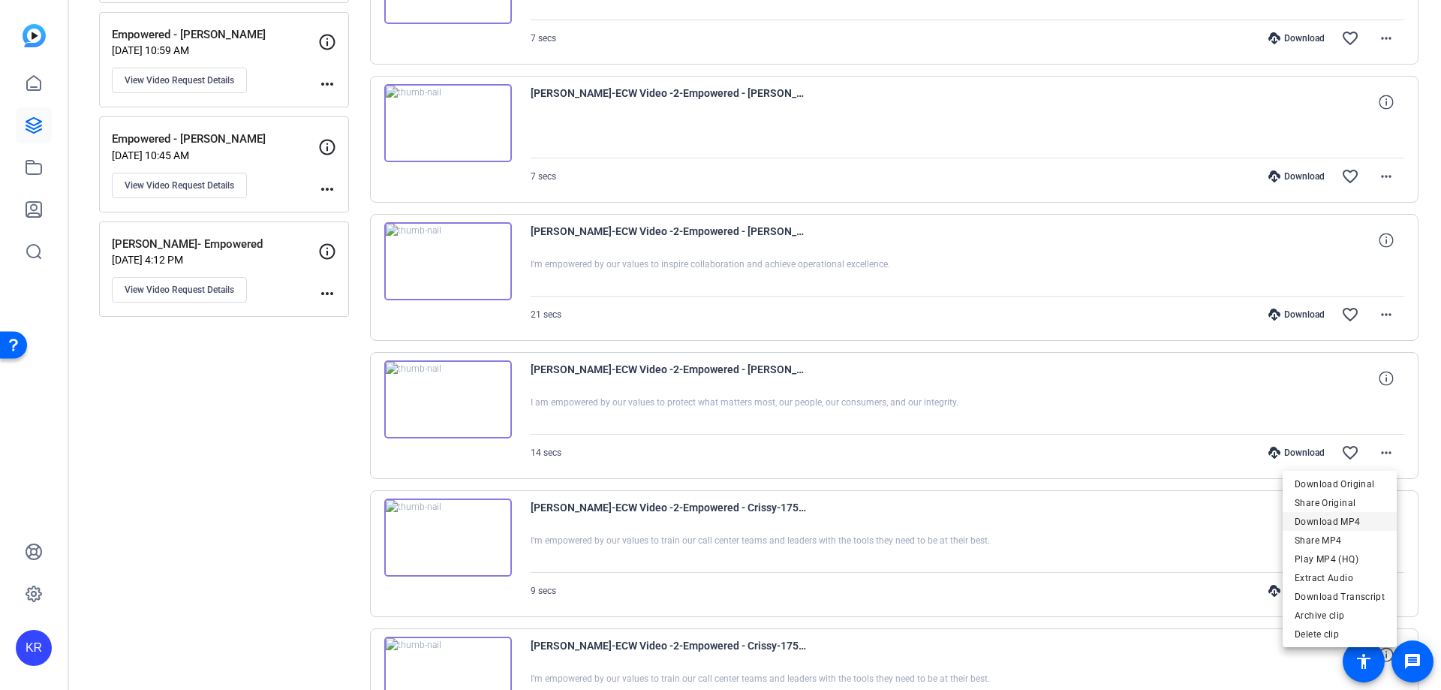
click at [1334, 525] on span "Download MP4" at bounding box center [1340, 522] width 90 height 18
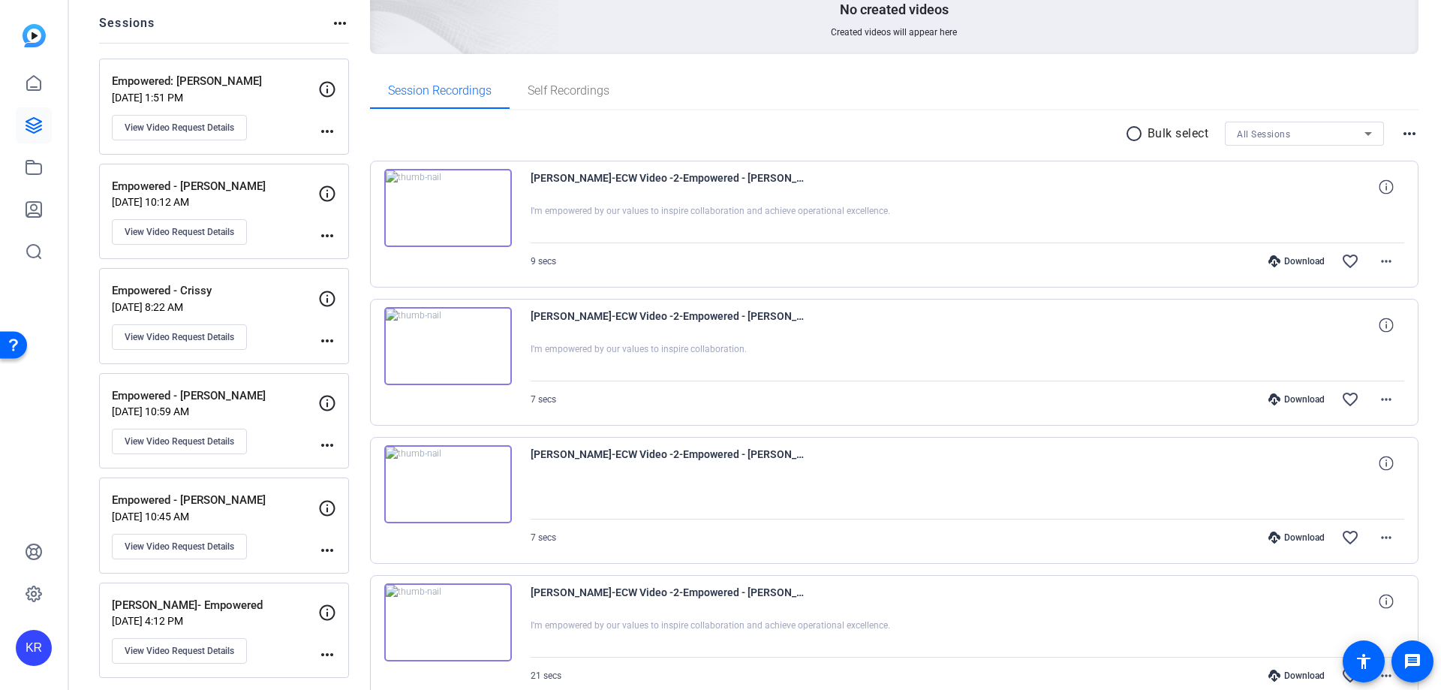
scroll to position [155, 0]
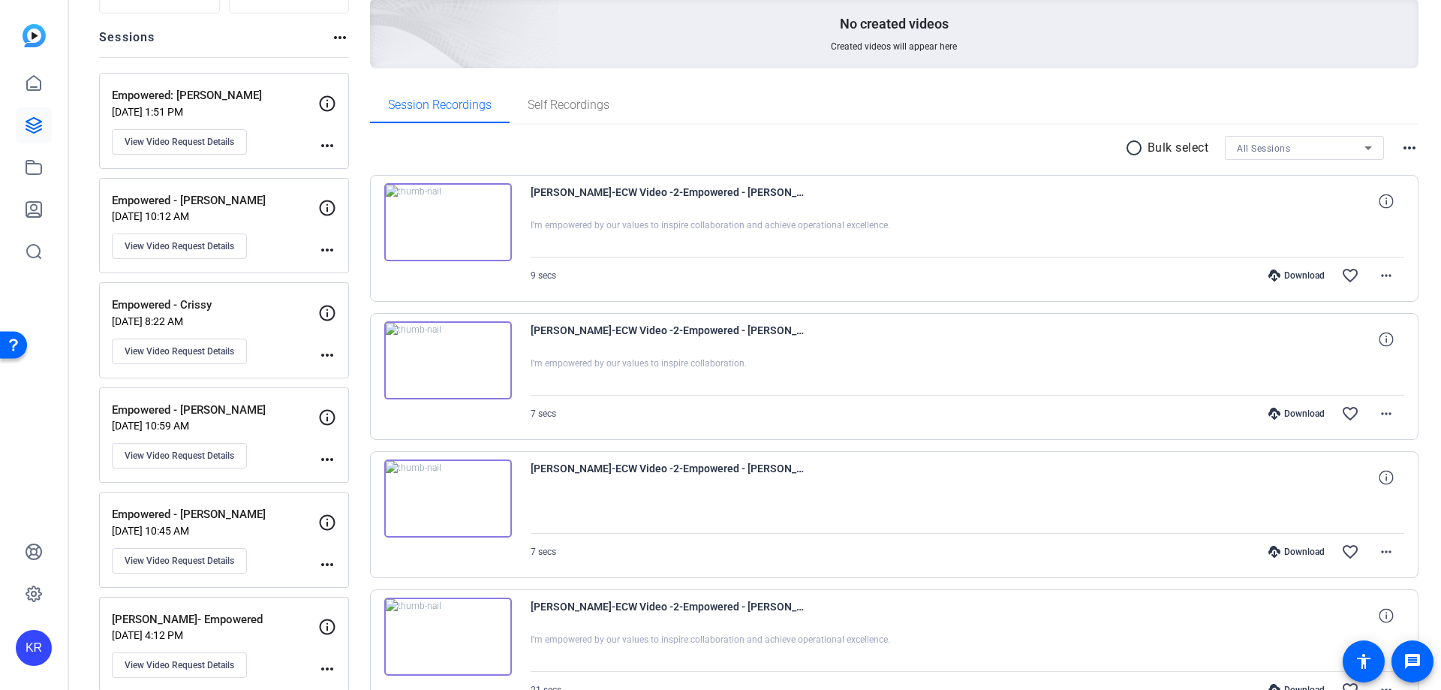
click at [429, 224] on img at bounding box center [448, 222] width 128 height 78
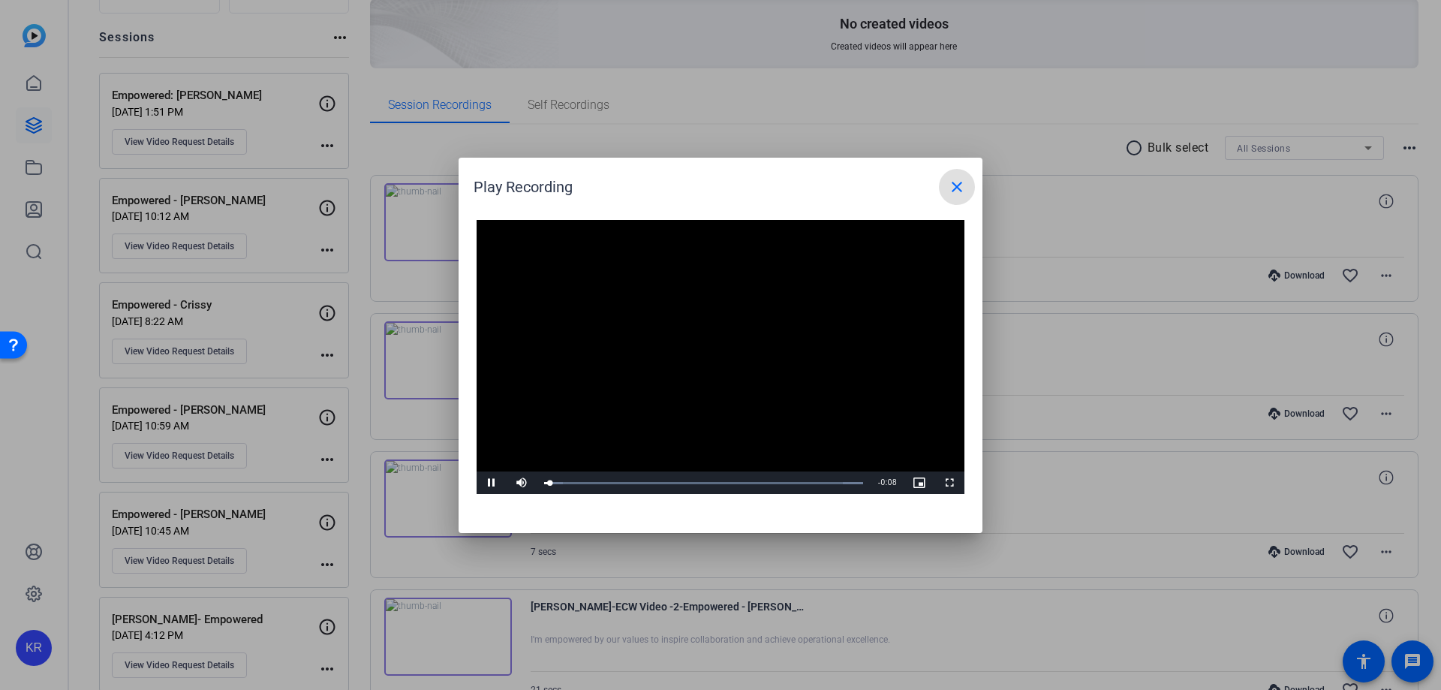
click at [727, 347] on video "Video Player" at bounding box center [721, 357] width 488 height 275
drag, startPoint x: 953, startPoint y: 182, endPoint x: 1025, endPoint y: 228, distance: 85.8
click at [954, 182] on mat-icon "close" at bounding box center [957, 187] width 18 height 18
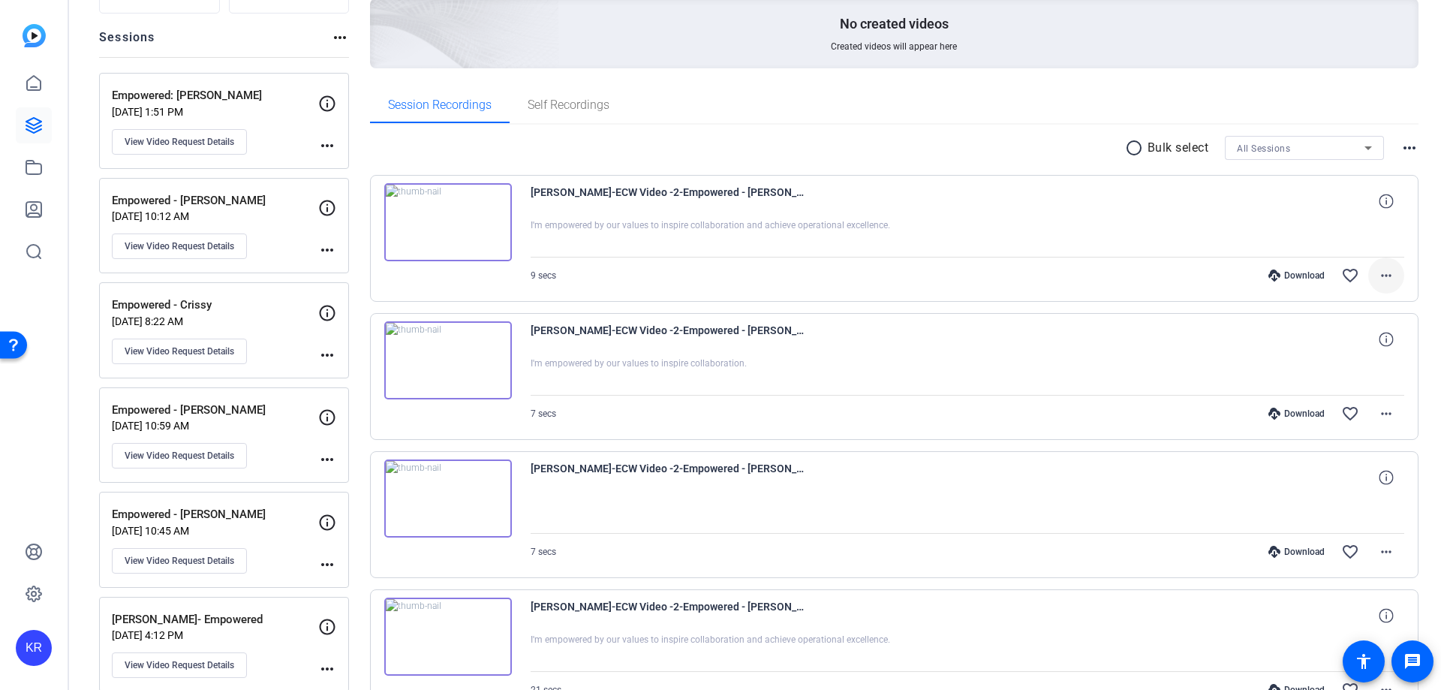
click at [1381, 277] on mat-icon "more_horiz" at bounding box center [1386, 275] width 18 height 18
click at [1334, 344] on span "Download MP4" at bounding box center [1340, 344] width 90 height 18
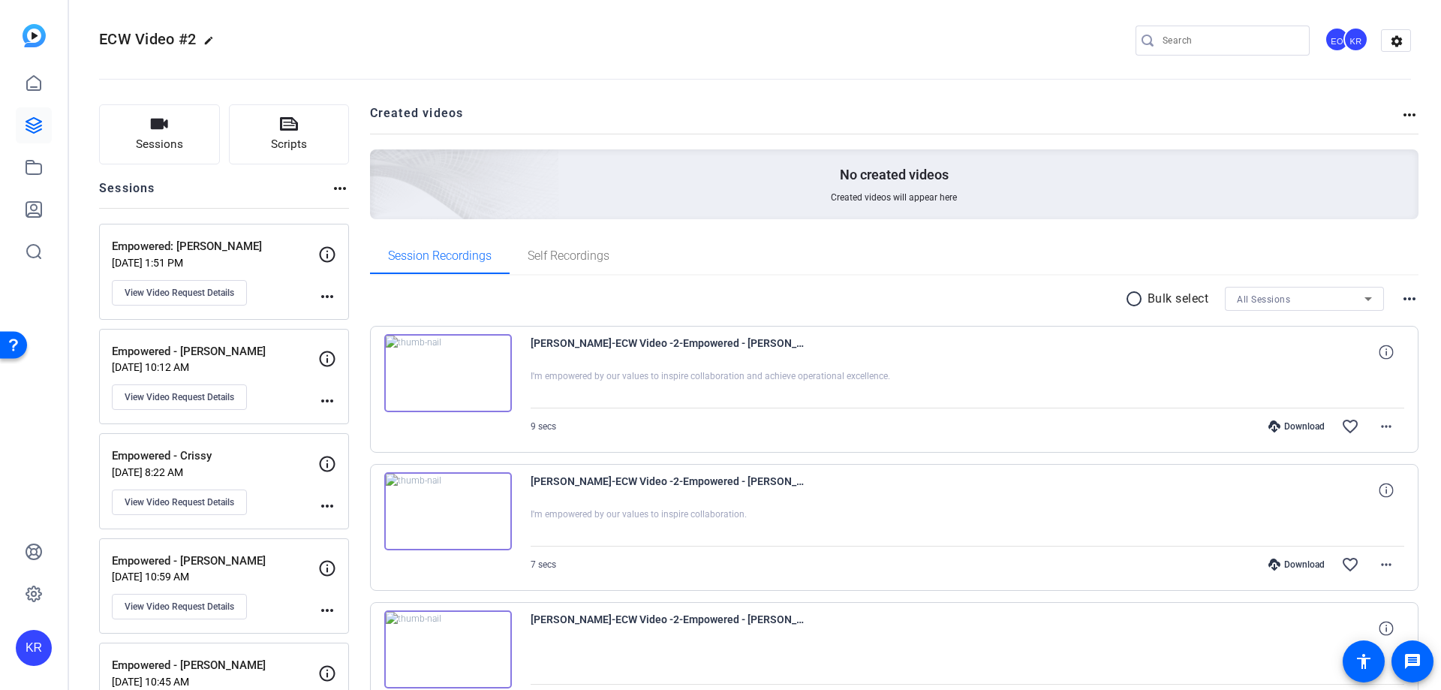
scroll to position [0, 0]
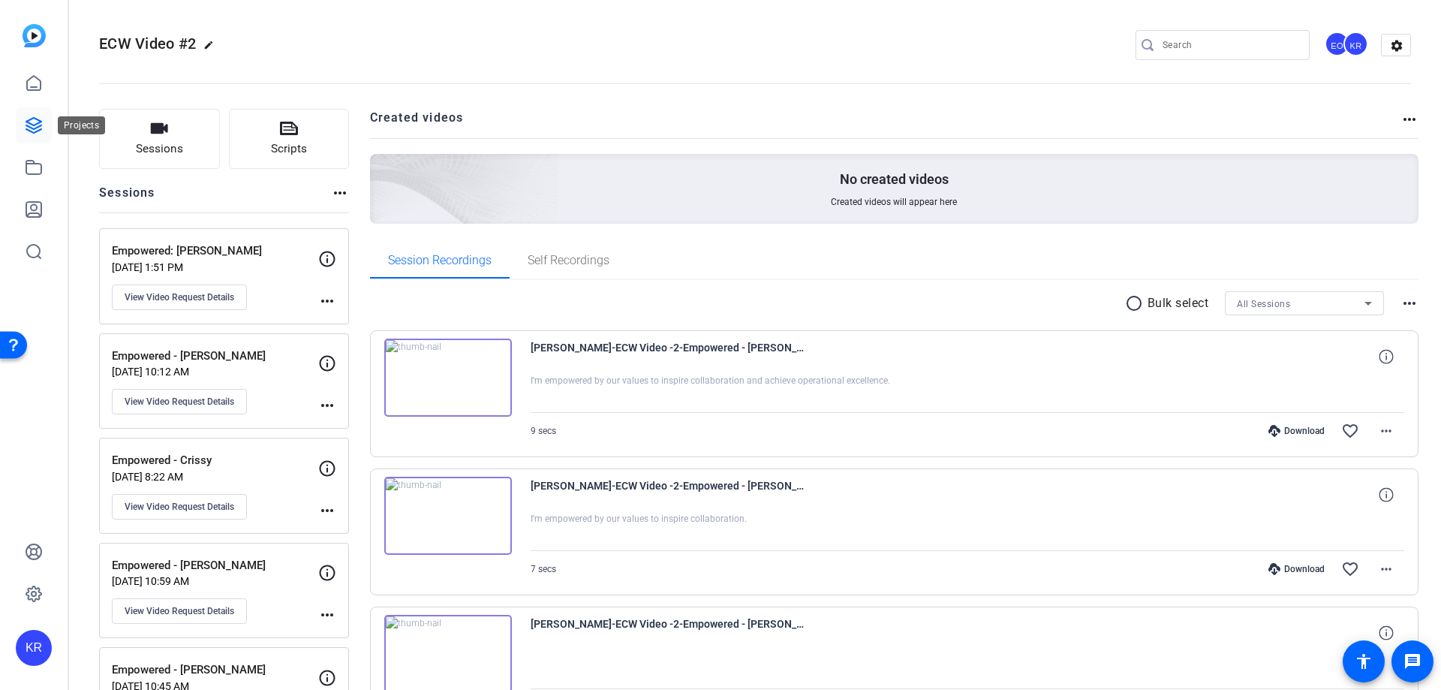
click at [18, 122] on link at bounding box center [34, 125] width 36 height 36
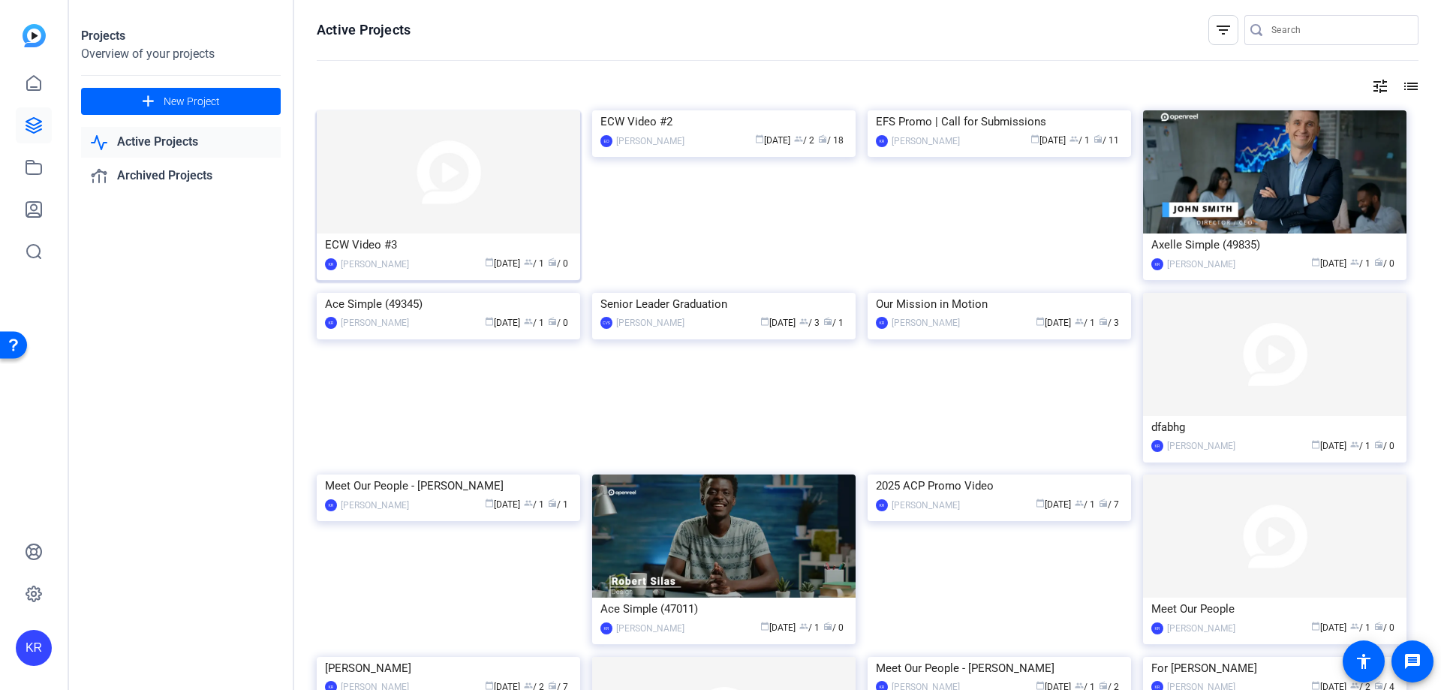
click at [485, 175] on img at bounding box center [448, 171] width 263 height 123
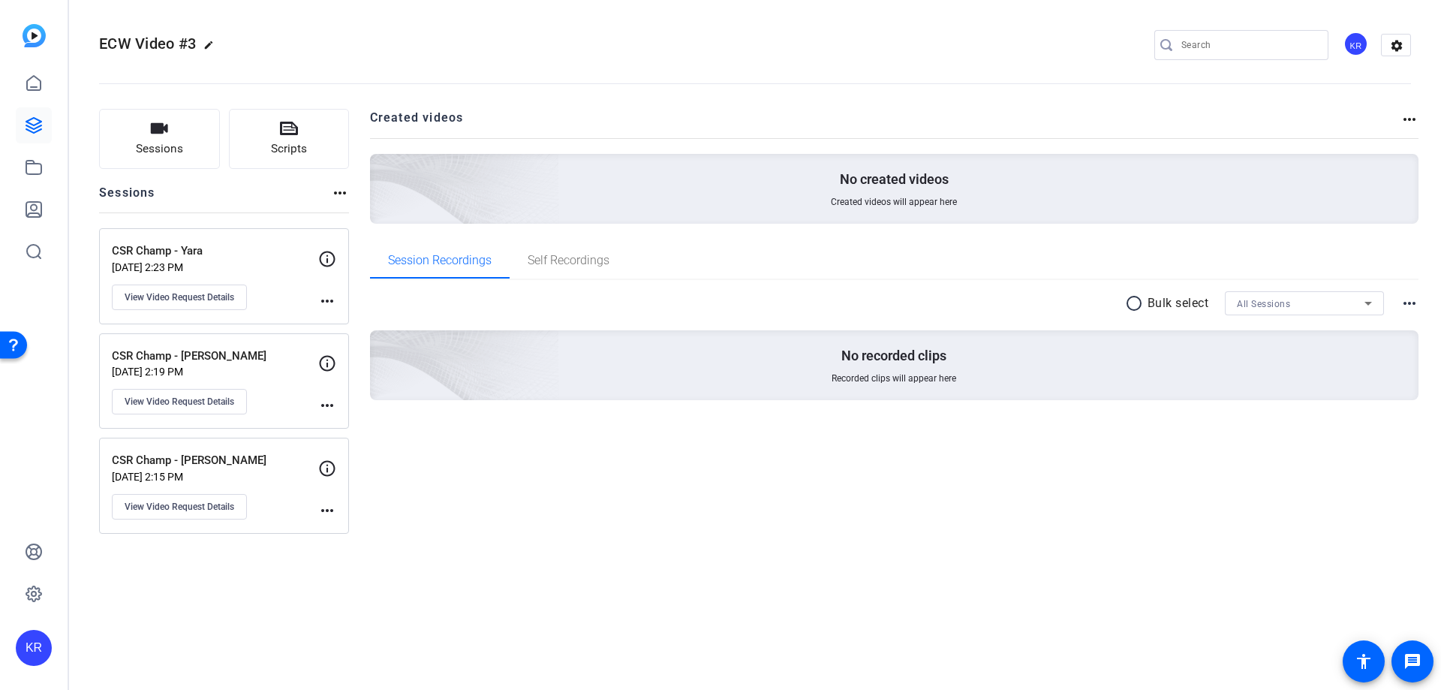
click at [313, 508] on div "CSR Champ - [PERSON_NAME] [DATE] 2:15 PM View Video Request Details" at bounding box center [215, 486] width 206 height 68
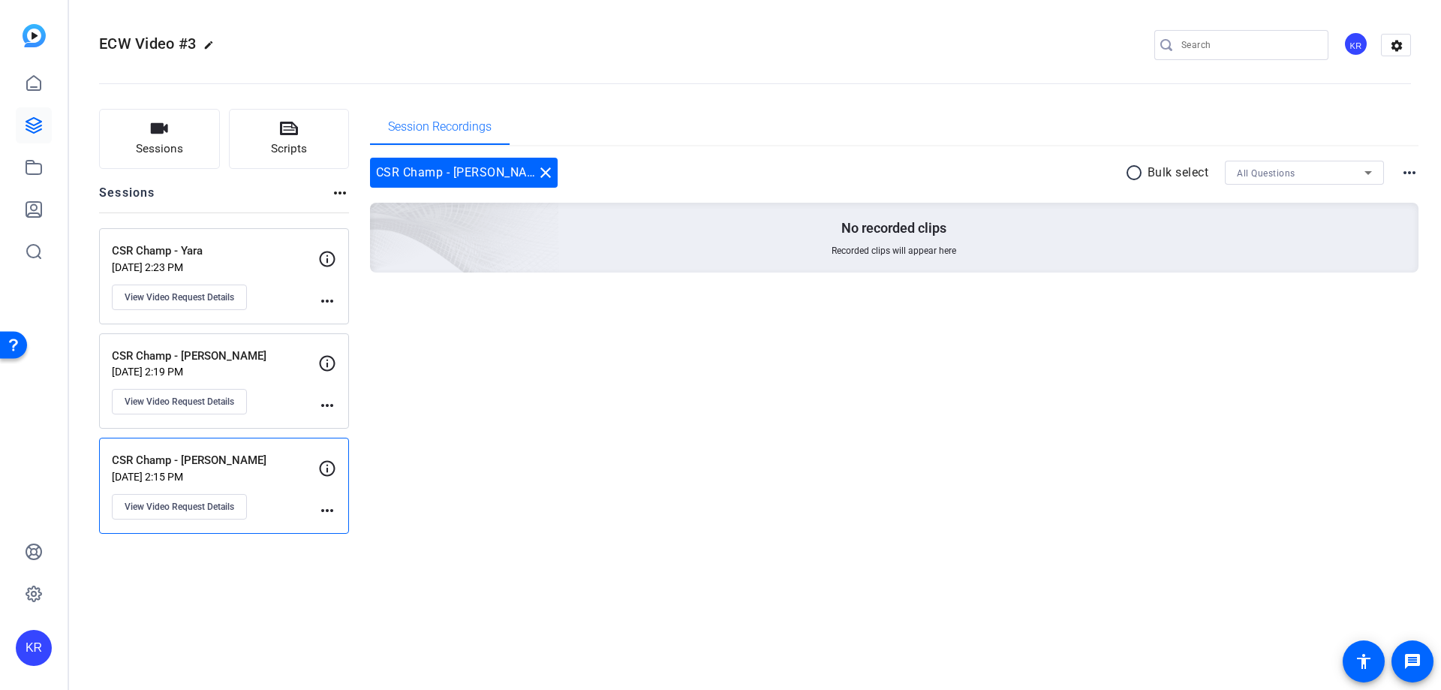
click at [313, 513] on div "CSR Champ - [PERSON_NAME] [DATE] 2:15 PM View Video Request Details" at bounding box center [215, 486] width 206 height 68
click at [324, 510] on mat-icon "more_horiz" at bounding box center [327, 510] width 18 height 18
click at [324, 510] on div at bounding box center [720, 345] width 1441 height 690
click at [315, 496] on div "CSR Champ - [PERSON_NAME] [DATE] 2:15 PM View Video Request Details" at bounding box center [215, 486] width 206 height 68
click at [328, 508] on mat-icon "more_horiz" at bounding box center [327, 510] width 18 height 18
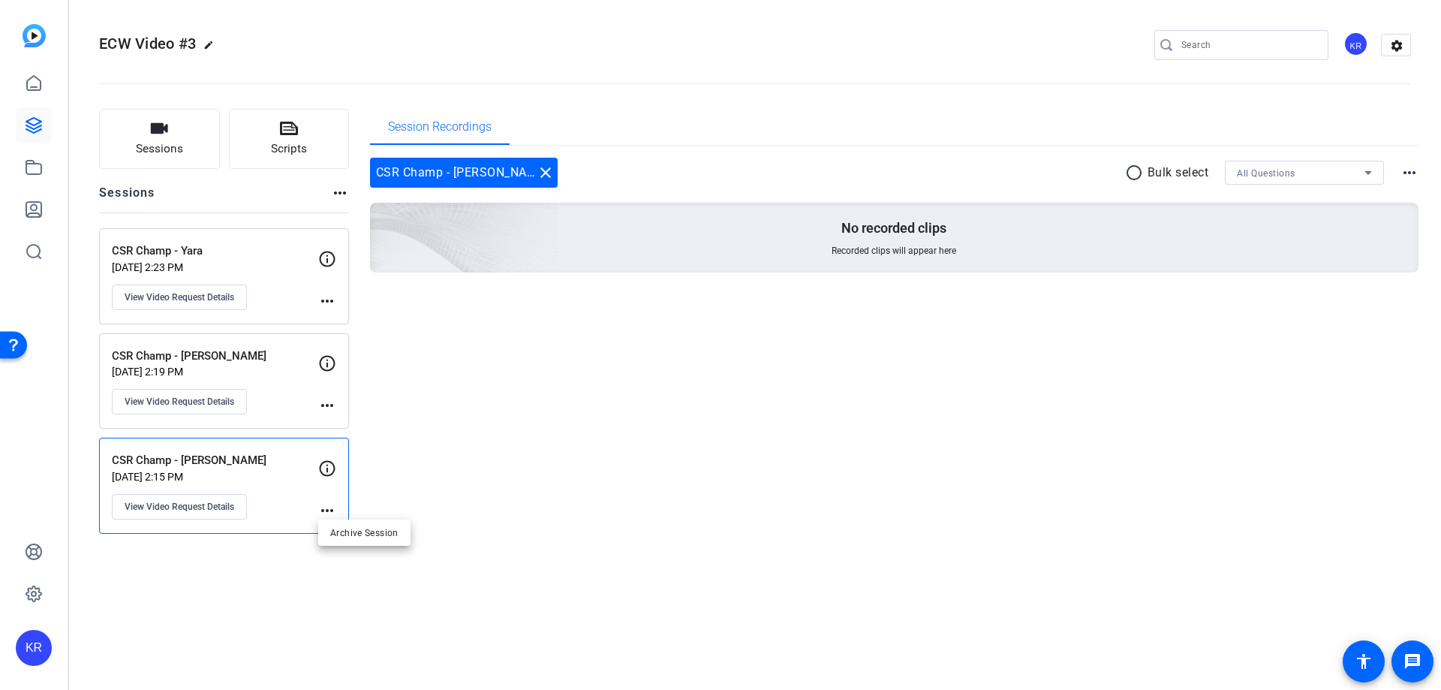
click at [213, 508] on div at bounding box center [720, 345] width 1441 height 690
click at [213, 507] on span "View Video Request Details" at bounding box center [180, 507] width 110 height 12
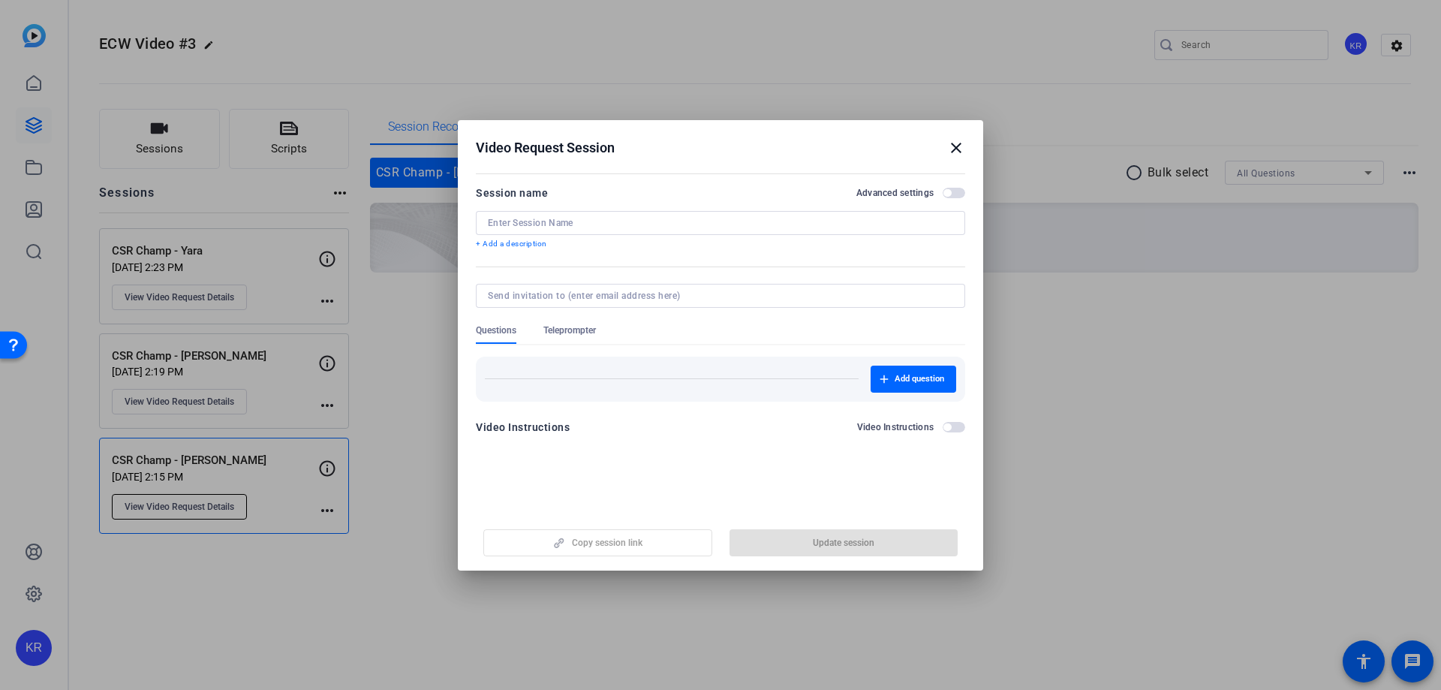
type input "CSR Champ - [PERSON_NAME]"
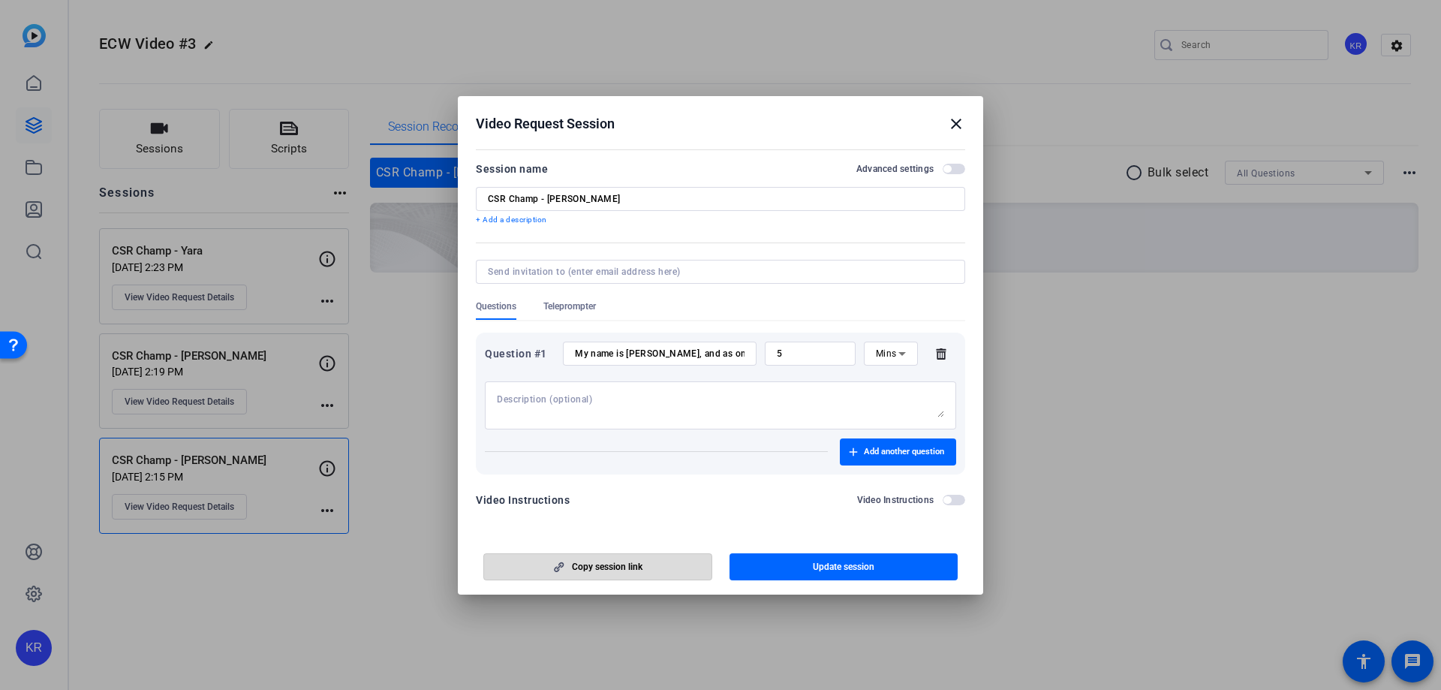
click at [652, 569] on span "button" at bounding box center [597, 567] width 227 height 36
click at [962, 119] on mat-icon "close" at bounding box center [956, 124] width 18 height 18
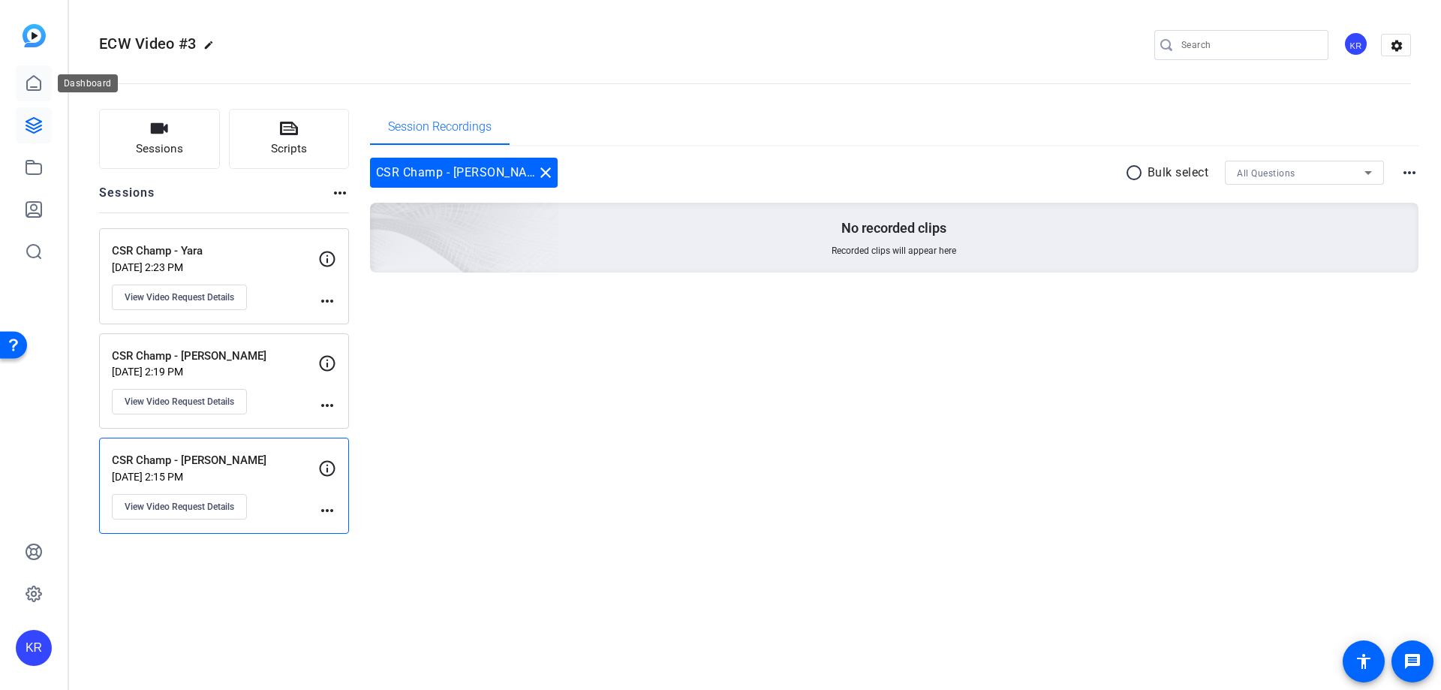
click at [50, 66] on link at bounding box center [34, 83] width 36 height 36
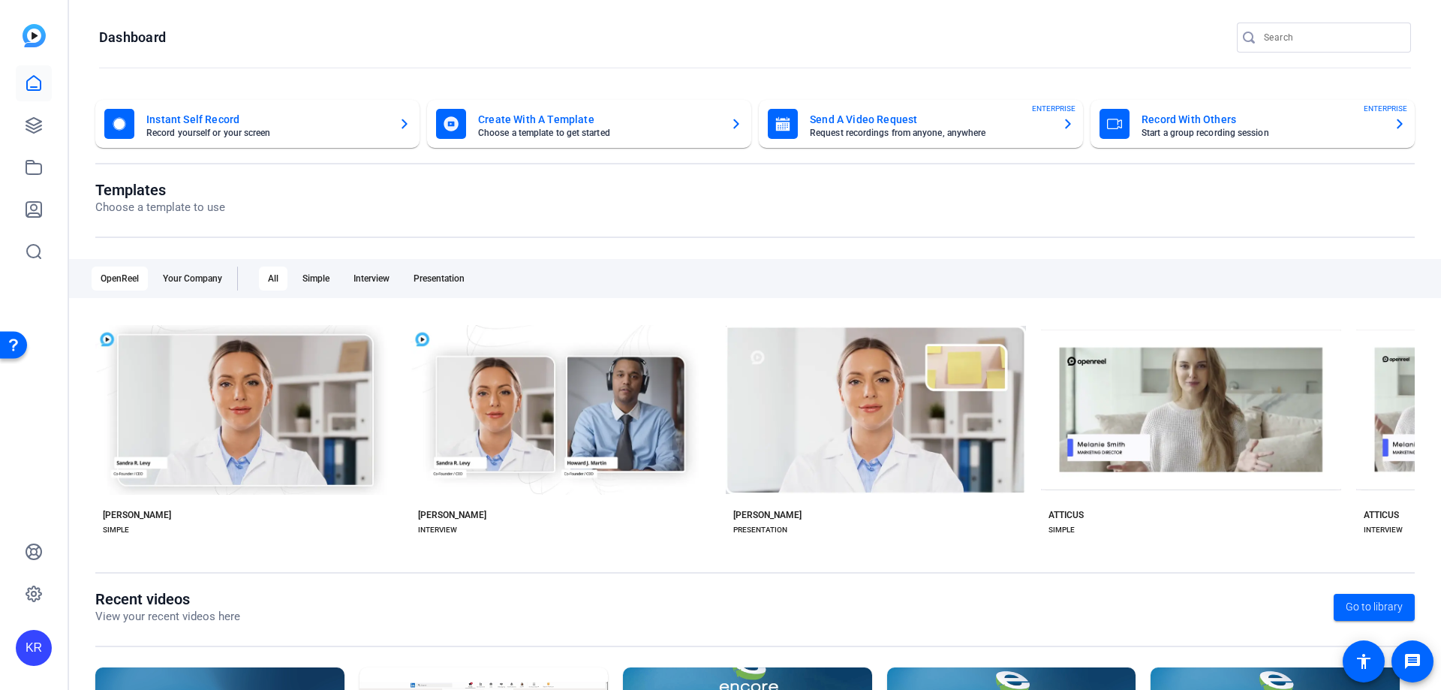
click at [973, 119] on mat-card-title "Send A Video Request" at bounding box center [930, 119] width 240 height 18
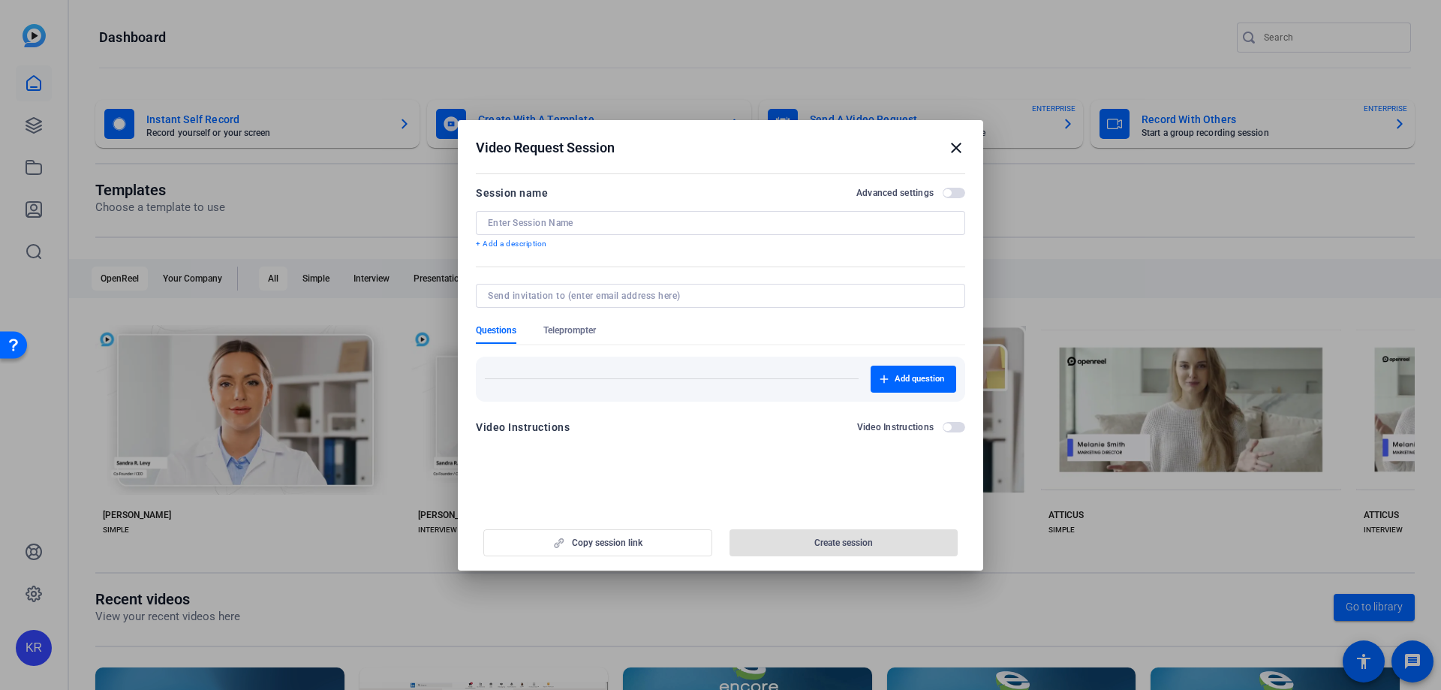
click at [958, 193] on span "button" at bounding box center [954, 193] width 23 height 11
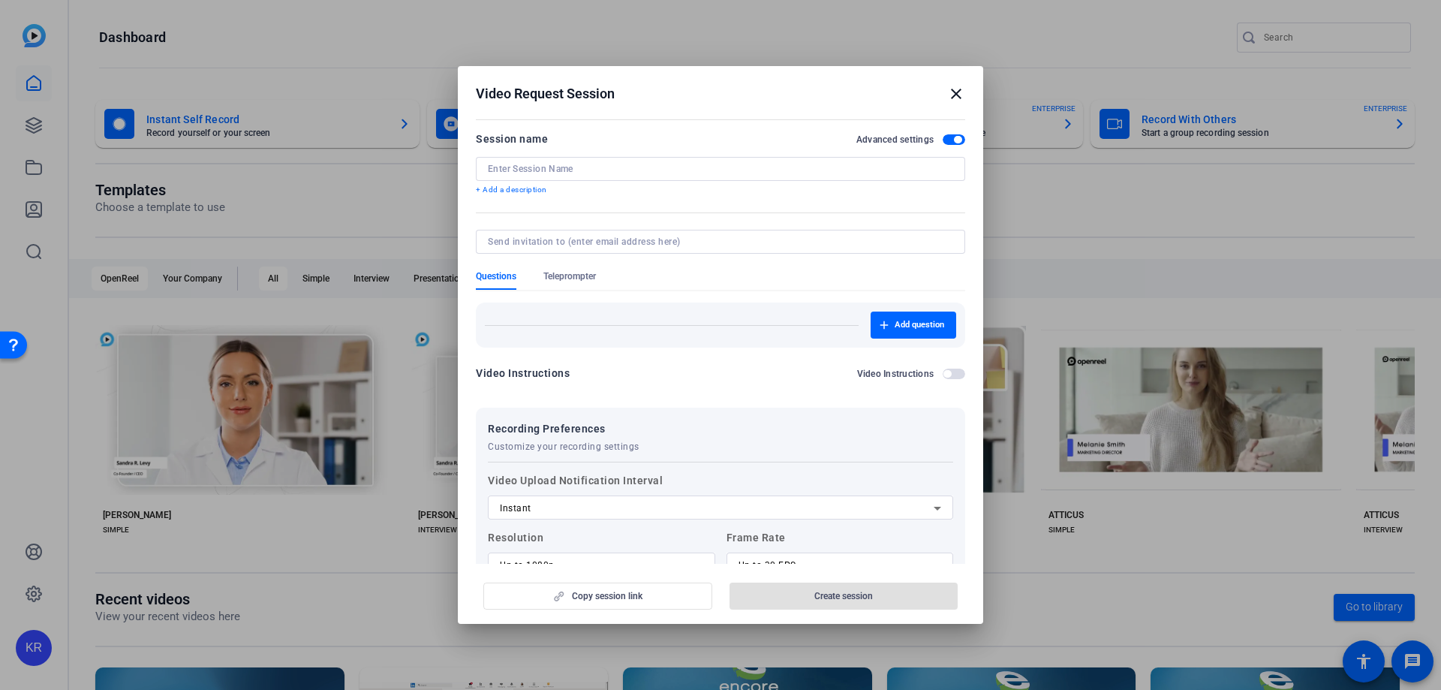
click at [958, 82] on h2 "Video Request Session close" at bounding box center [720, 90] width 525 height 49
click at [956, 97] on mat-icon "close" at bounding box center [956, 94] width 18 height 18
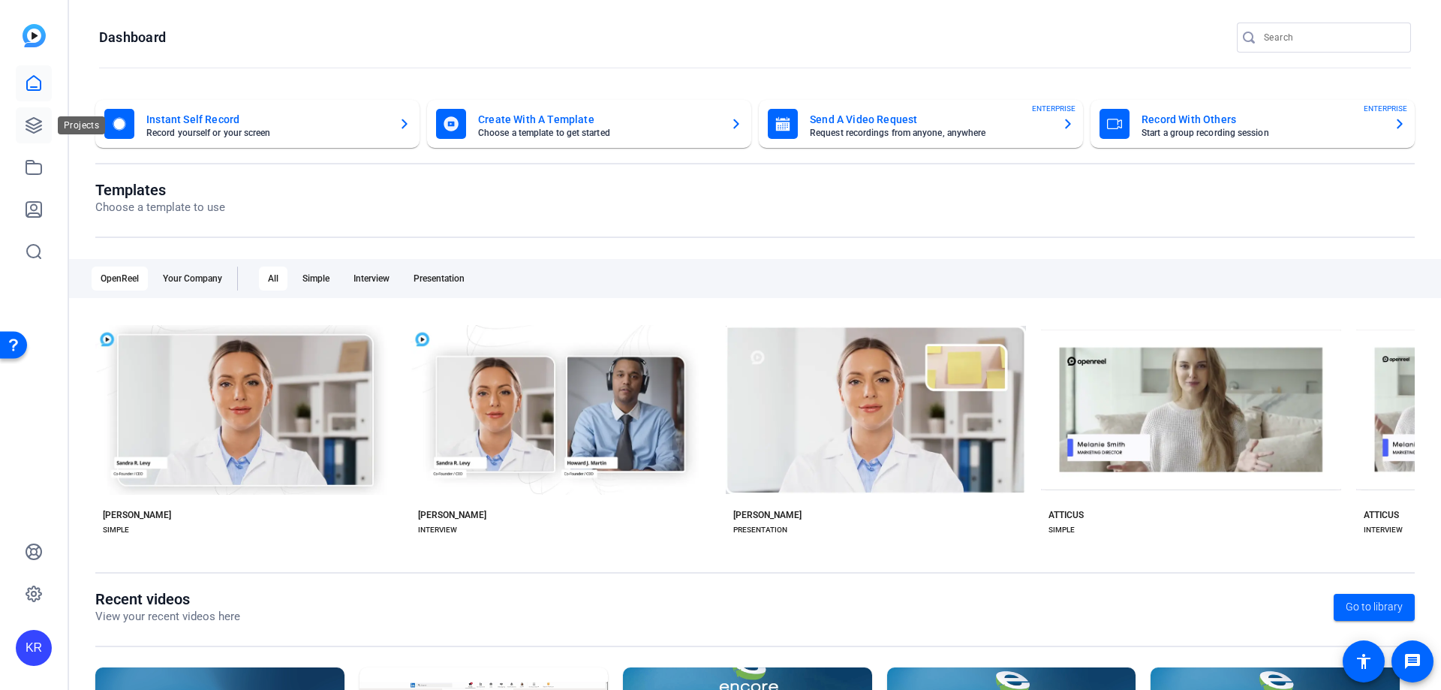
click at [40, 112] on link at bounding box center [34, 125] width 36 height 36
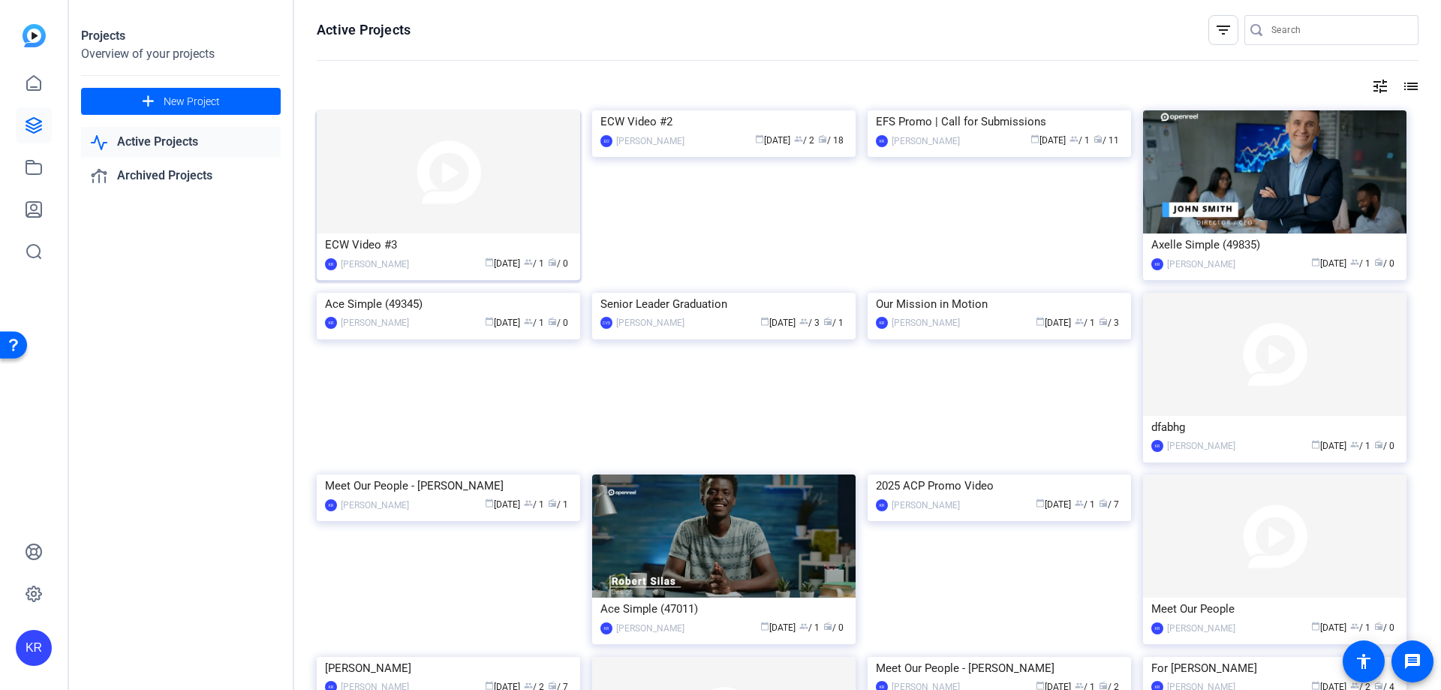
click at [412, 185] on img at bounding box center [448, 171] width 263 height 123
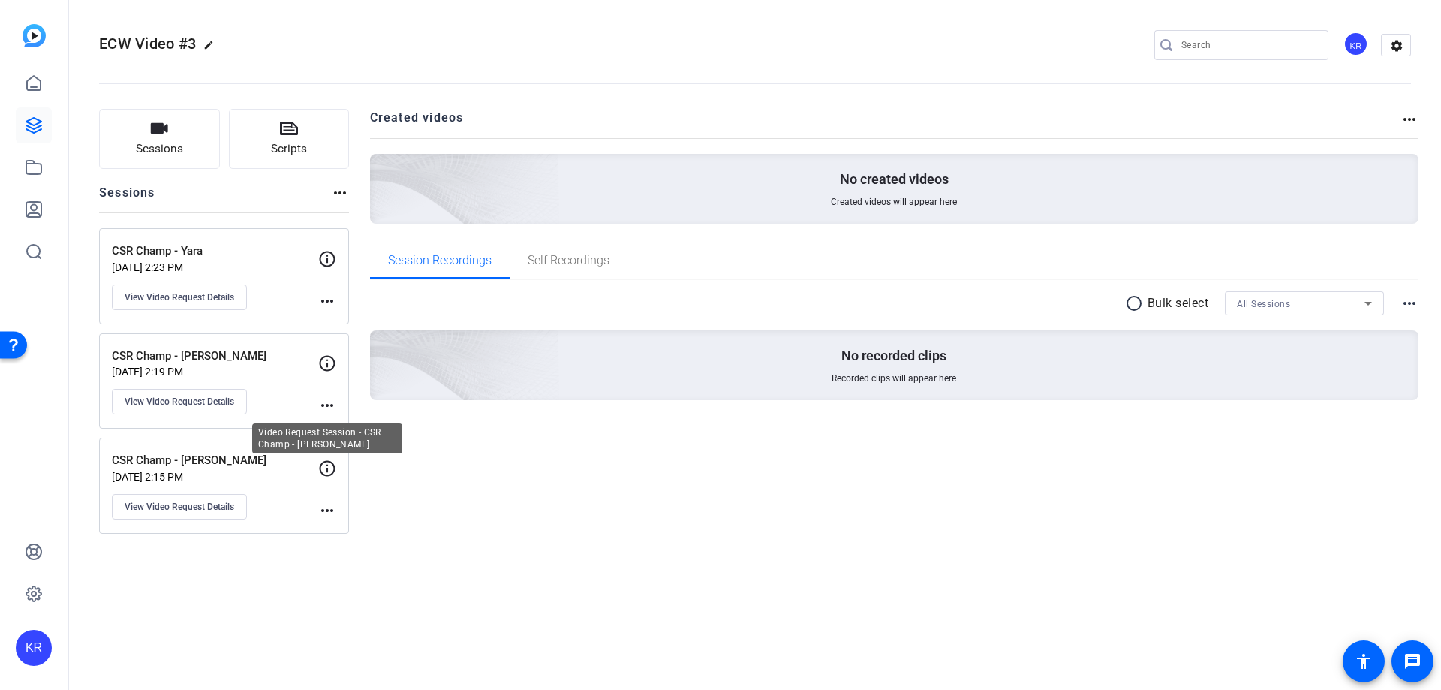
click at [326, 469] on icon at bounding box center [328, 468] width 16 height 16
click at [335, 504] on mat-icon "more_horiz" at bounding box center [327, 510] width 18 height 18
click at [232, 500] on div at bounding box center [720, 345] width 1441 height 690
click at [223, 504] on span "View Video Request Details" at bounding box center [180, 507] width 110 height 12
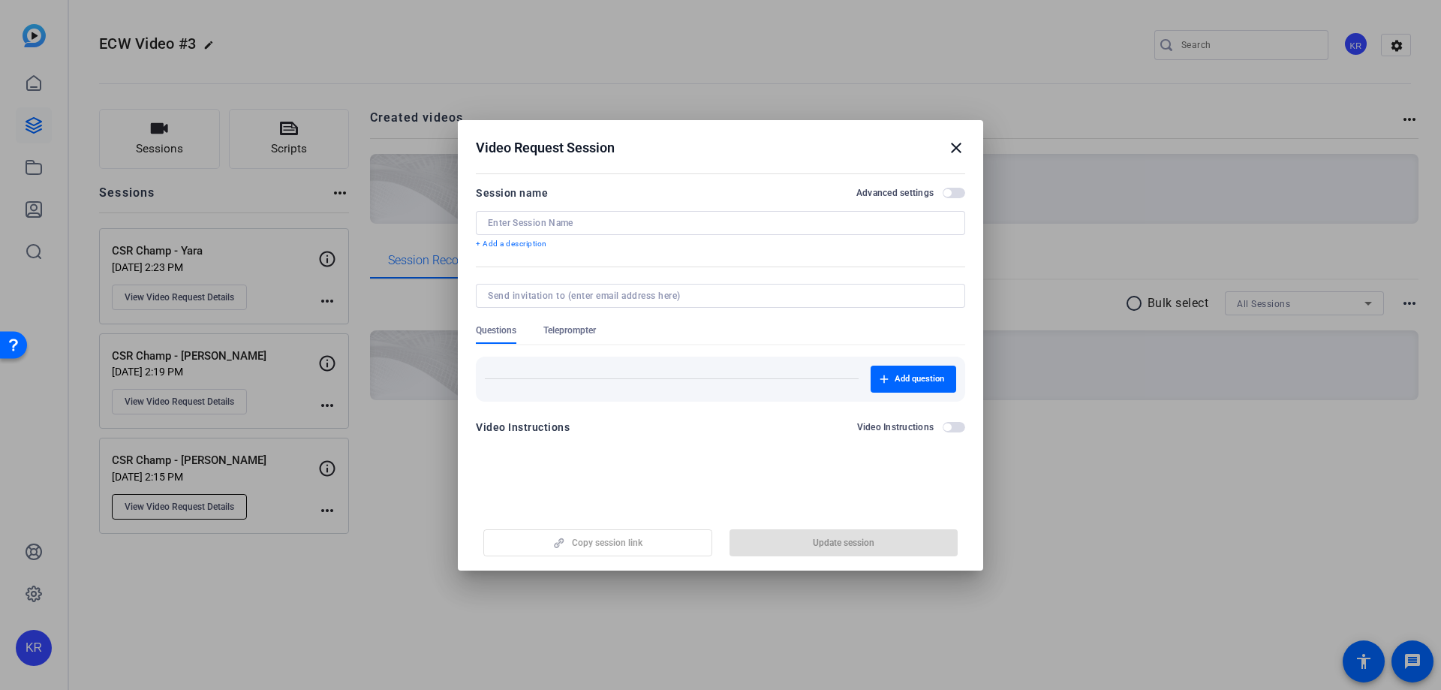
type input "CSR Champ - [PERSON_NAME]"
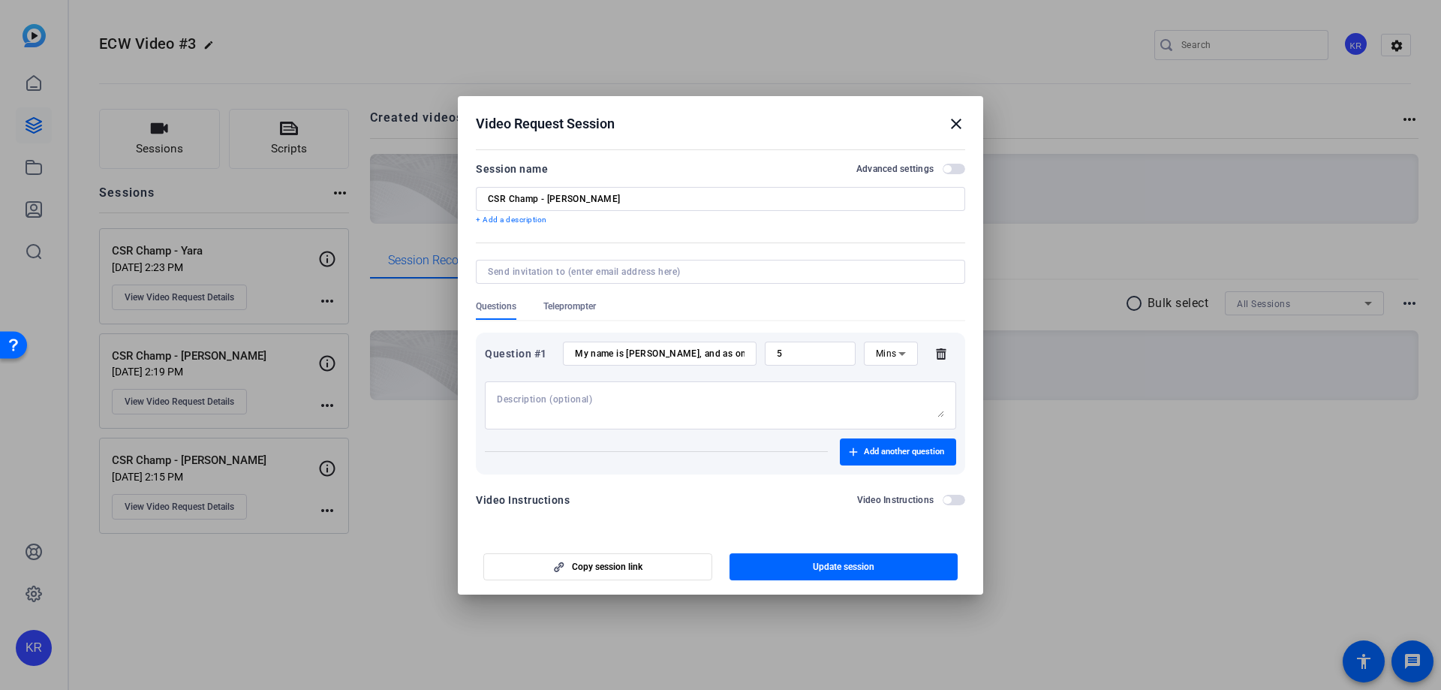
click at [954, 122] on mat-icon "close" at bounding box center [956, 124] width 18 height 18
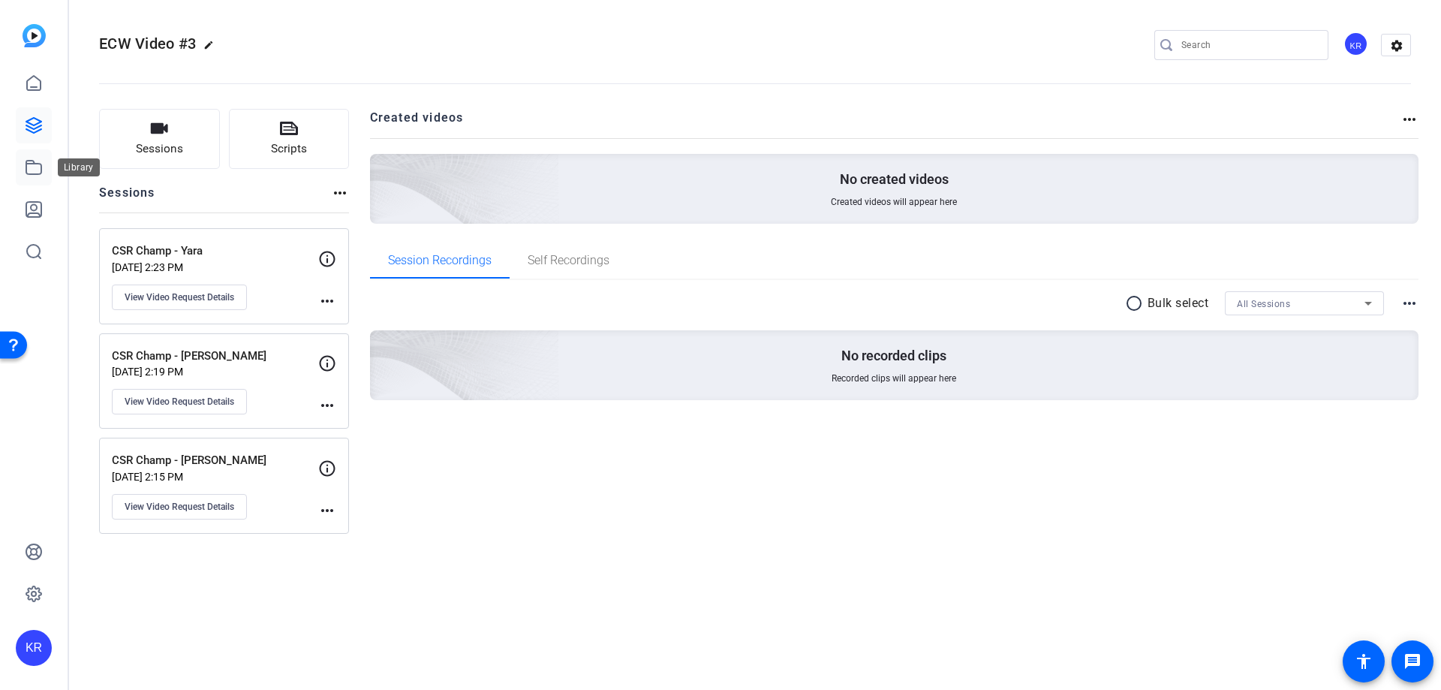
click at [32, 169] on icon at bounding box center [34, 167] width 18 height 18
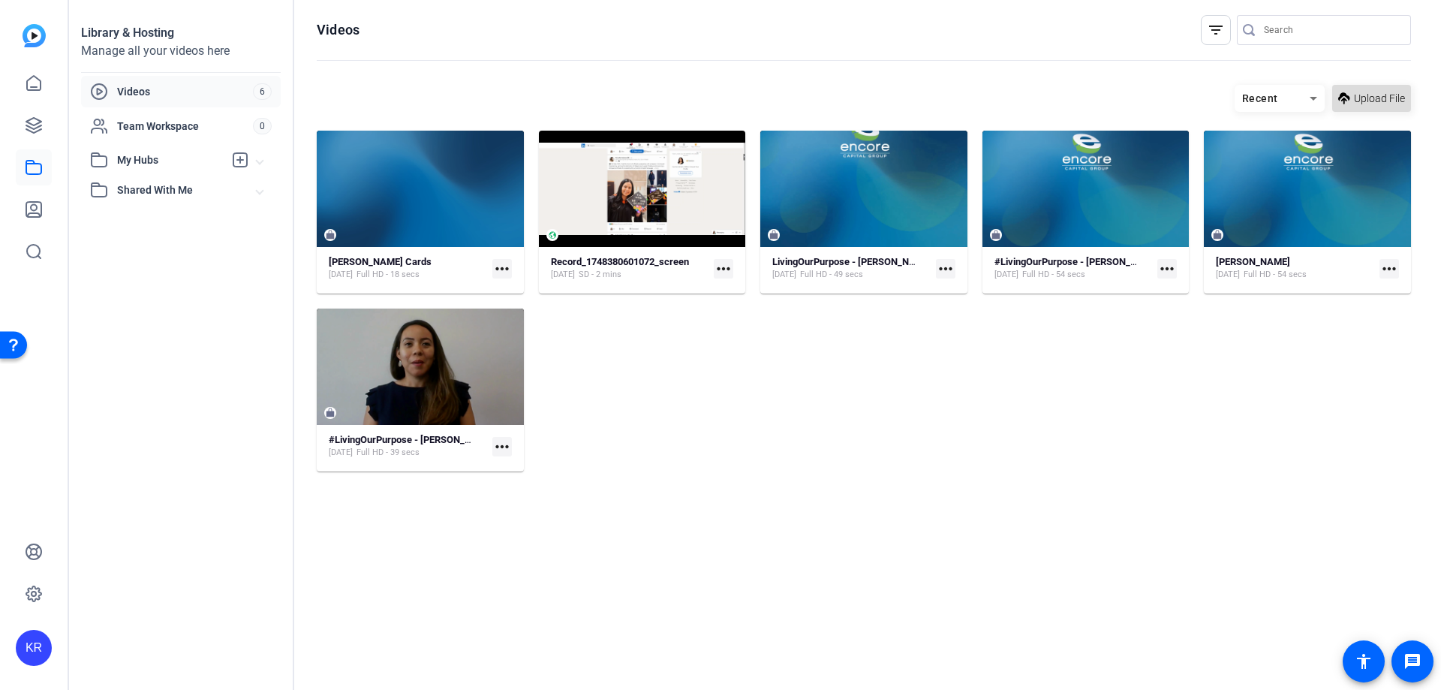
click at [1390, 103] on span "Upload File" at bounding box center [1379, 99] width 51 height 16
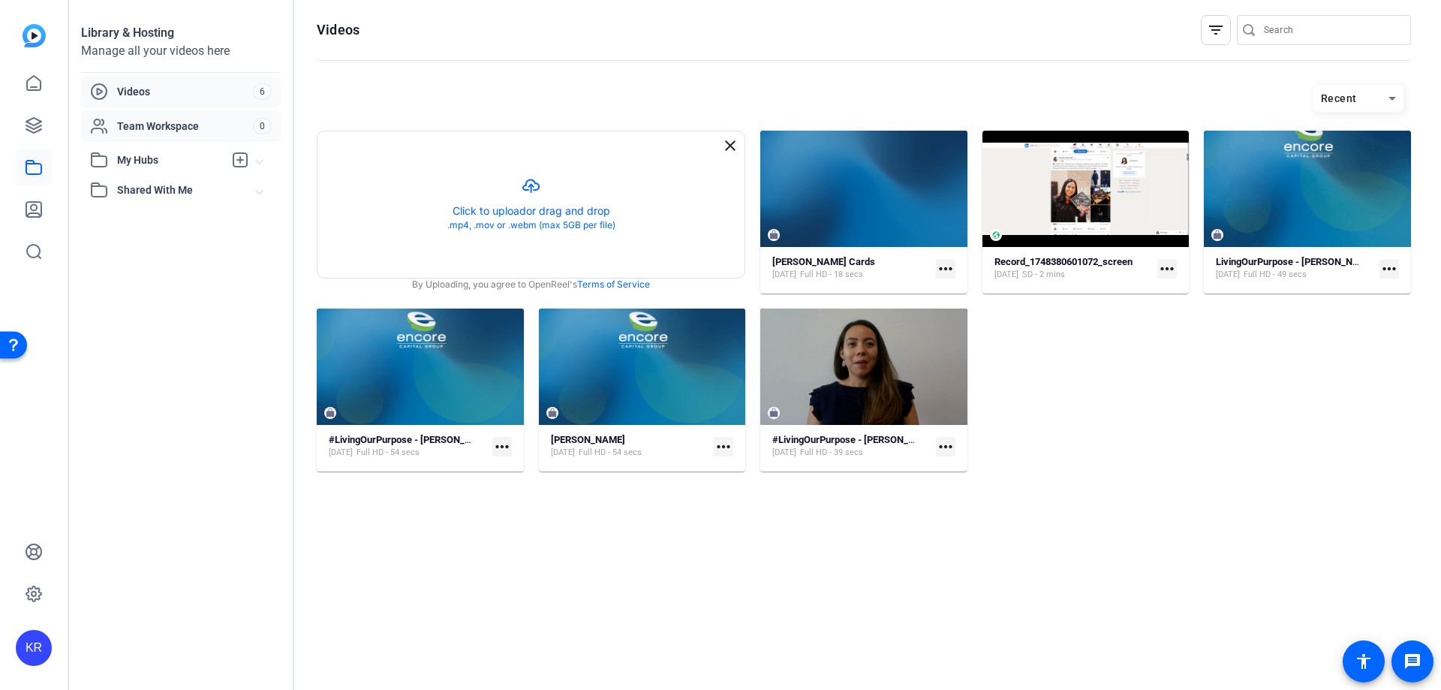
click at [183, 137] on div "Team Workspace 0" at bounding box center [181, 126] width 200 height 32
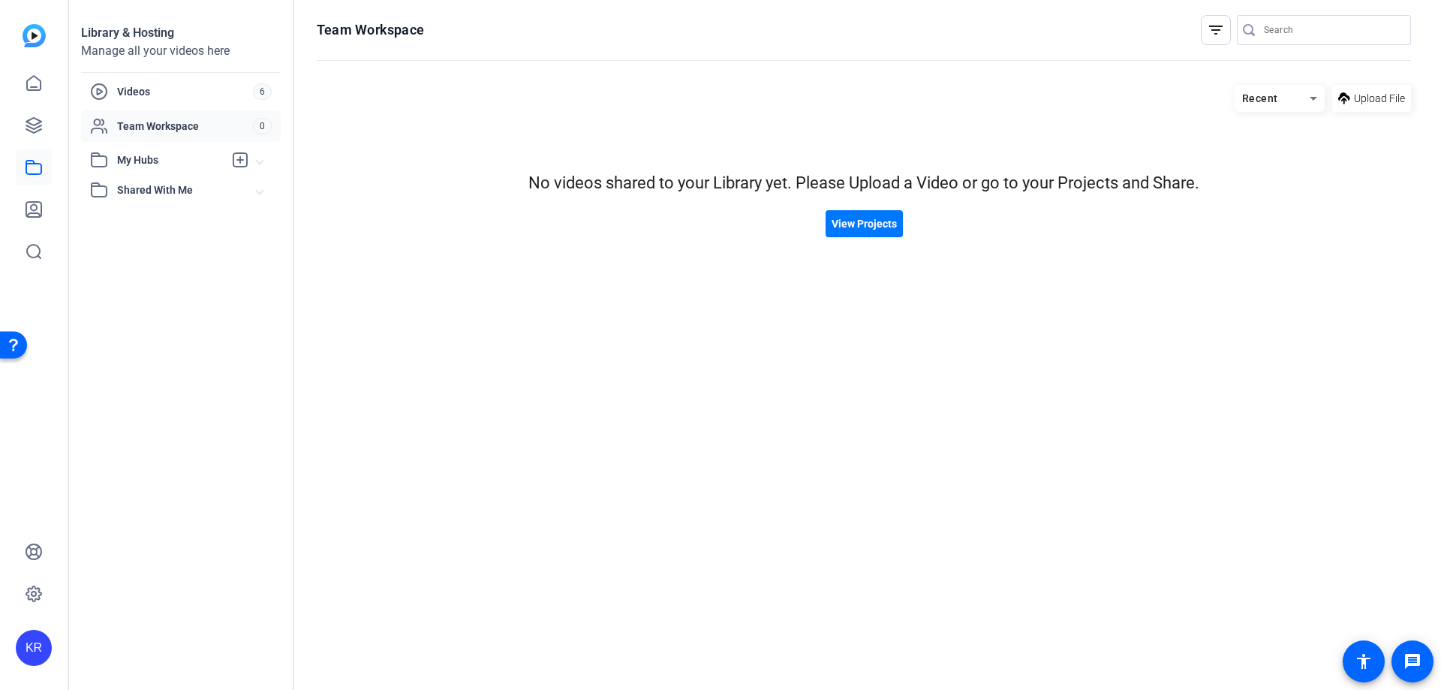
click at [167, 157] on span "My Hubs" at bounding box center [170, 160] width 107 height 16
click at [182, 186] on link "r 1" at bounding box center [185, 194] width 191 height 30
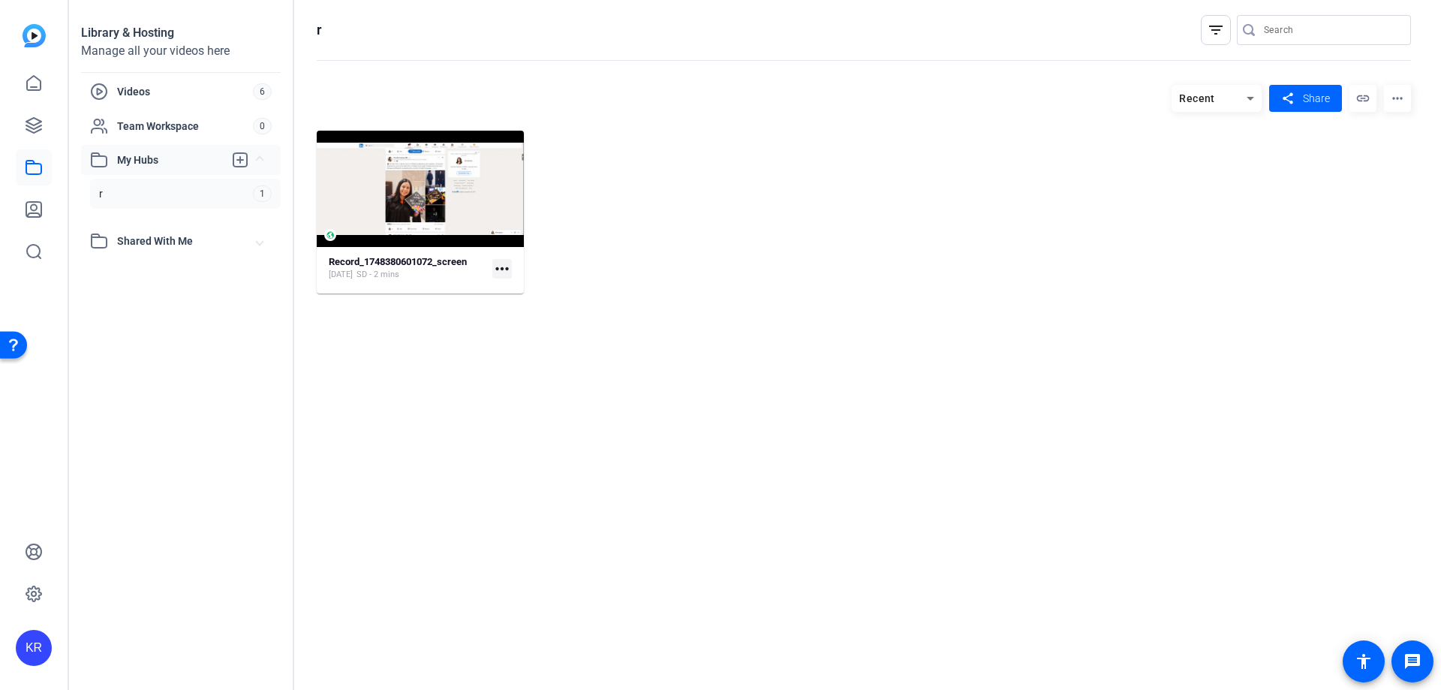
click at [183, 155] on span "My Hubs" at bounding box center [170, 160] width 107 height 16
click at [243, 157] on icon at bounding box center [240, 160] width 18 height 18
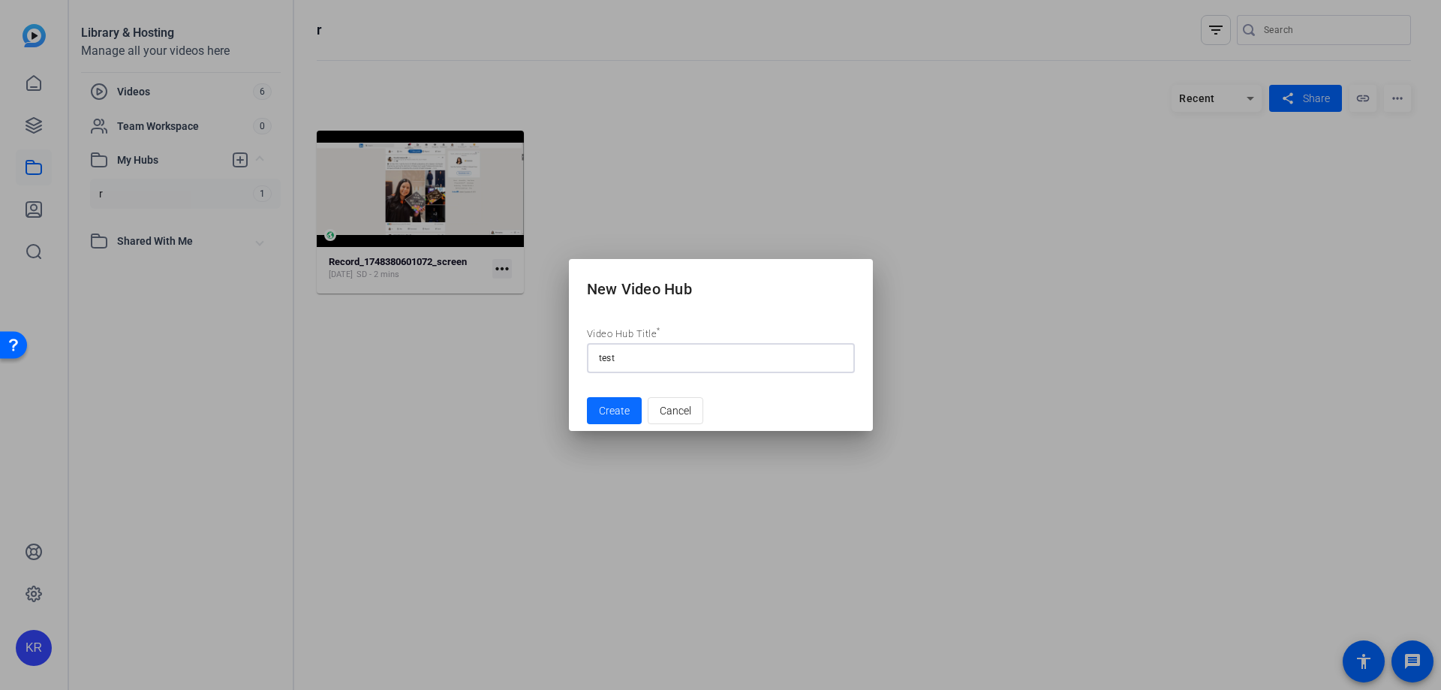
type input "test"
click at [614, 405] on span "Create" at bounding box center [614, 411] width 31 height 16
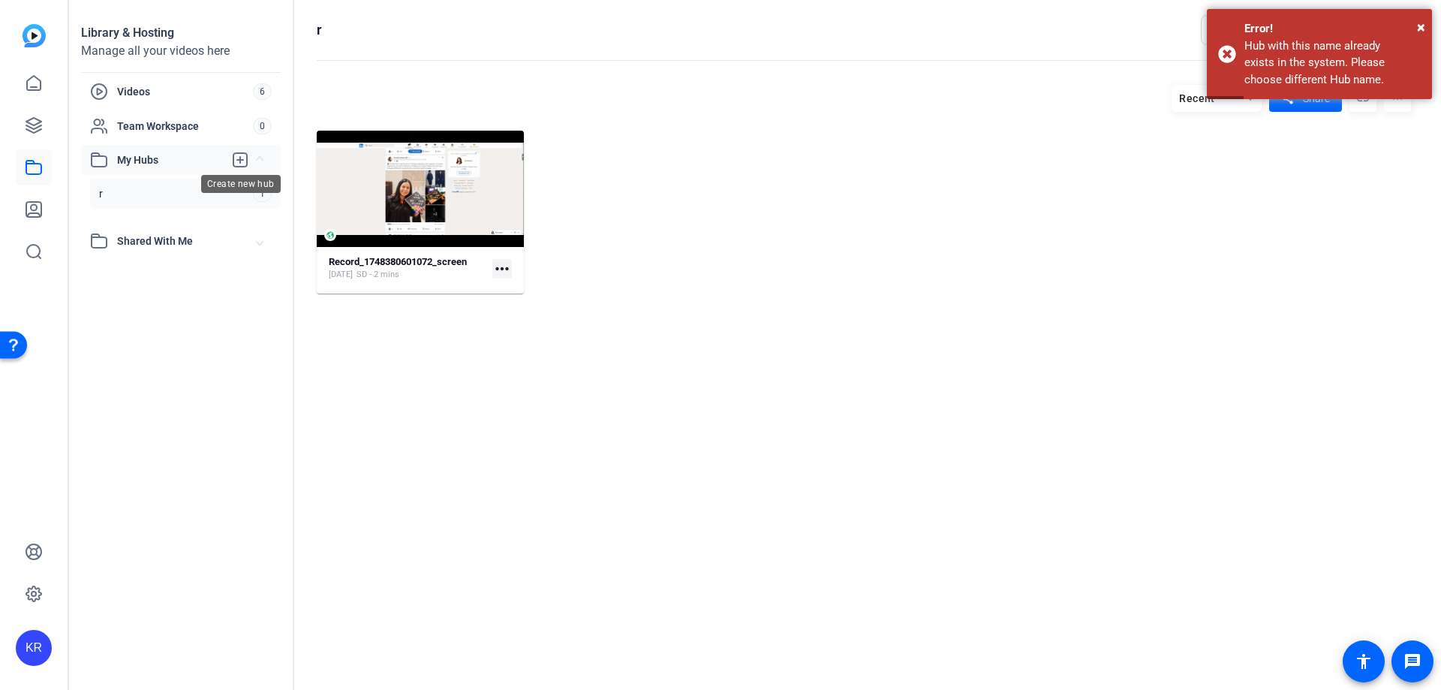
click at [244, 158] on icon at bounding box center [240, 160] width 18 height 18
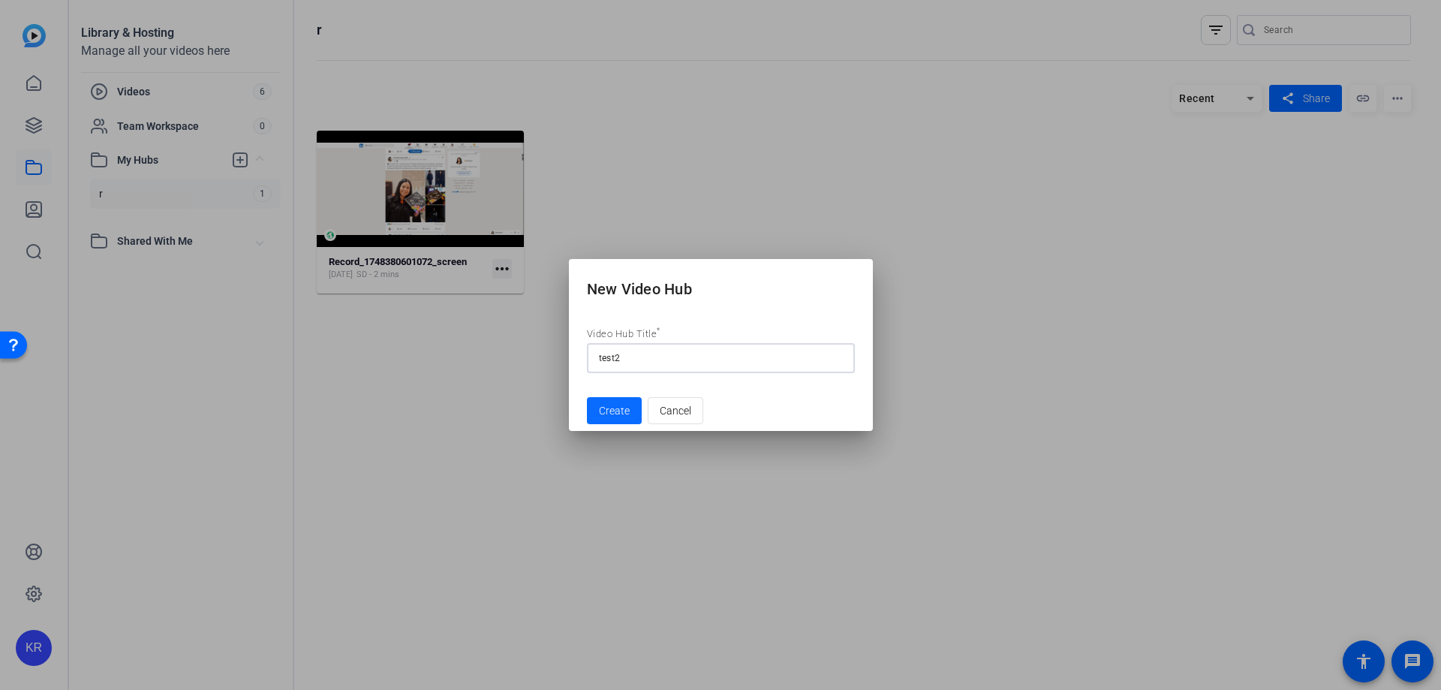
type input "test2"
click at [609, 405] on span "Create" at bounding box center [614, 411] width 31 height 16
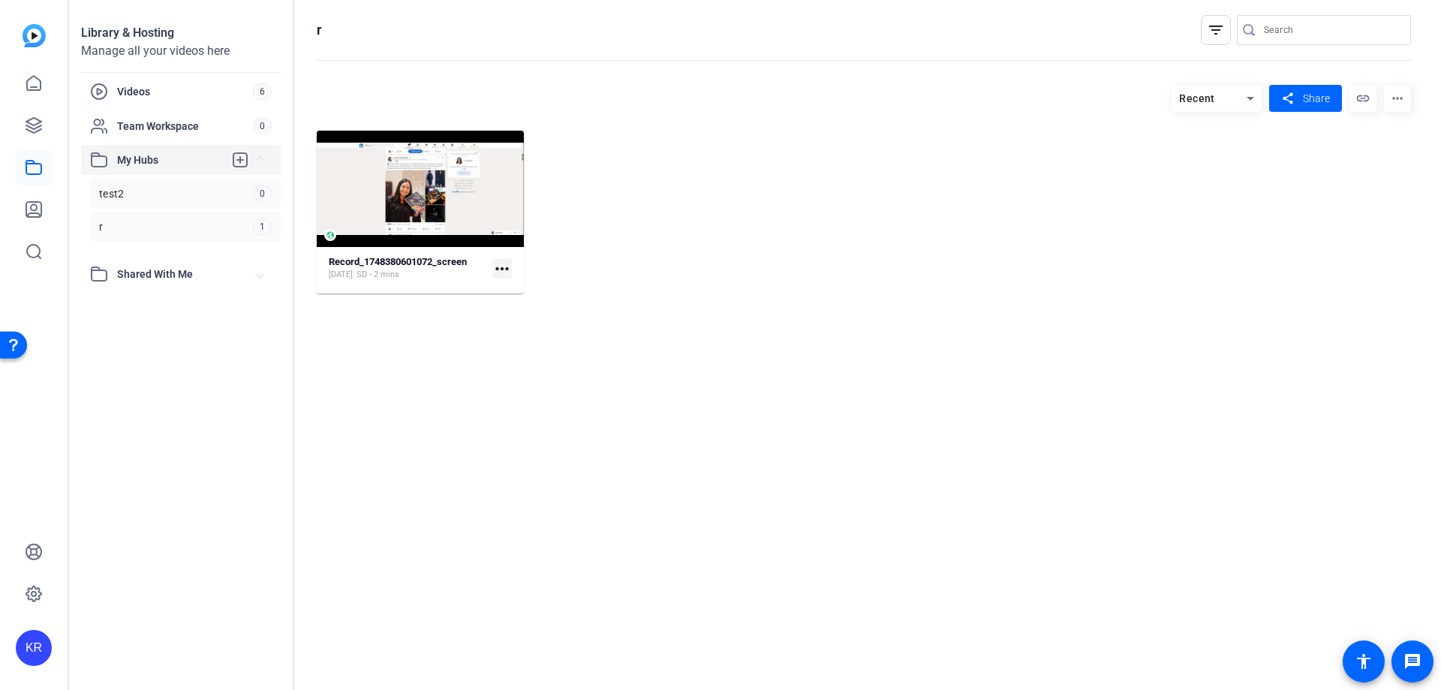
click at [205, 203] on link "test2 0" at bounding box center [185, 194] width 191 height 30
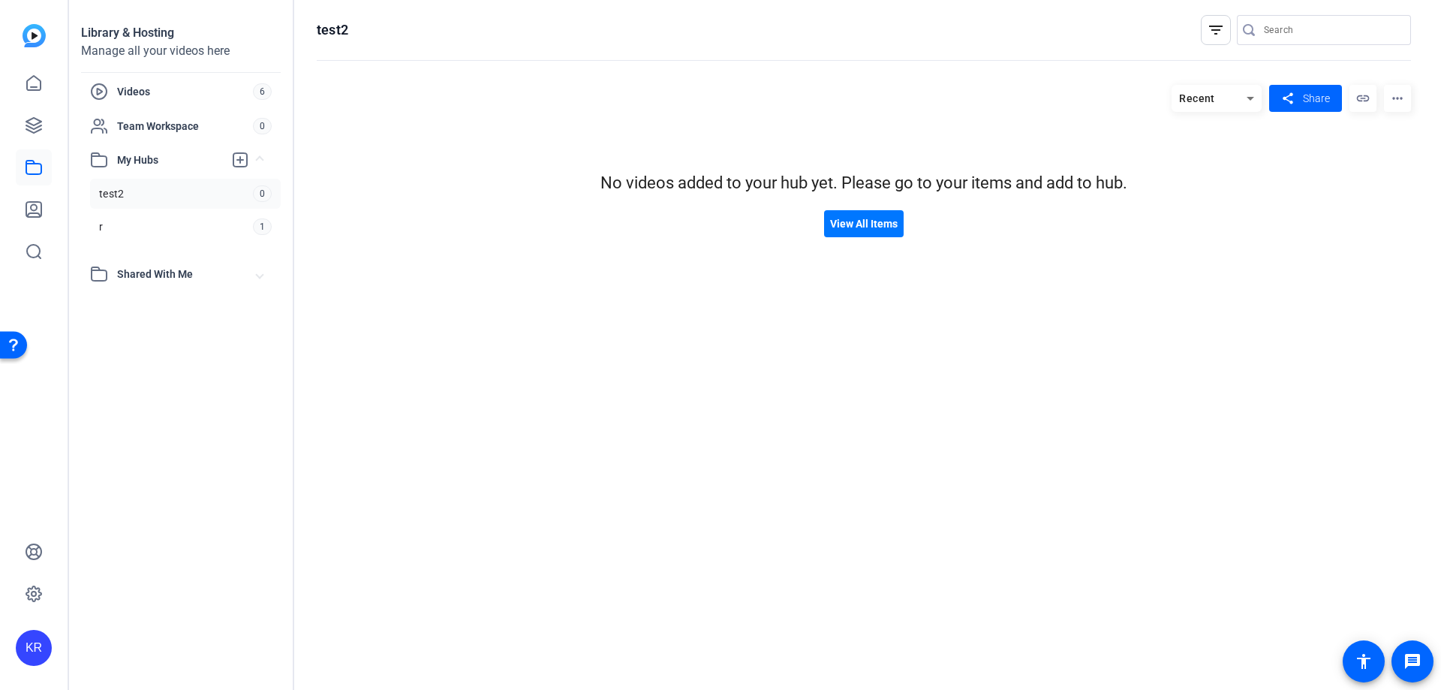
click at [1407, 100] on mat-icon "more_horiz" at bounding box center [1397, 98] width 27 height 27
click at [1399, 103] on div at bounding box center [720, 345] width 1441 height 690
click at [1361, 96] on mat-icon "link" at bounding box center [1362, 98] width 27 height 27
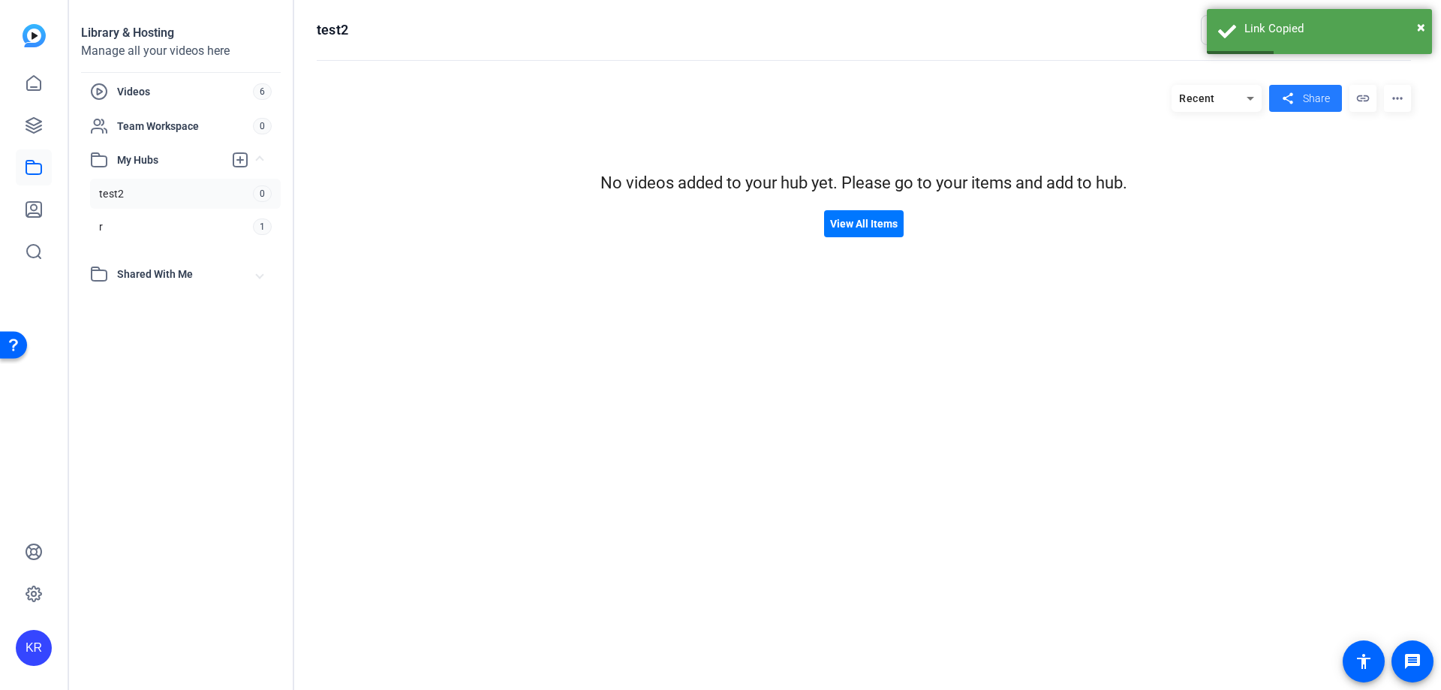
click at [1303, 99] on span "Share" at bounding box center [1316, 99] width 27 height 16
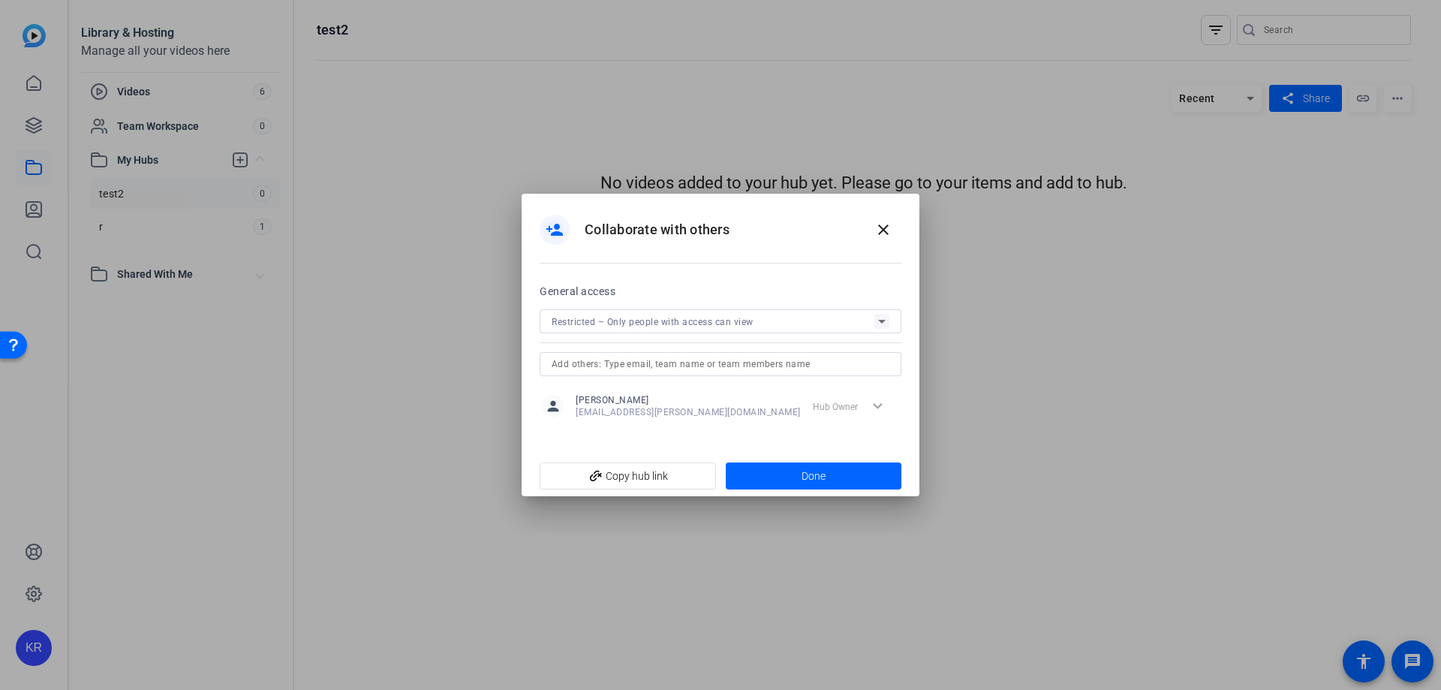
click at [745, 323] on span "Restricted – Only people with access can view" at bounding box center [653, 322] width 202 height 11
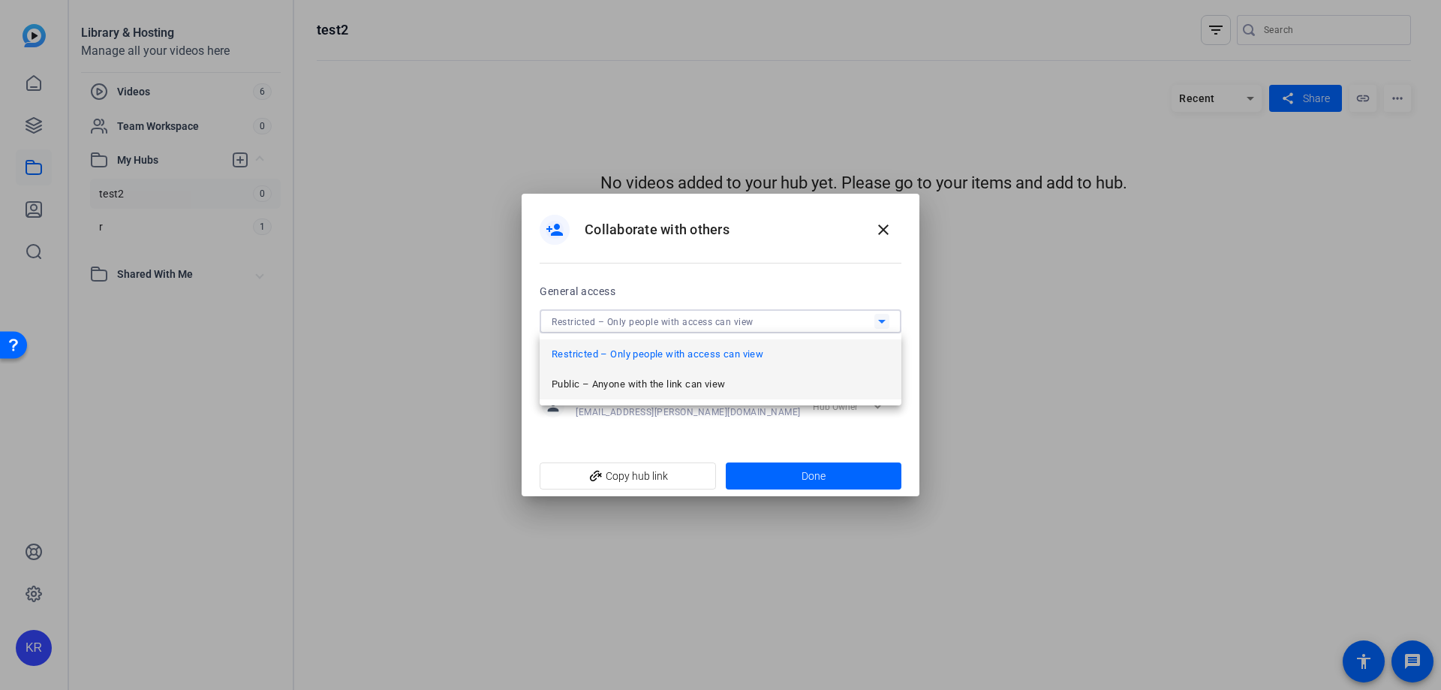
click at [739, 378] on mat-option "Public – Anyone with the link can view" at bounding box center [721, 384] width 362 height 30
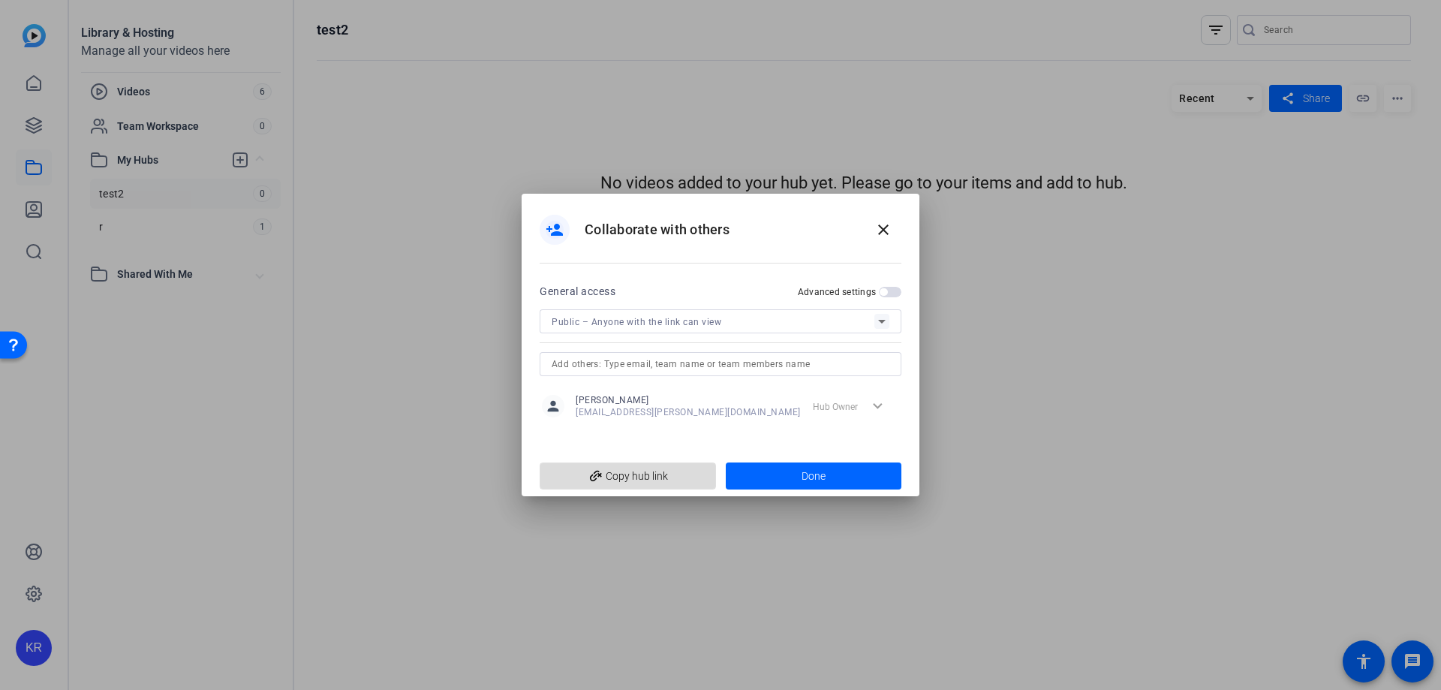
click at [669, 471] on span "add_link Copy hub link" at bounding box center [628, 476] width 152 height 29
click at [810, 481] on span "Done" at bounding box center [814, 476] width 24 height 16
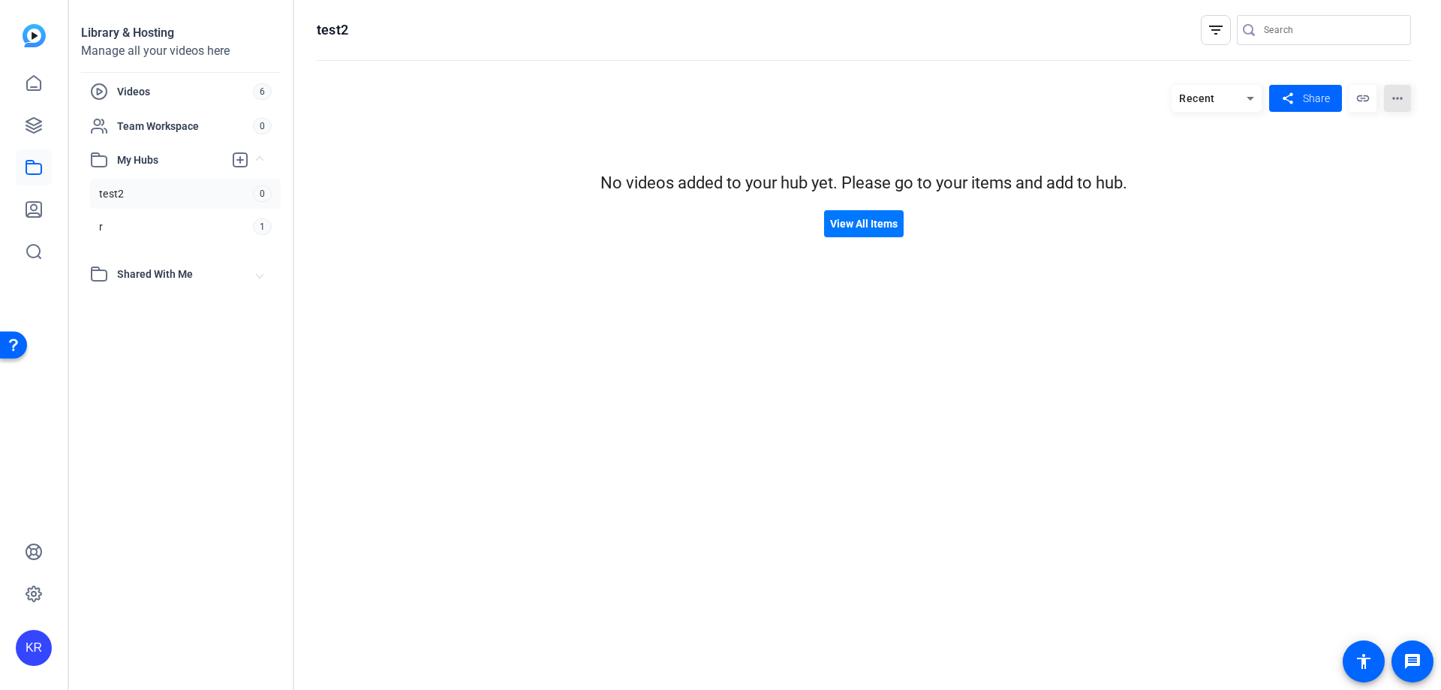
click at [1404, 101] on mat-icon "more_horiz" at bounding box center [1397, 98] width 27 height 27
click at [1404, 101] on div at bounding box center [720, 345] width 1441 height 690
click at [856, 224] on span "View All Items" at bounding box center [864, 224] width 68 height 16
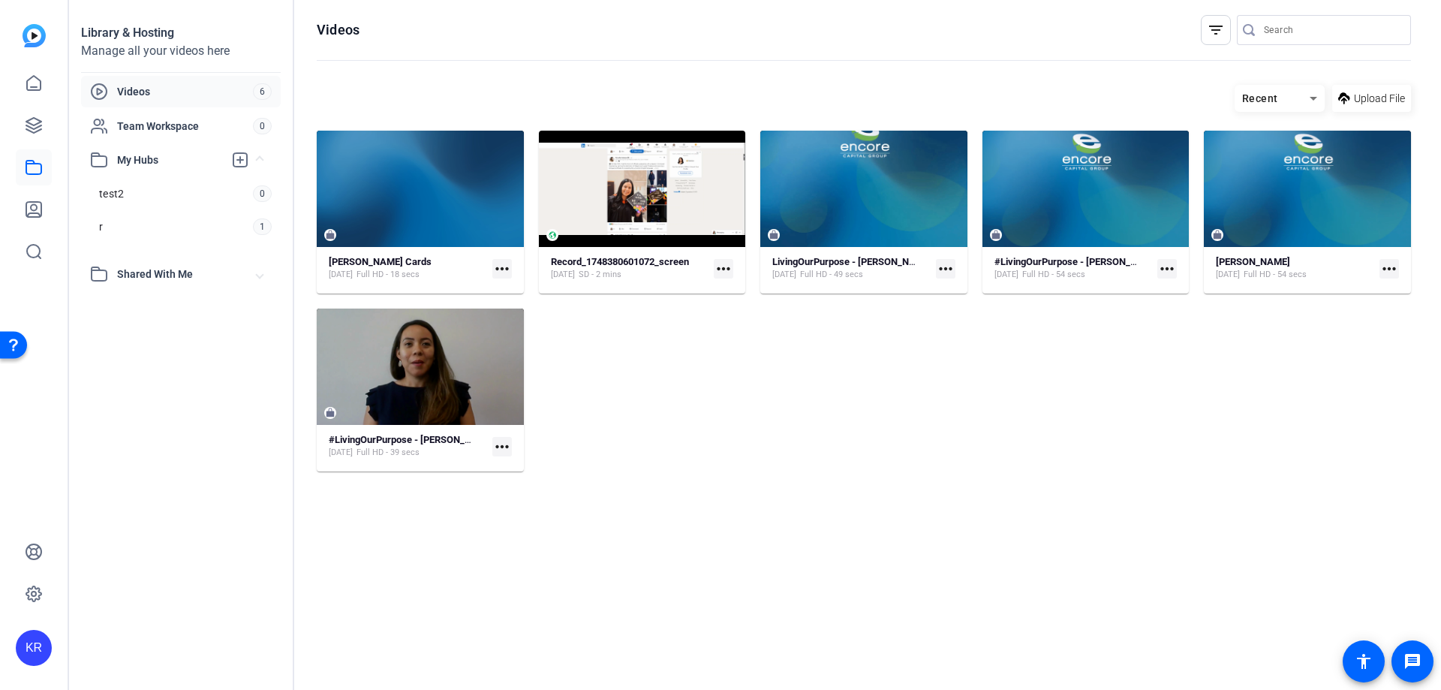
click at [173, 271] on span "Shared With Me" at bounding box center [187, 274] width 140 height 16
click at [170, 131] on span "Team Workspace" at bounding box center [185, 126] width 136 height 15
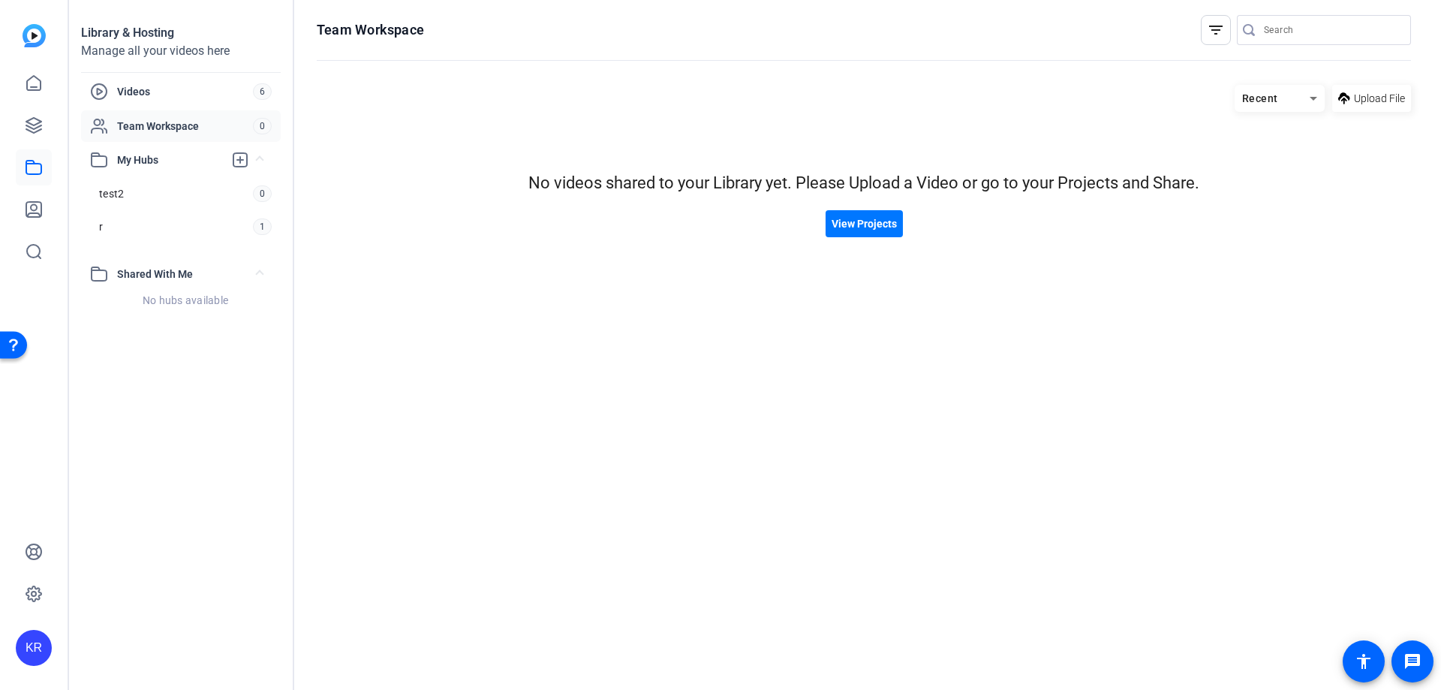
click at [24, 340] on div "Open Resource Center" at bounding box center [13, 343] width 27 height 27
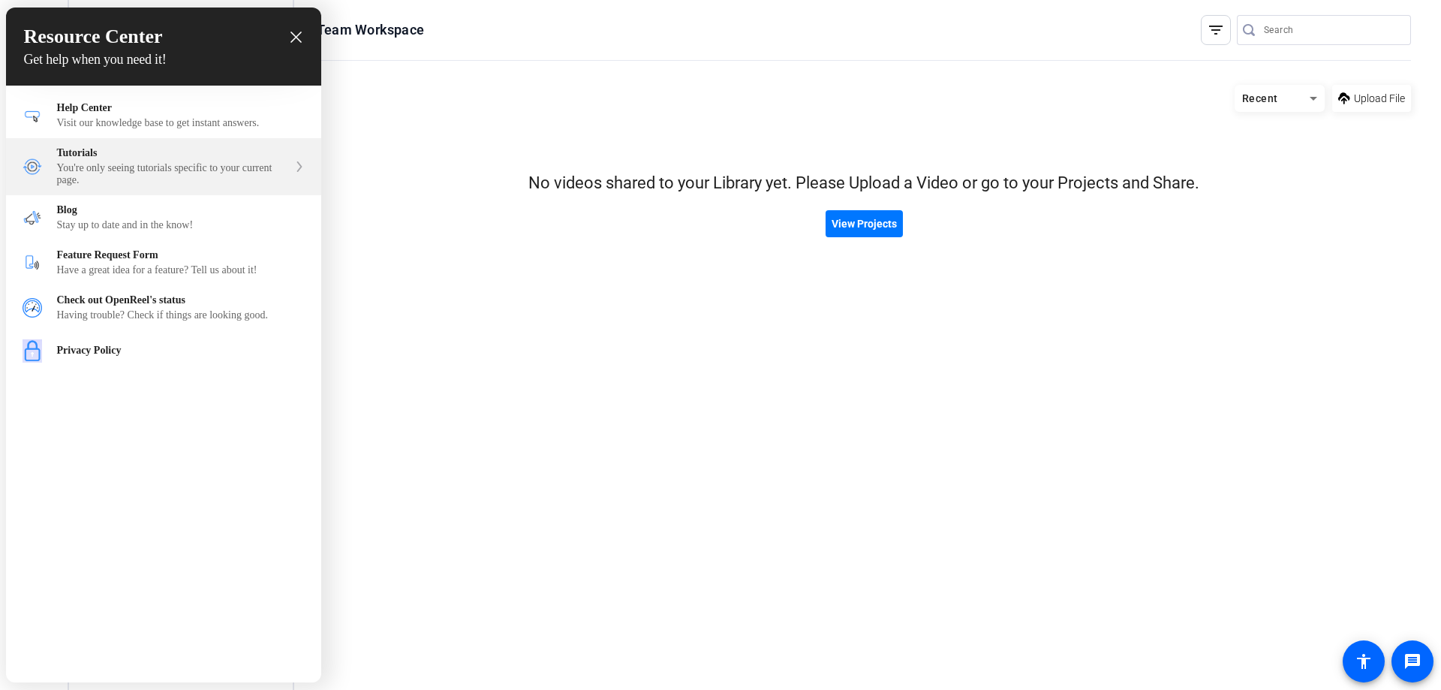
click at [158, 159] on div "Tutorials" at bounding box center [172, 153] width 231 height 12
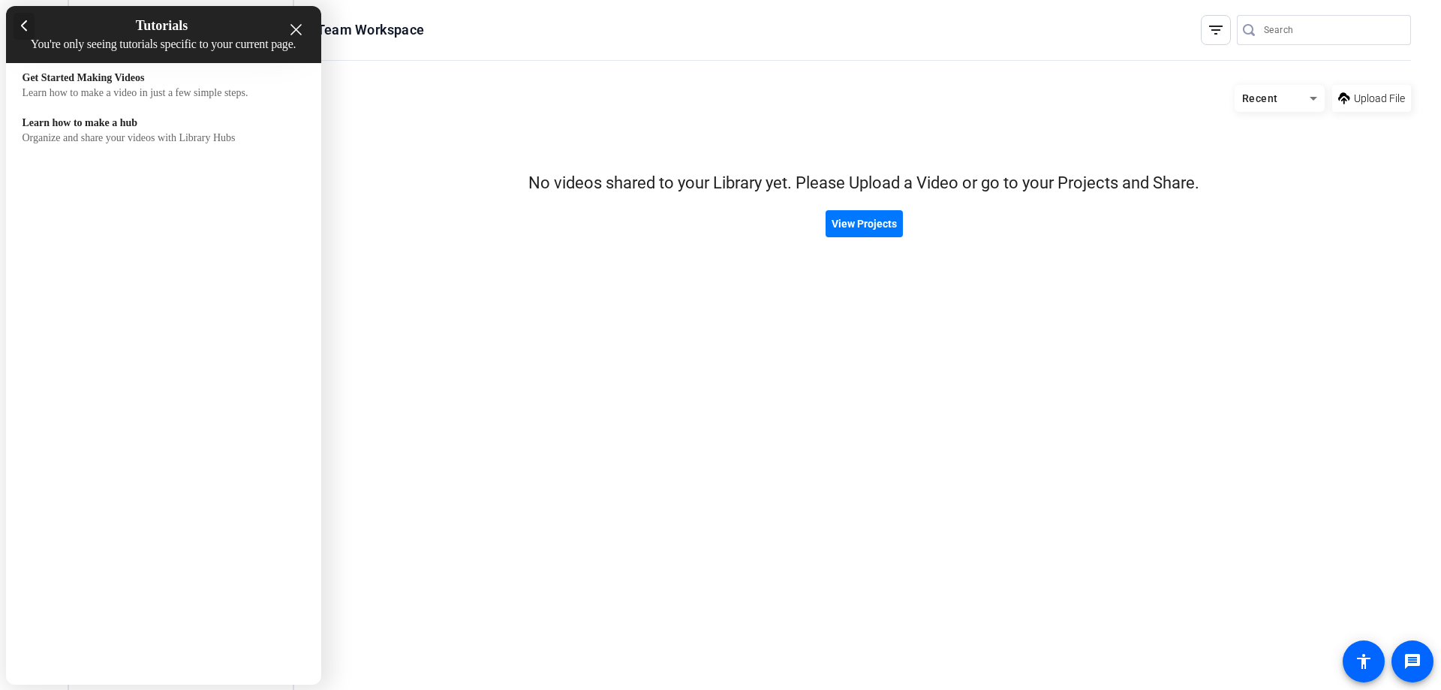
click at [29, 26] on div at bounding box center [25, 26] width 22 height 27
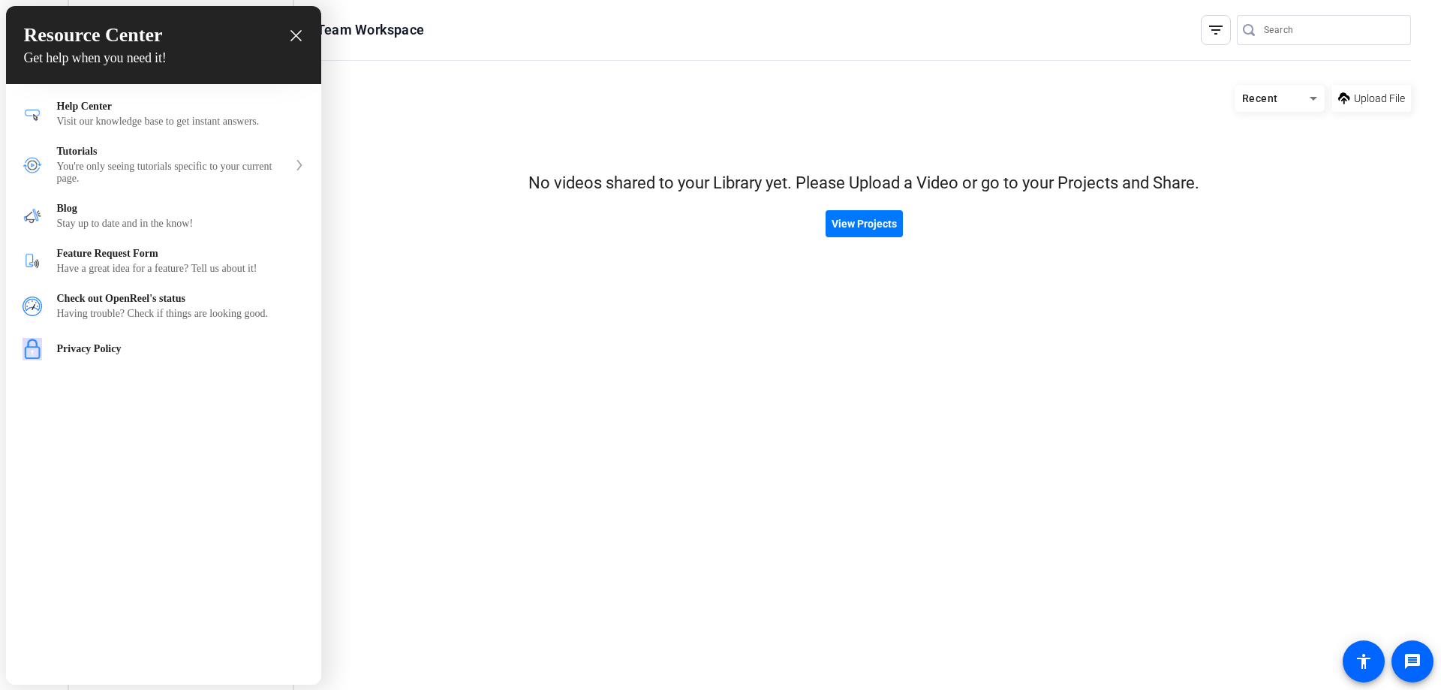
click at [296, 37] on icon "close resource center" at bounding box center [295, 35] width 11 height 11
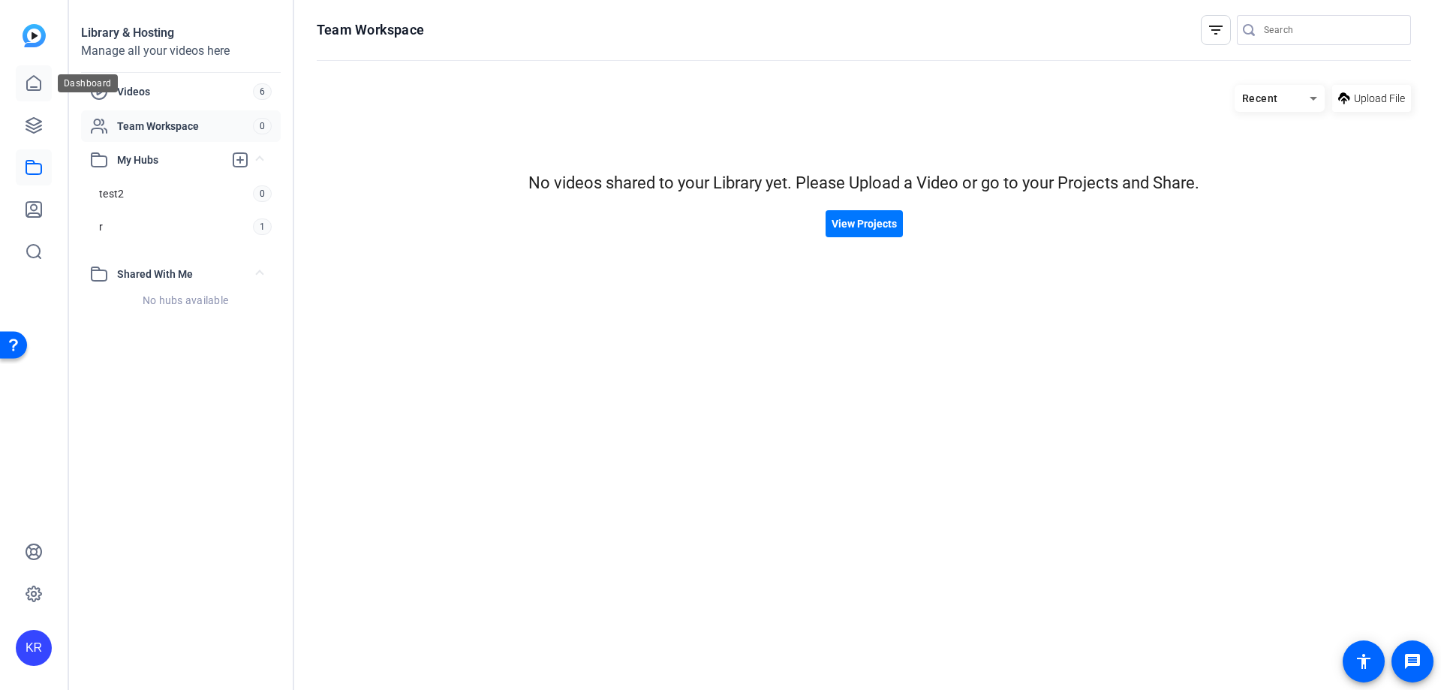
click at [27, 80] on icon at bounding box center [34, 83] width 14 height 14
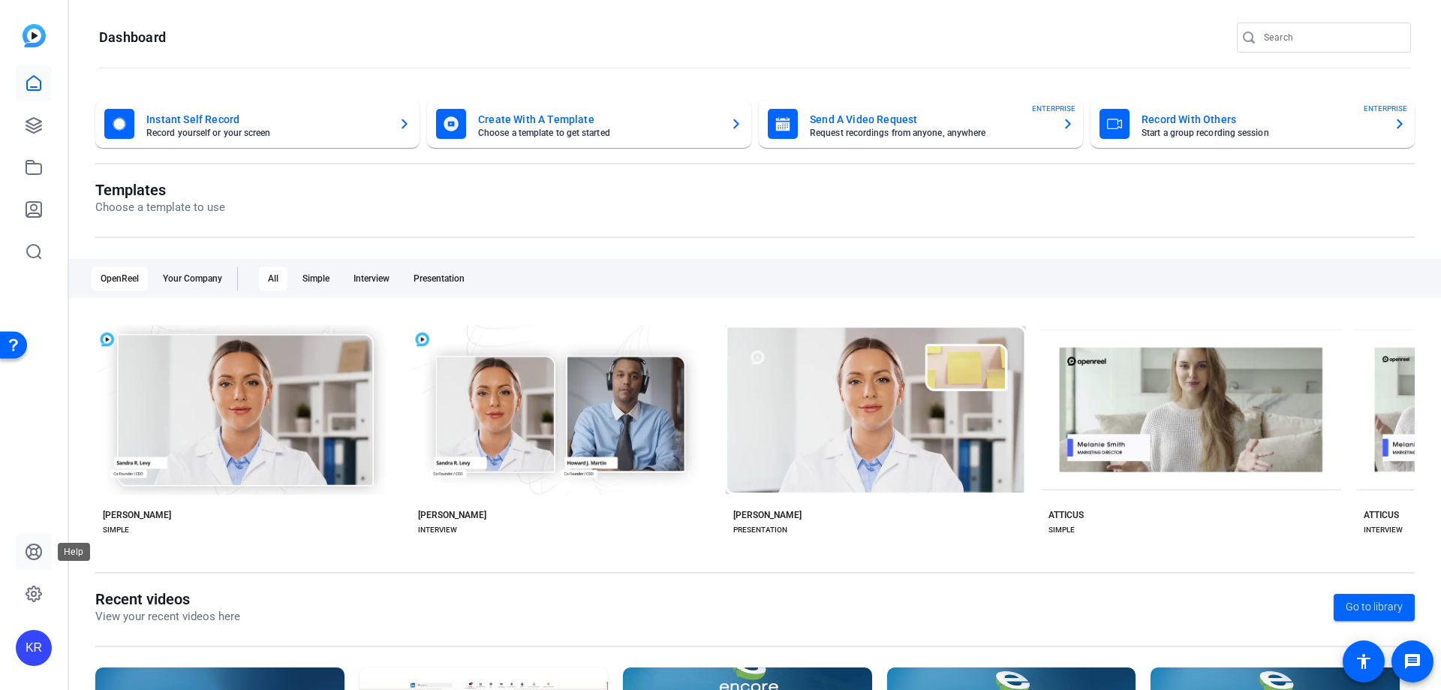
click at [29, 540] on link at bounding box center [34, 552] width 36 height 36
